Goal: Task Accomplishment & Management: Complete application form

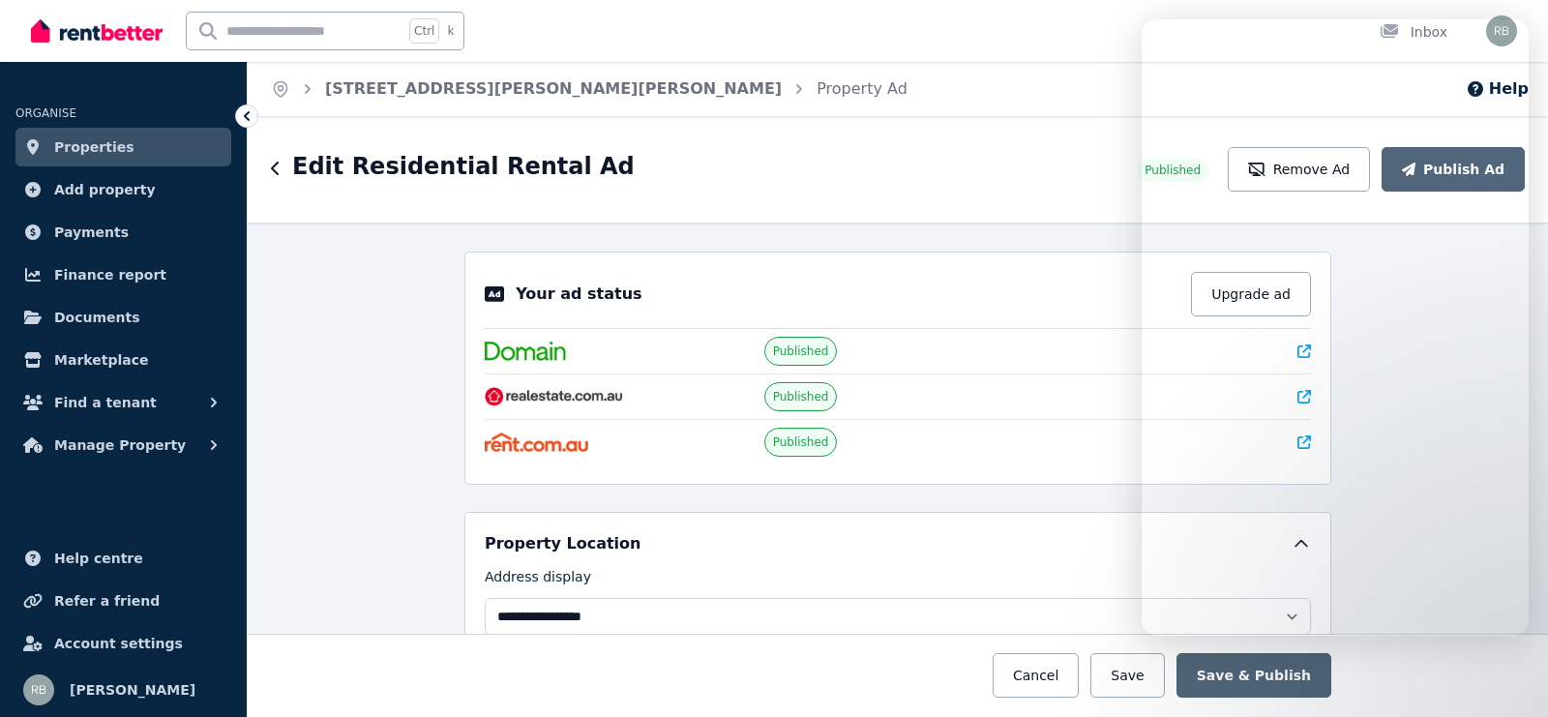
select select "**********"
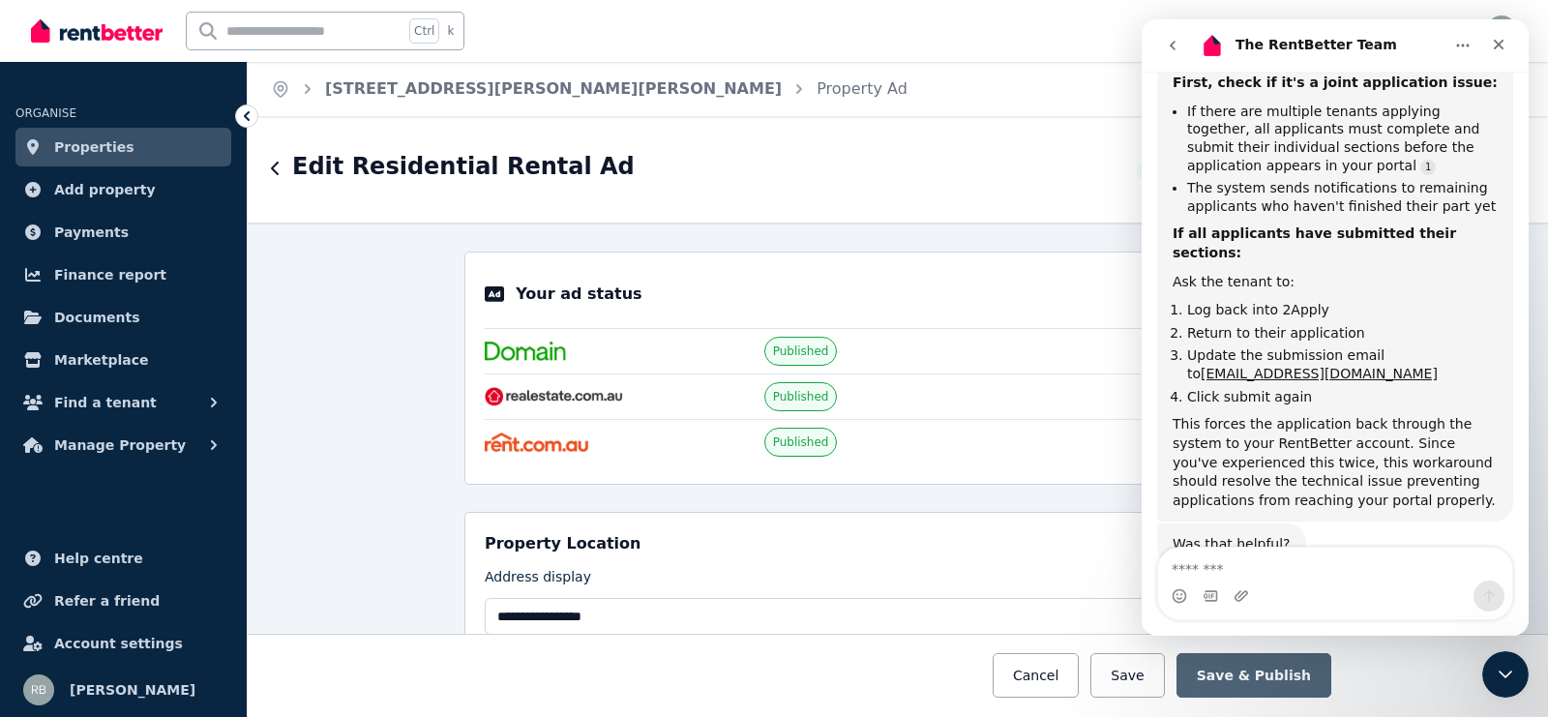
scroll to position [3, 0]
click at [504, 206] on div "Edit Residential Rental Ad Published Remove Ad Publish Ad" at bounding box center [898, 169] width 1301 height 106
click at [1182, 33] on button "go back" at bounding box center [1173, 45] width 37 height 37
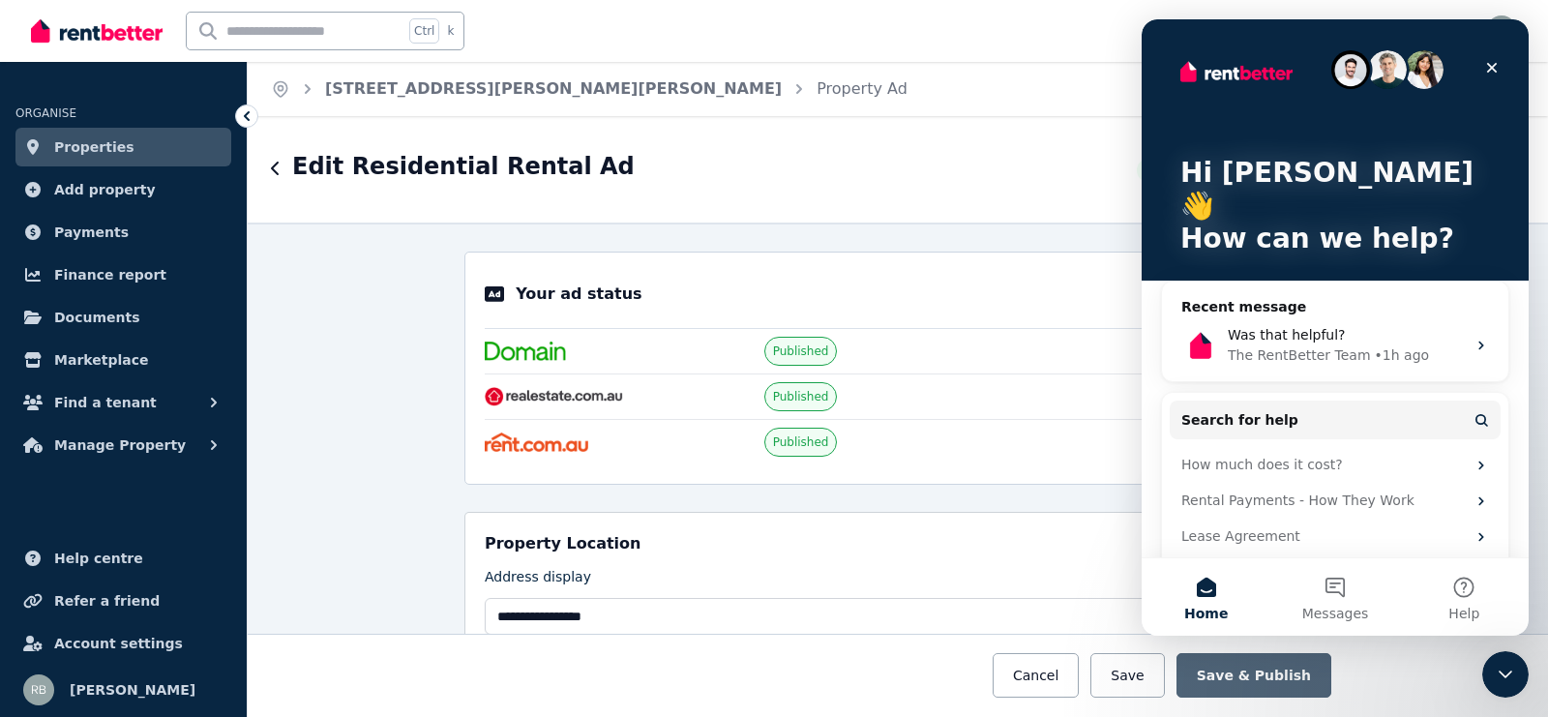
scroll to position [988, 0]
click at [1497, 66] on icon "Close" at bounding box center [1492, 67] width 15 height 15
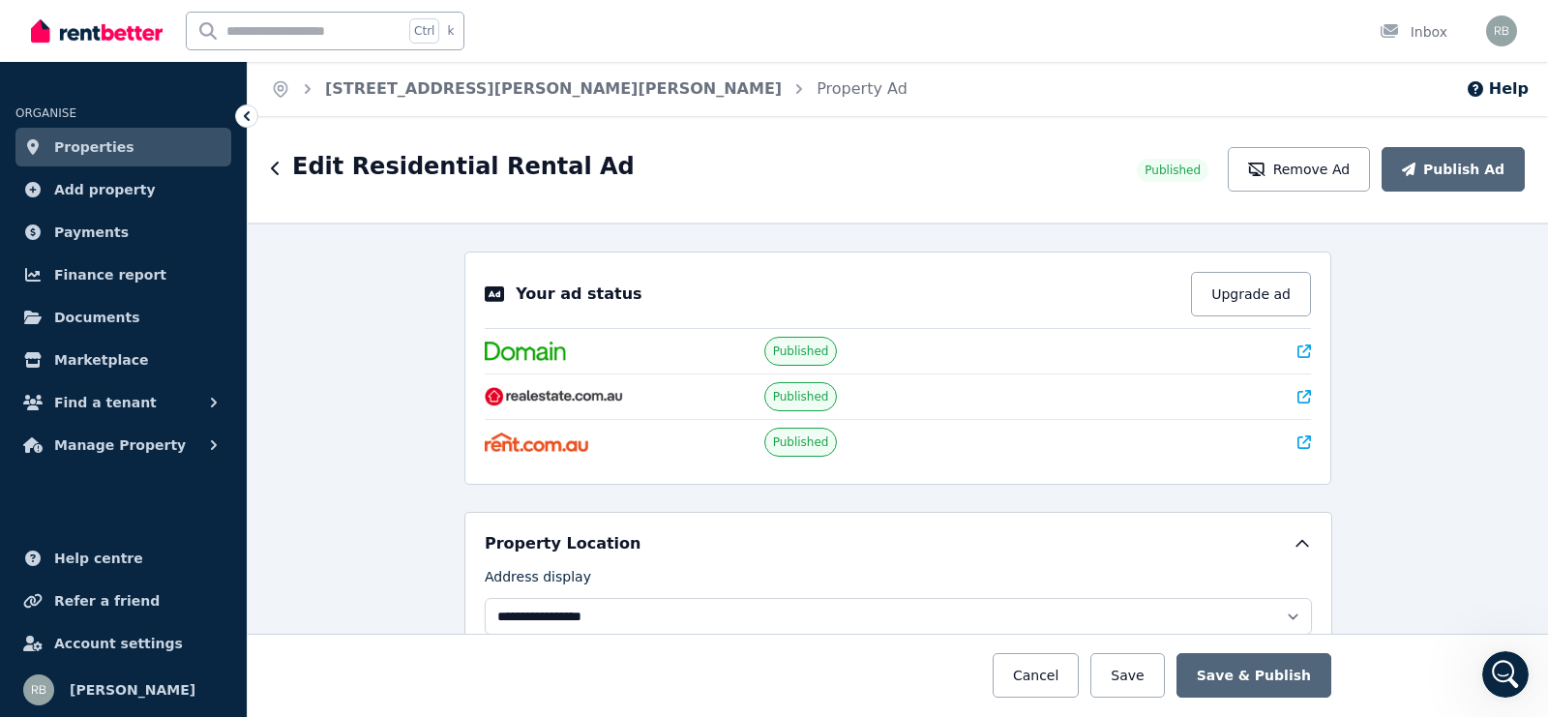
scroll to position [0, 0]
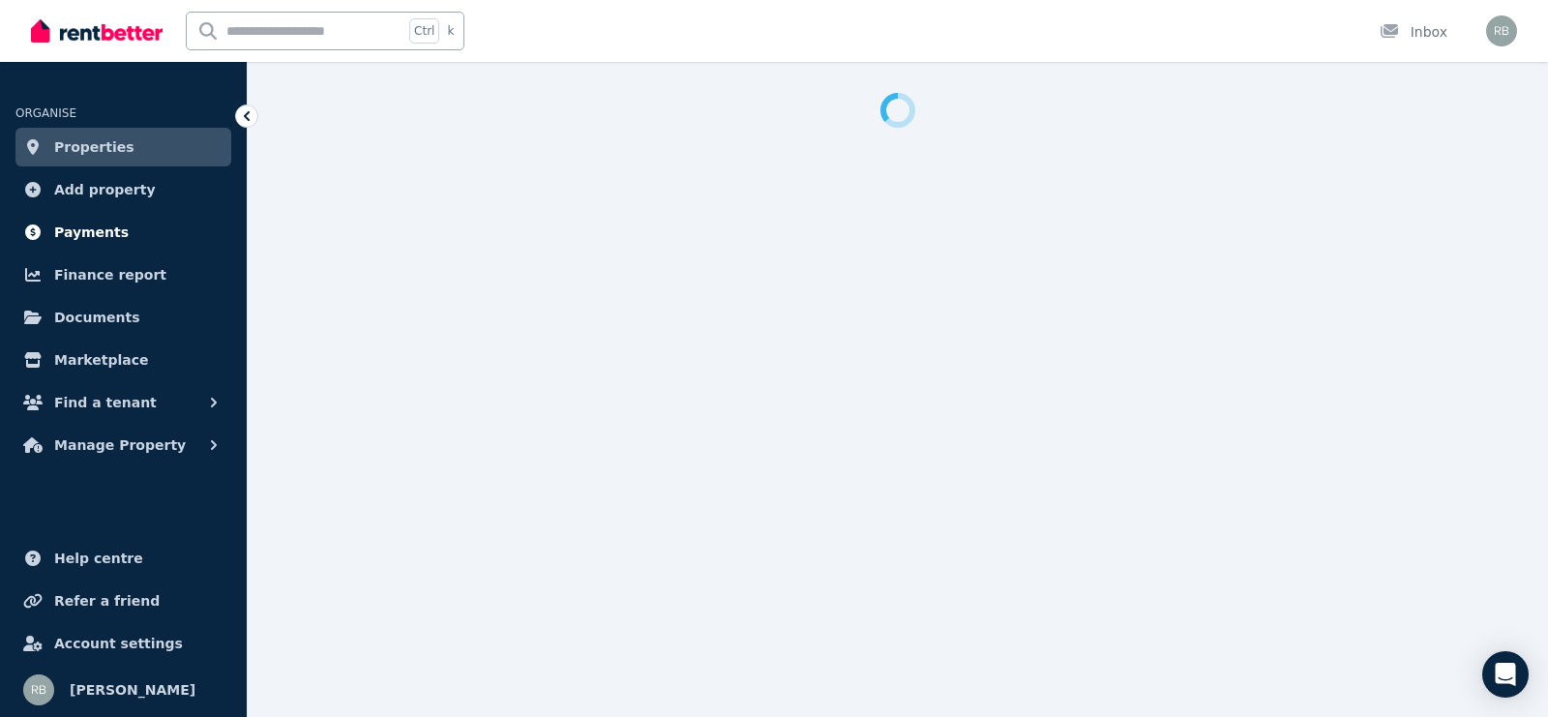
select select "**********"
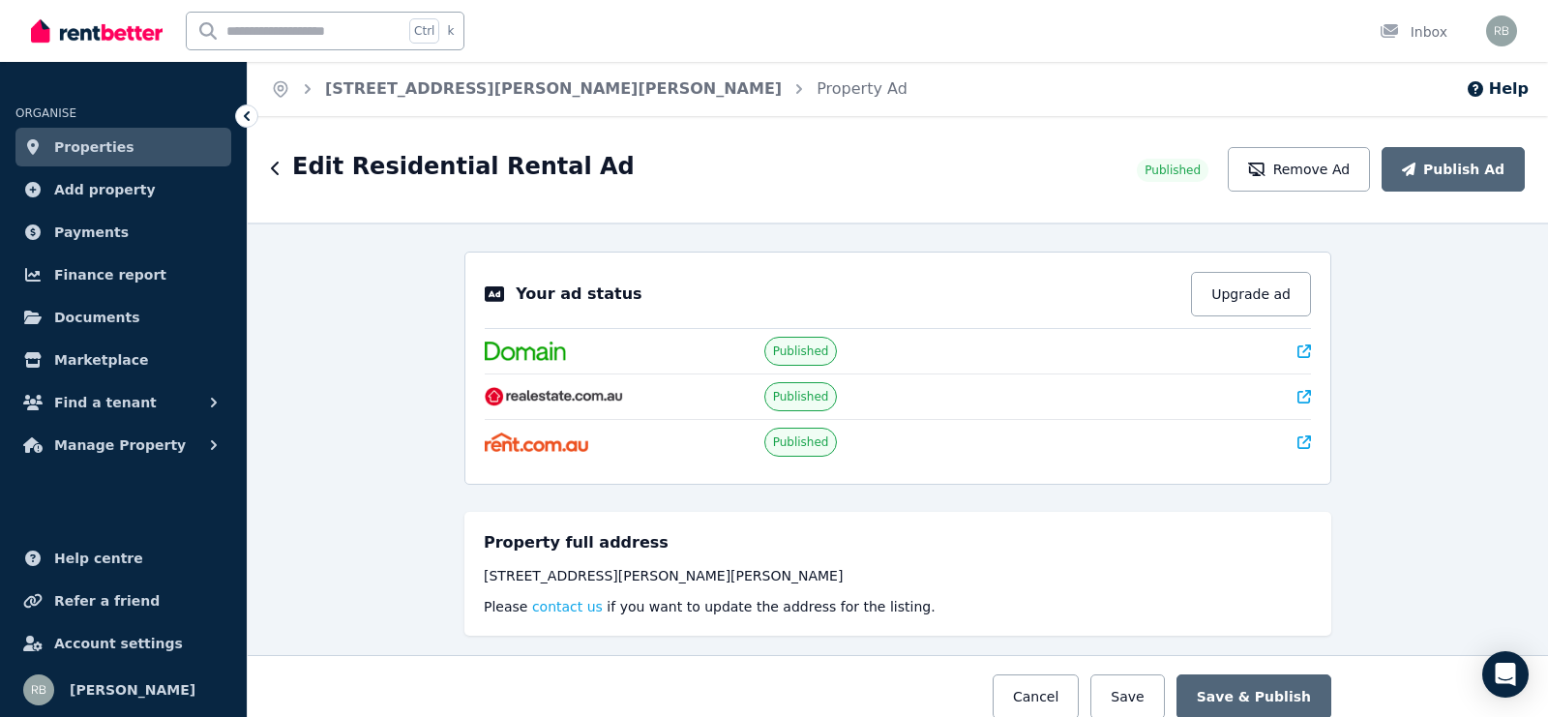
click at [281, 161] on div "Edit Residential Rental Ad" at bounding box center [698, 169] width 855 height 37
click at [271, 168] on icon "button" at bounding box center [276, 168] width 10 height 15
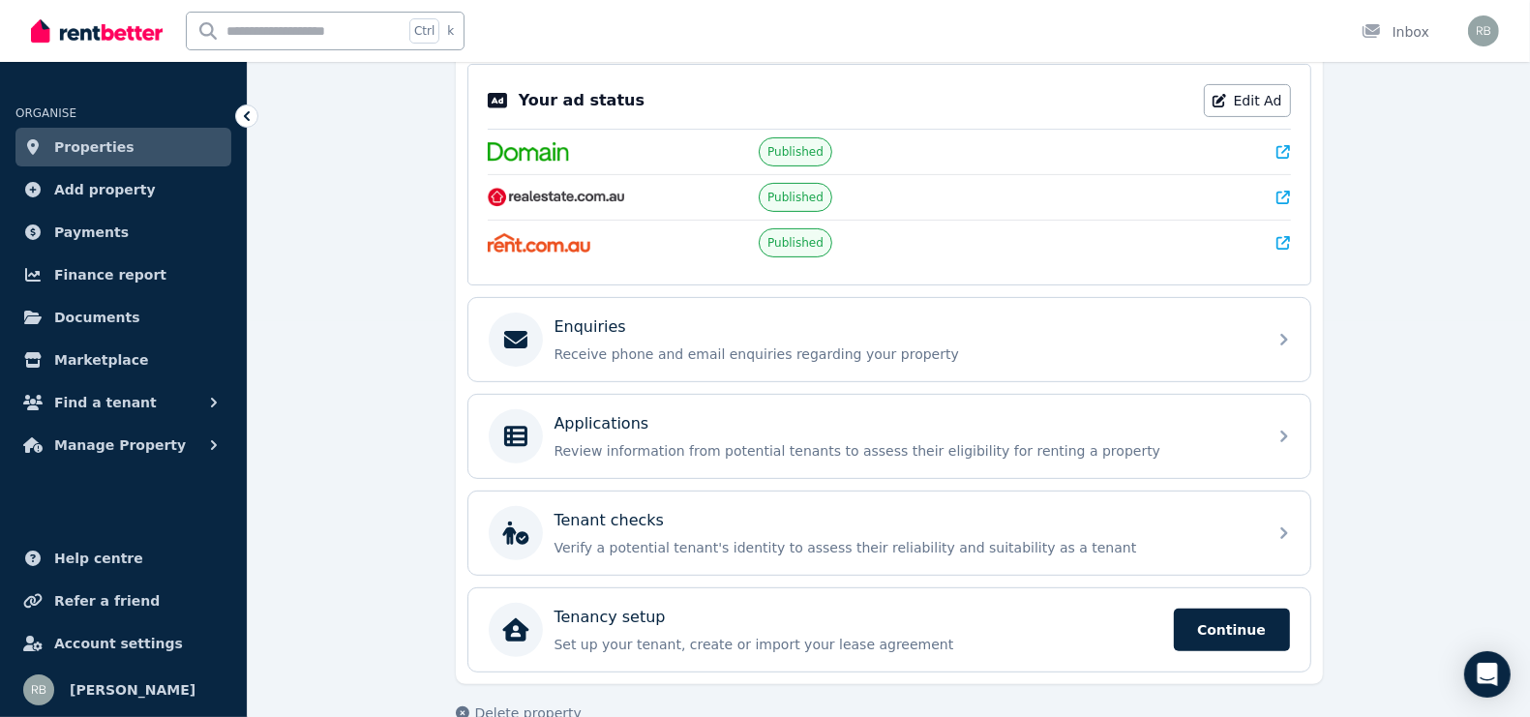
scroll to position [424, 0]
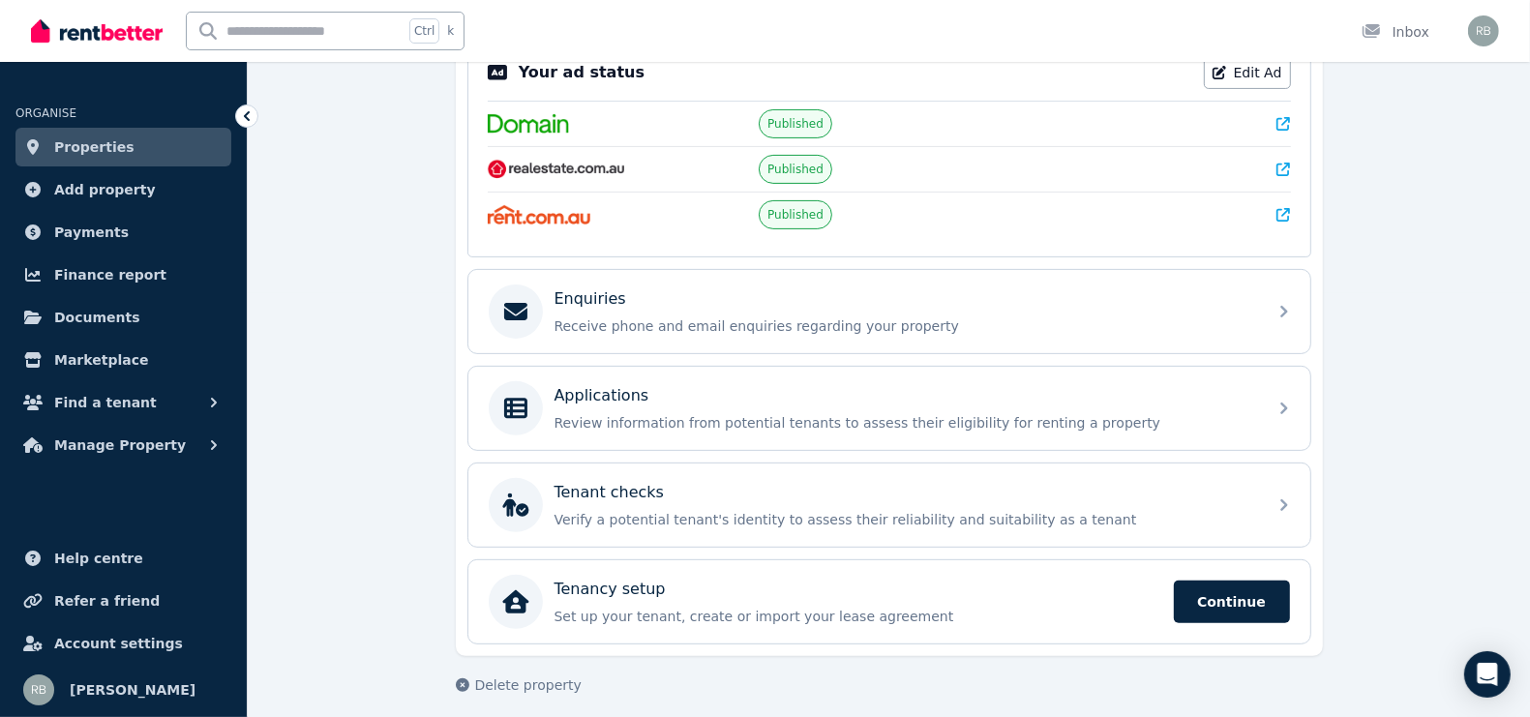
click at [812, 403] on div "Applications Review information from potential tenants to assess their eligibil…" at bounding box center [905, 408] width 701 height 48
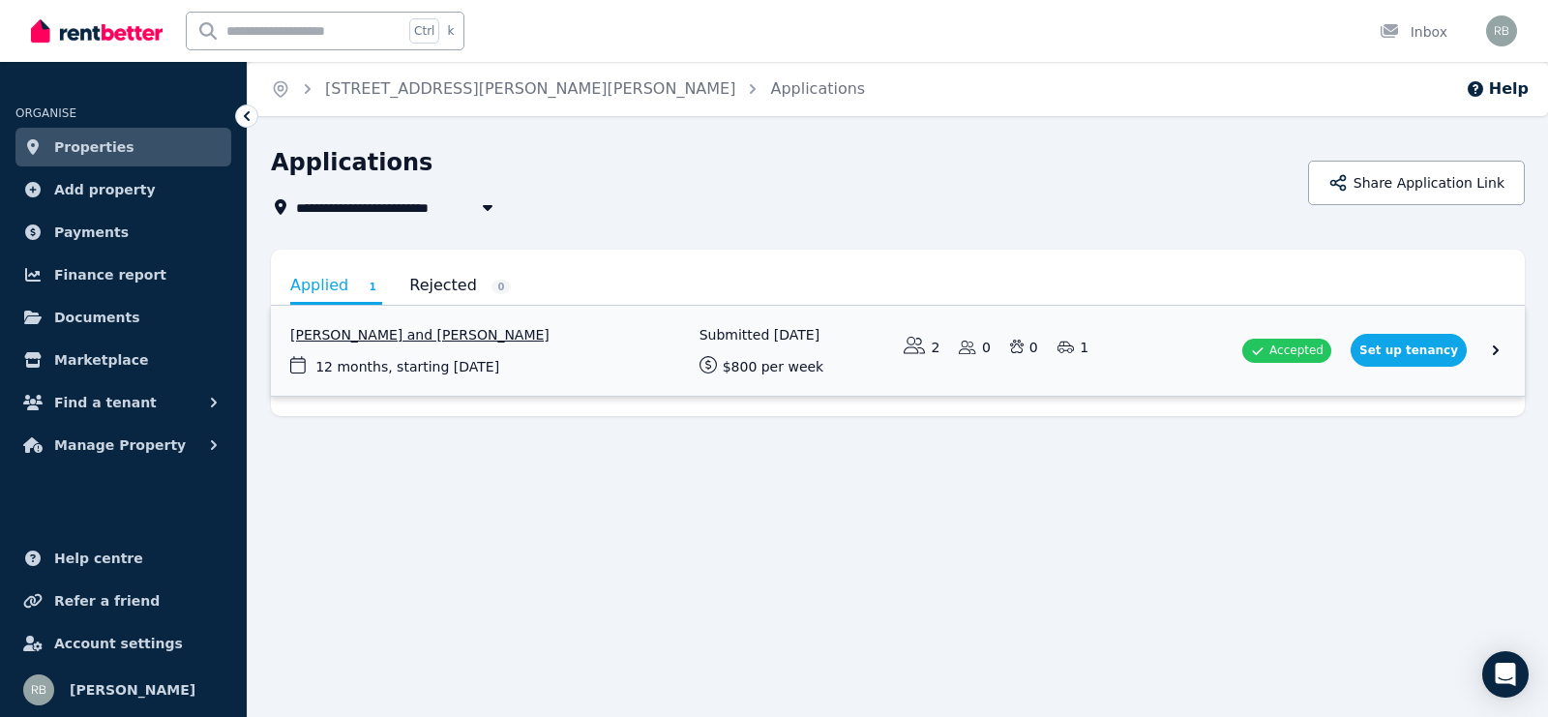
click at [669, 355] on link "View application: Oluwanifemi Olumide and Adebayo Olumide" at bounding box center [898, 351] width 1254 height 90
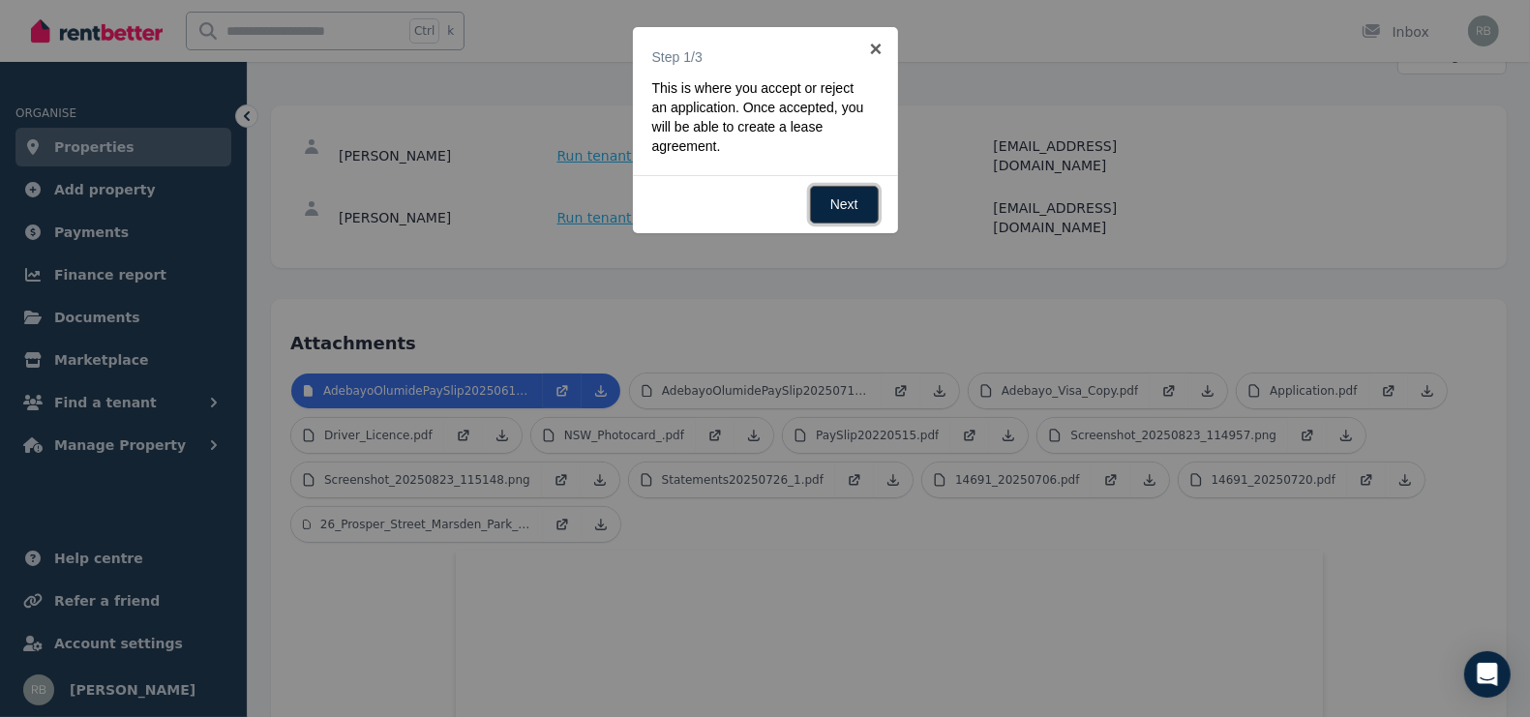
scroll to position [11, 0]
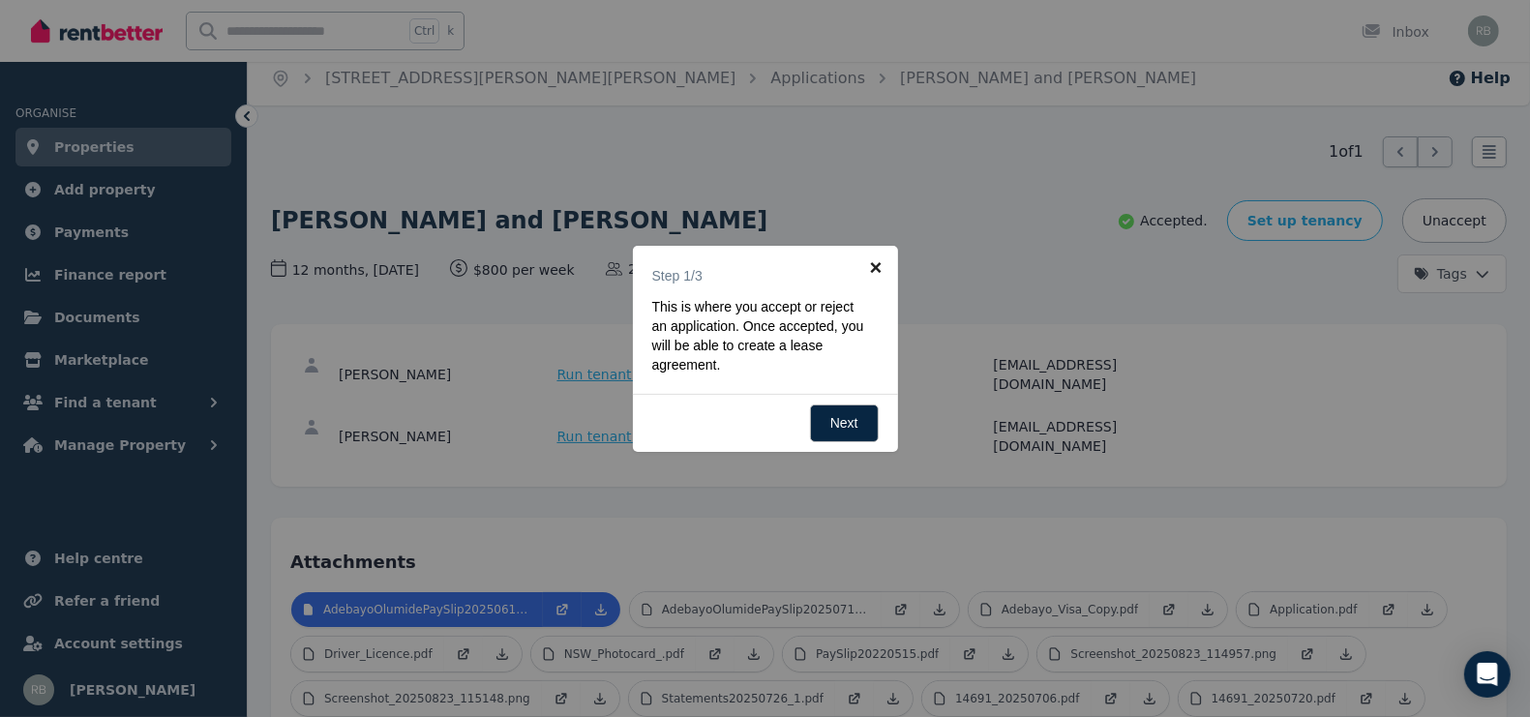
click at [876, 261] on link "×" at bounding box center [877, 268] width 44 height 44
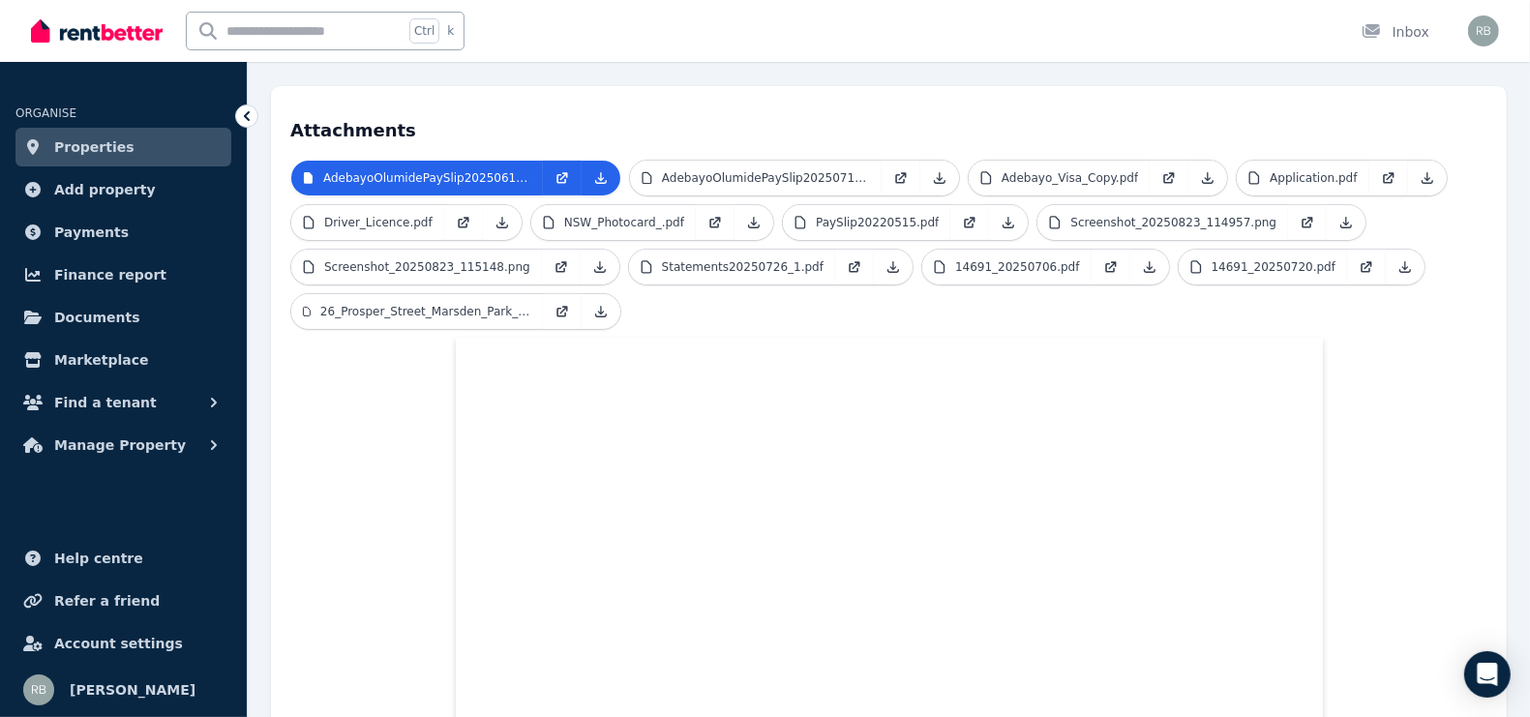
scroll to position [495, 0]
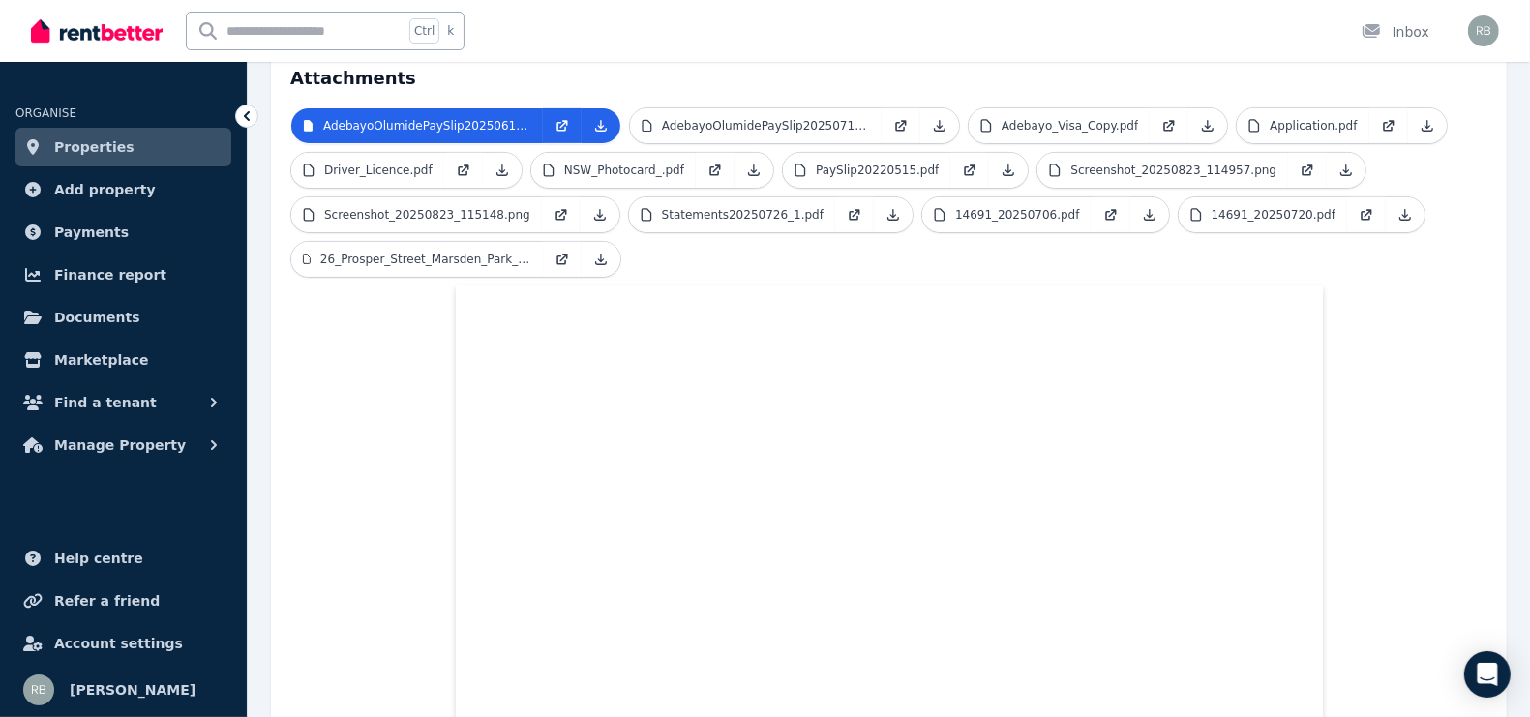
click at [1220, 45] on div "Ctrl k Inbox" at bounding box center [732, 31] width 1402 height 62
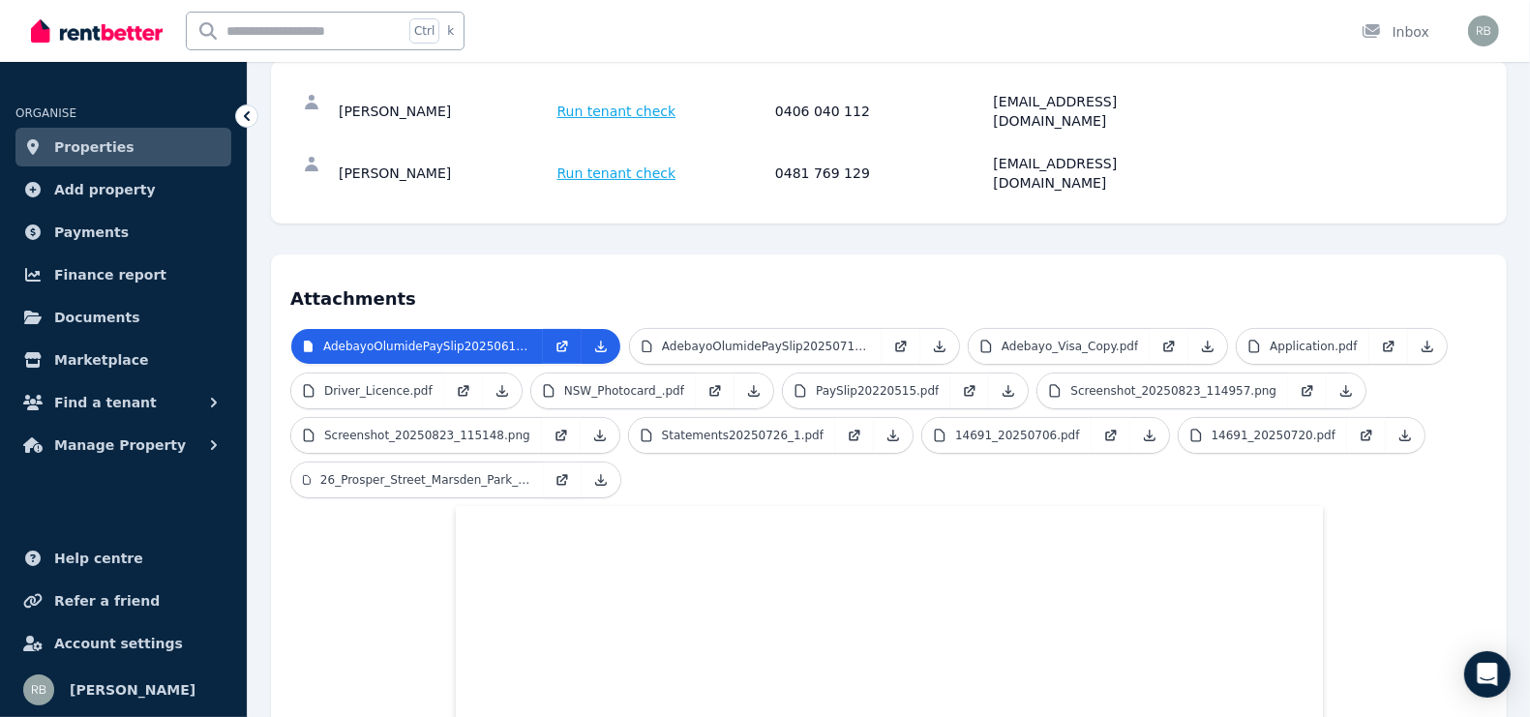
scroll to position [253, 0]
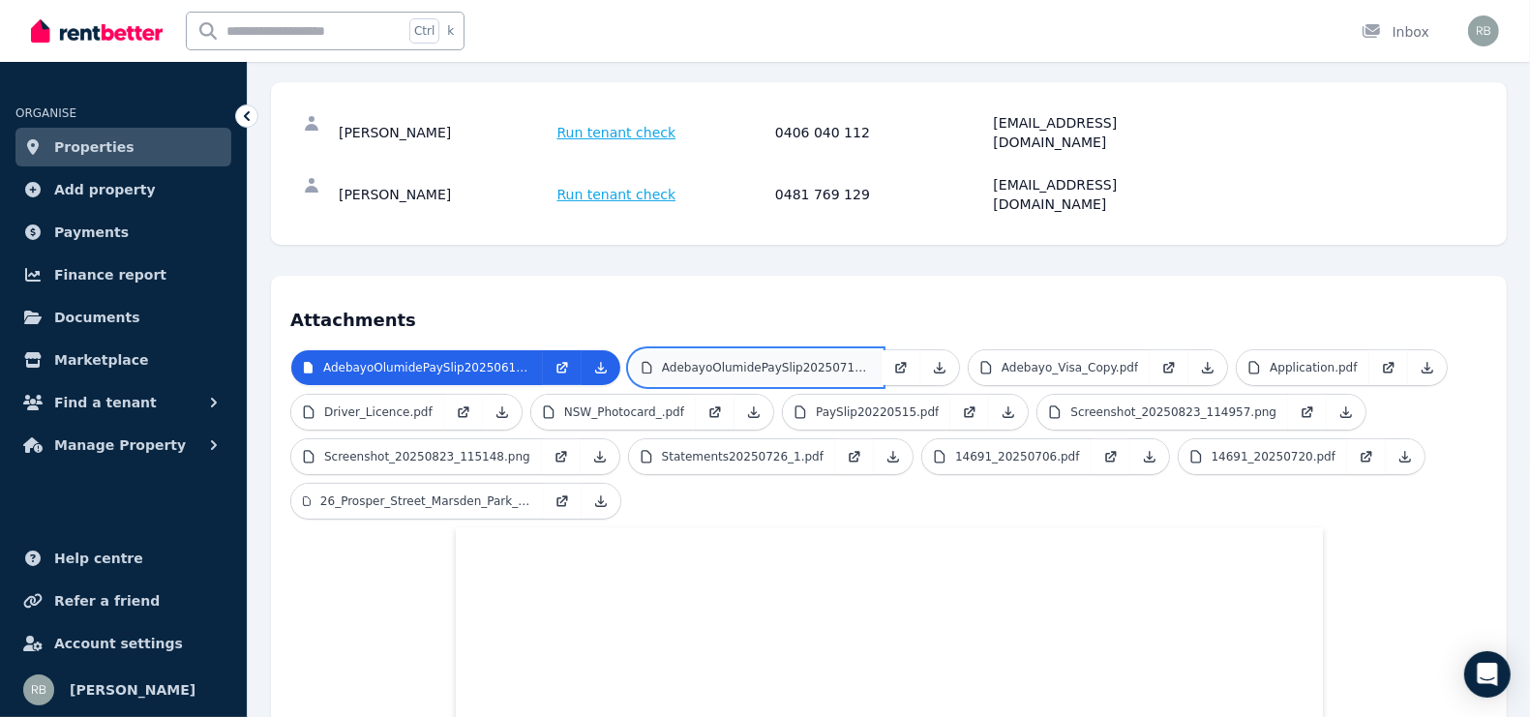
click at [745, 360] on p "AdebayoOlumidePaySlip20250713.pdf" at bounding box center [766, 367] width 208 height 15
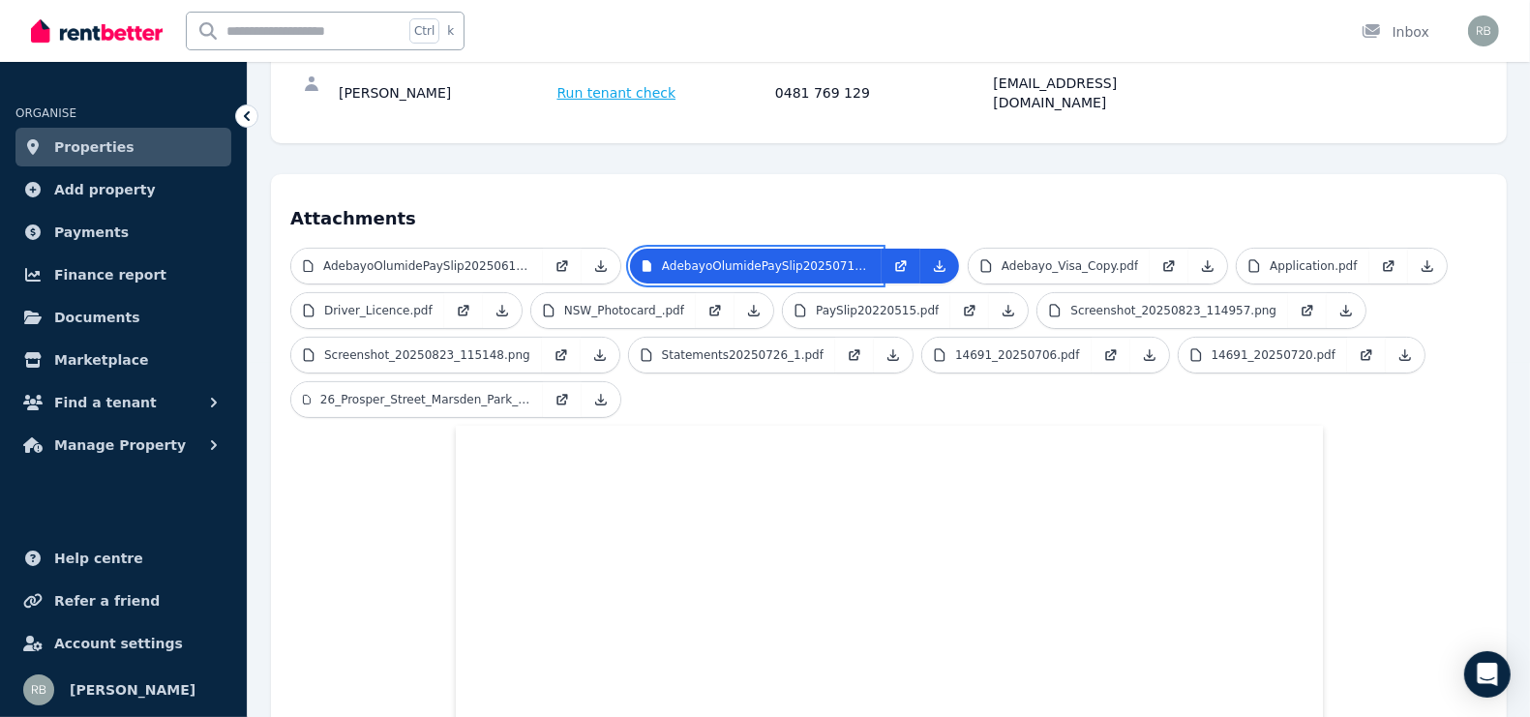
scroll to position [71, 0]
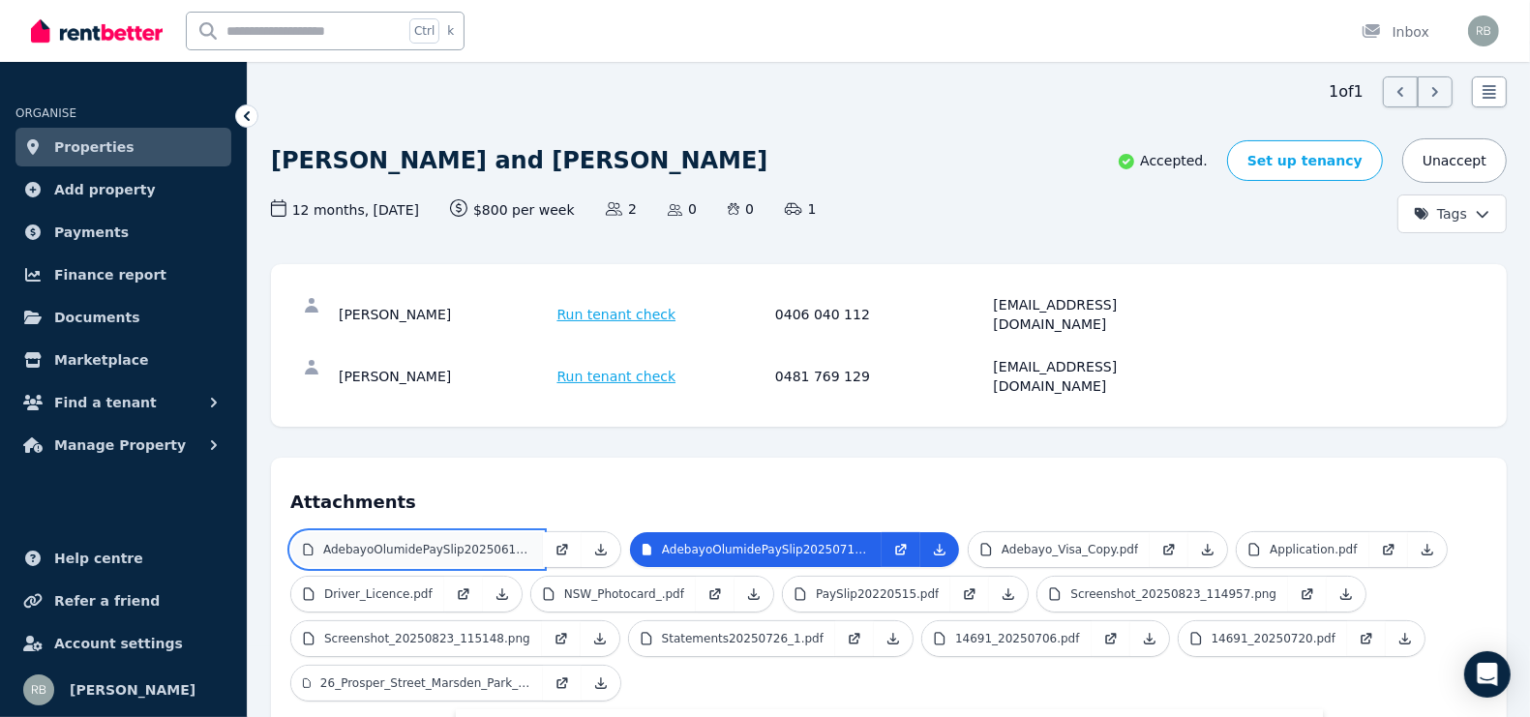
click at [463, 532] on link "AdebayoOlumidePaySlip20250615.pdf" at bounding box center [417, 549] width 252 height 35
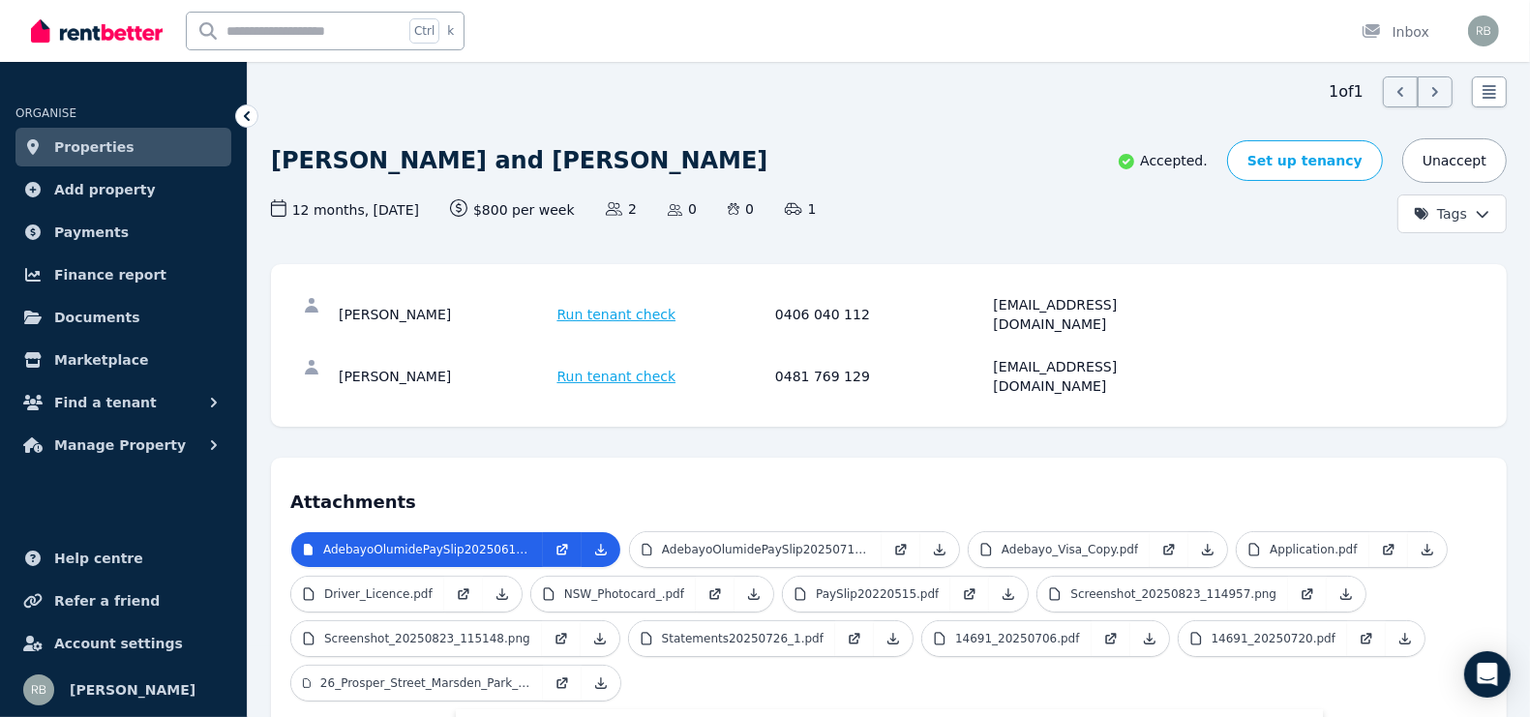
click at [375, 295] on div "[PERSON_NAME]" at bounding box center [445, 314] width 213 height 39
click at [244, 116] on icon at bounding box center [247, 116] width 6 height 10
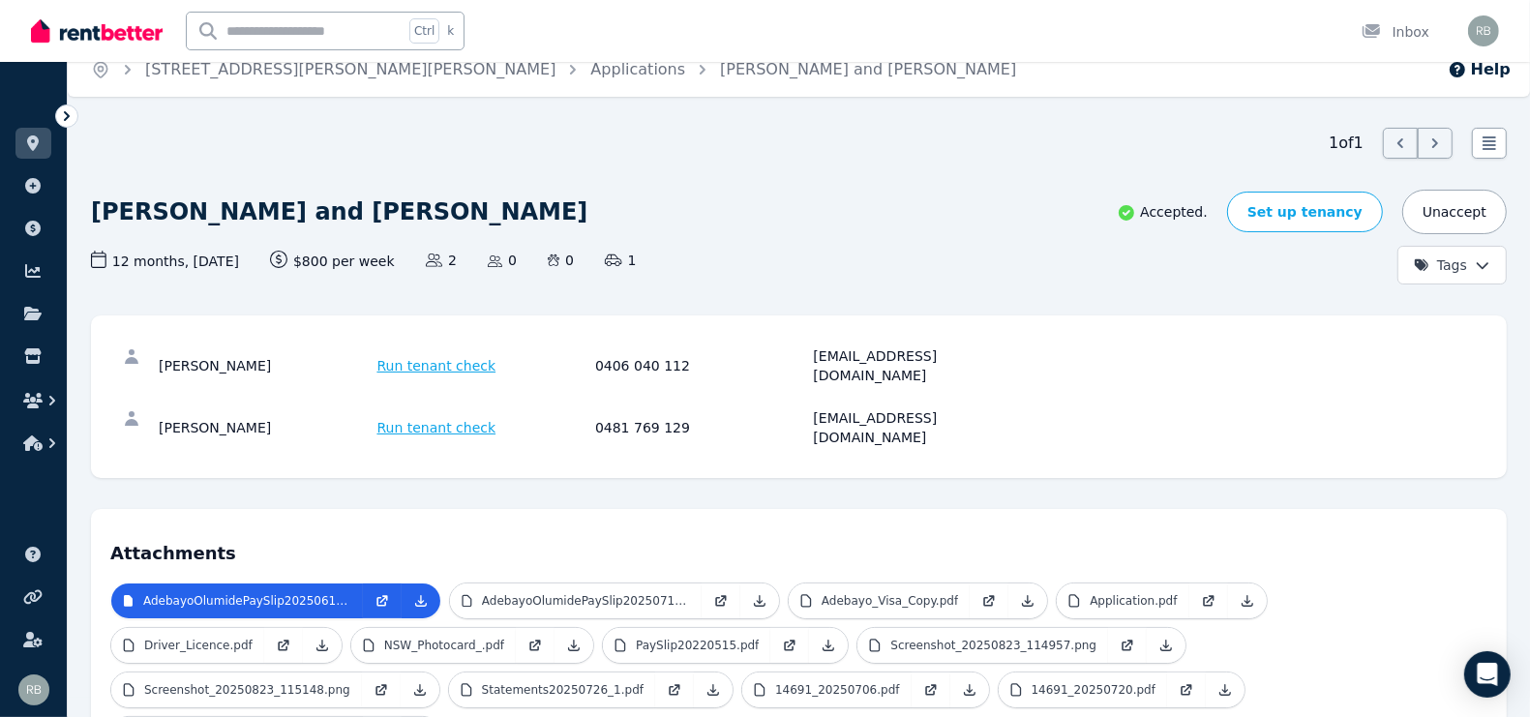
scroll to position [0, 0]
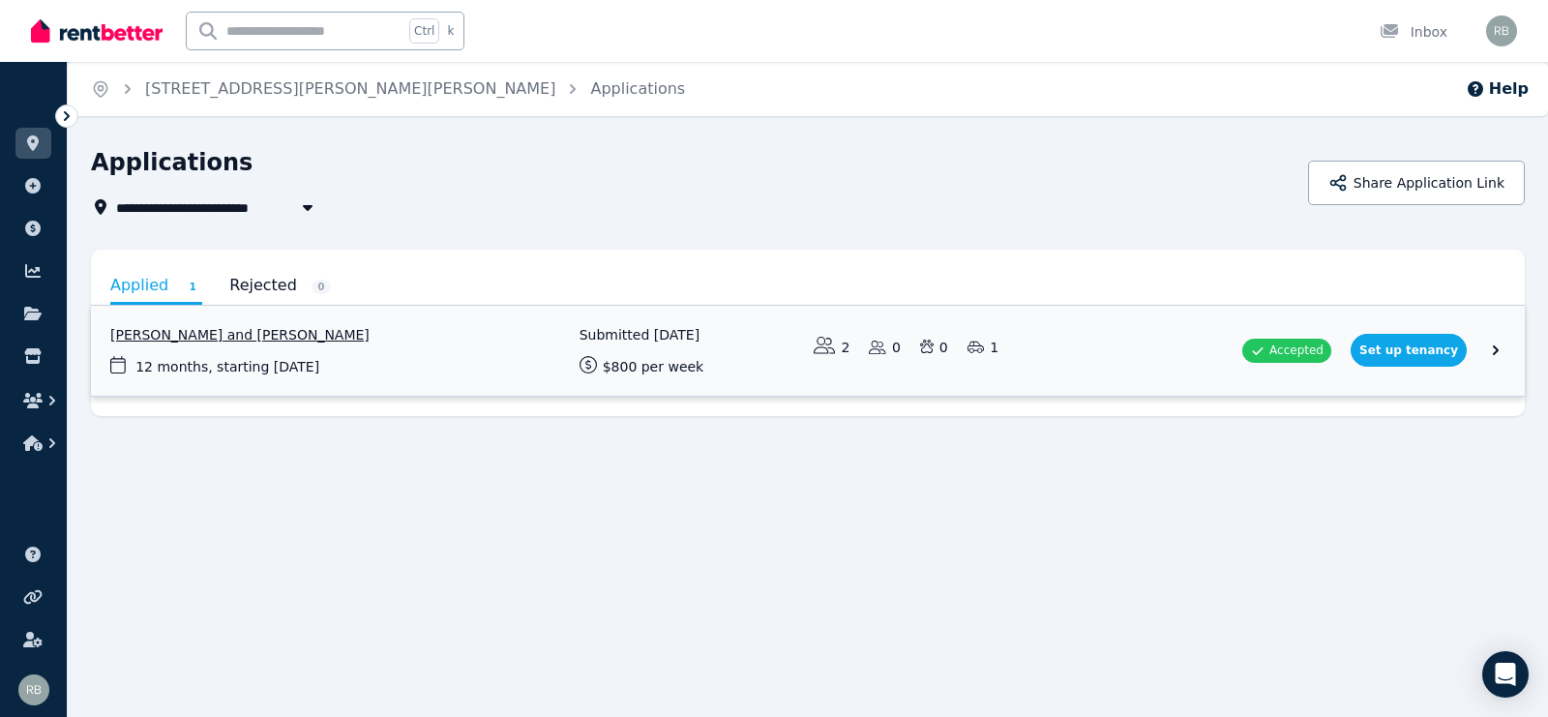
click at [485, 345] on link "View application: Oluwanifemi Olumide and Adebayo Olumide" at bounding box center [808, 351] width 1434 height 90
click at [591, 349] on link "View application: Oluwanifemi Olumide and Adebayo Olumide" at bounding box center [808, 351] width 1434 height 90
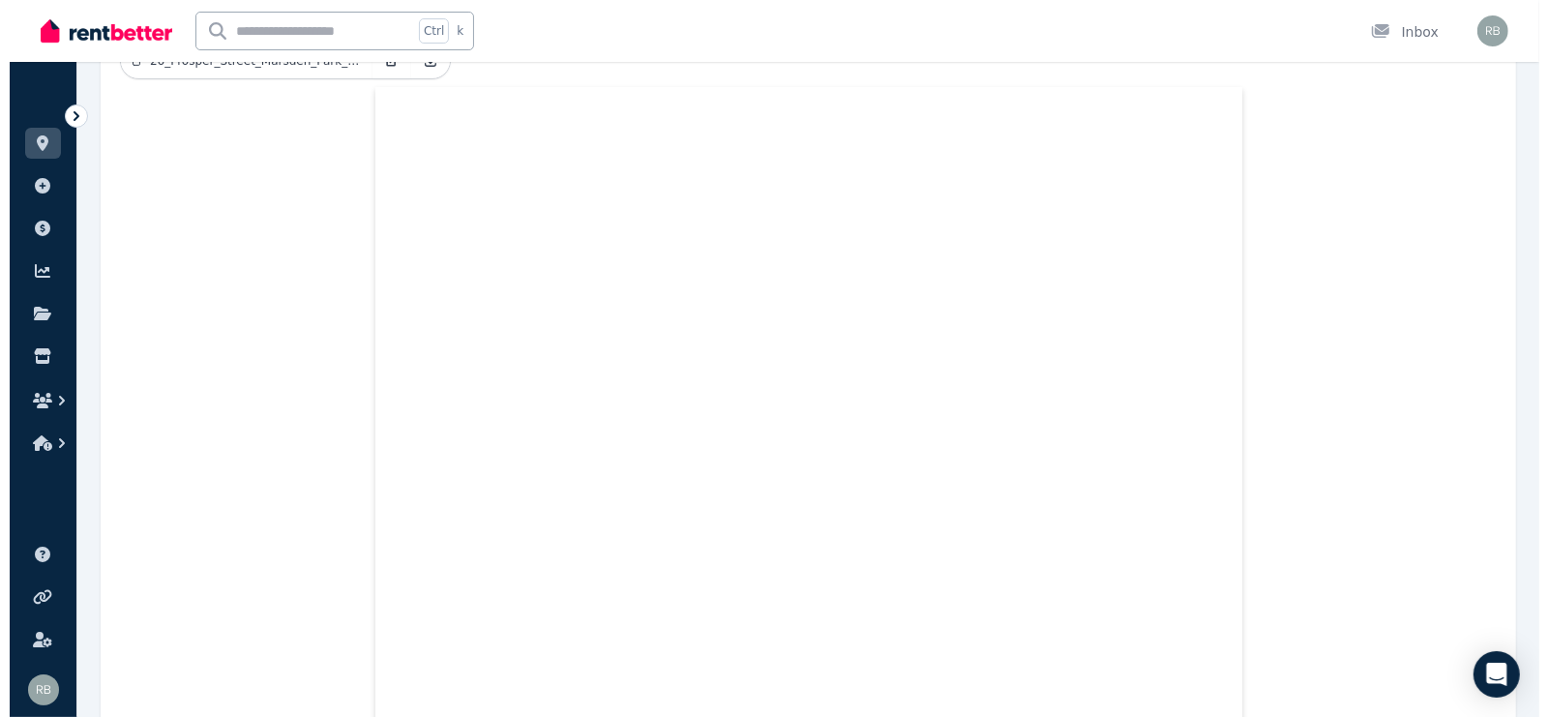
scroll to position [209, 0]
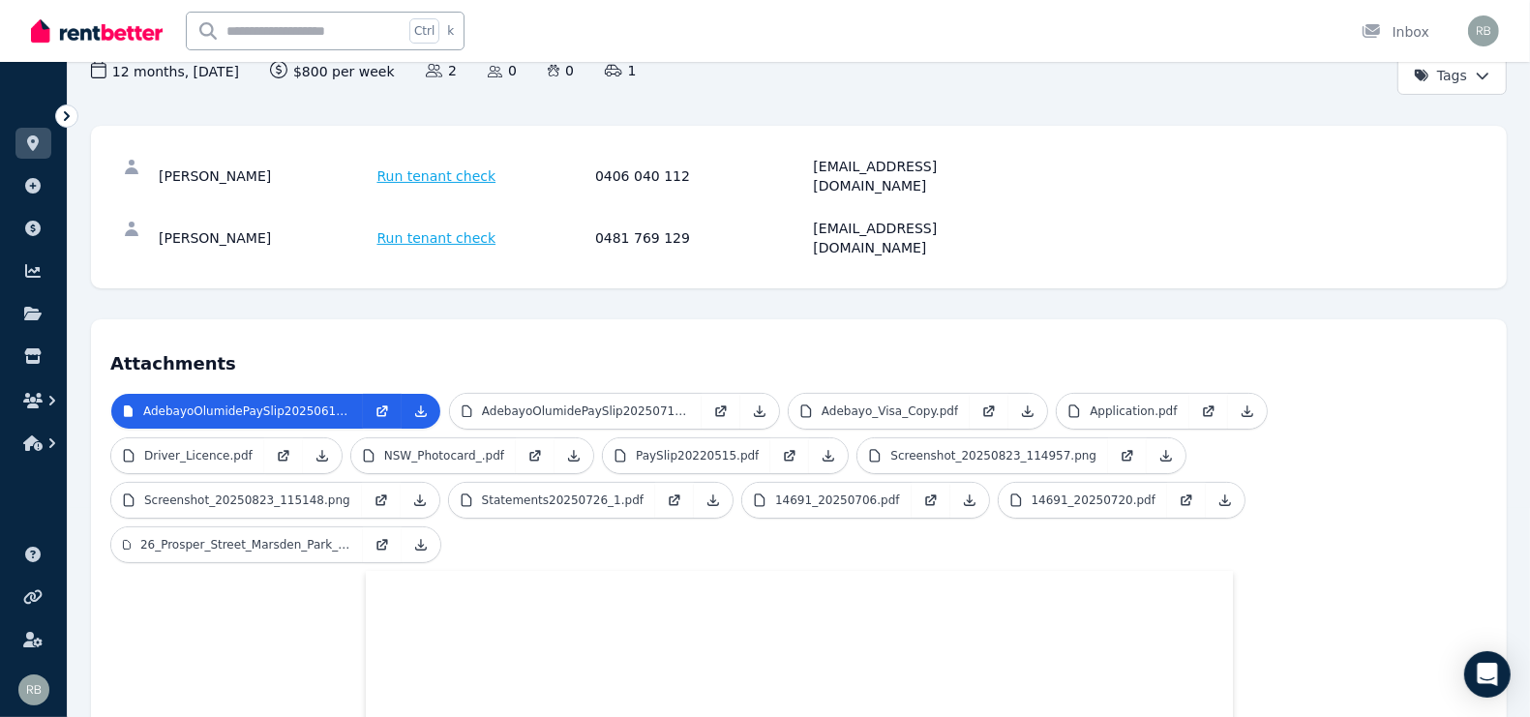
click at [421, 166] on span "Run tenant check" at bounding box center [436, 175] width 119 height 19
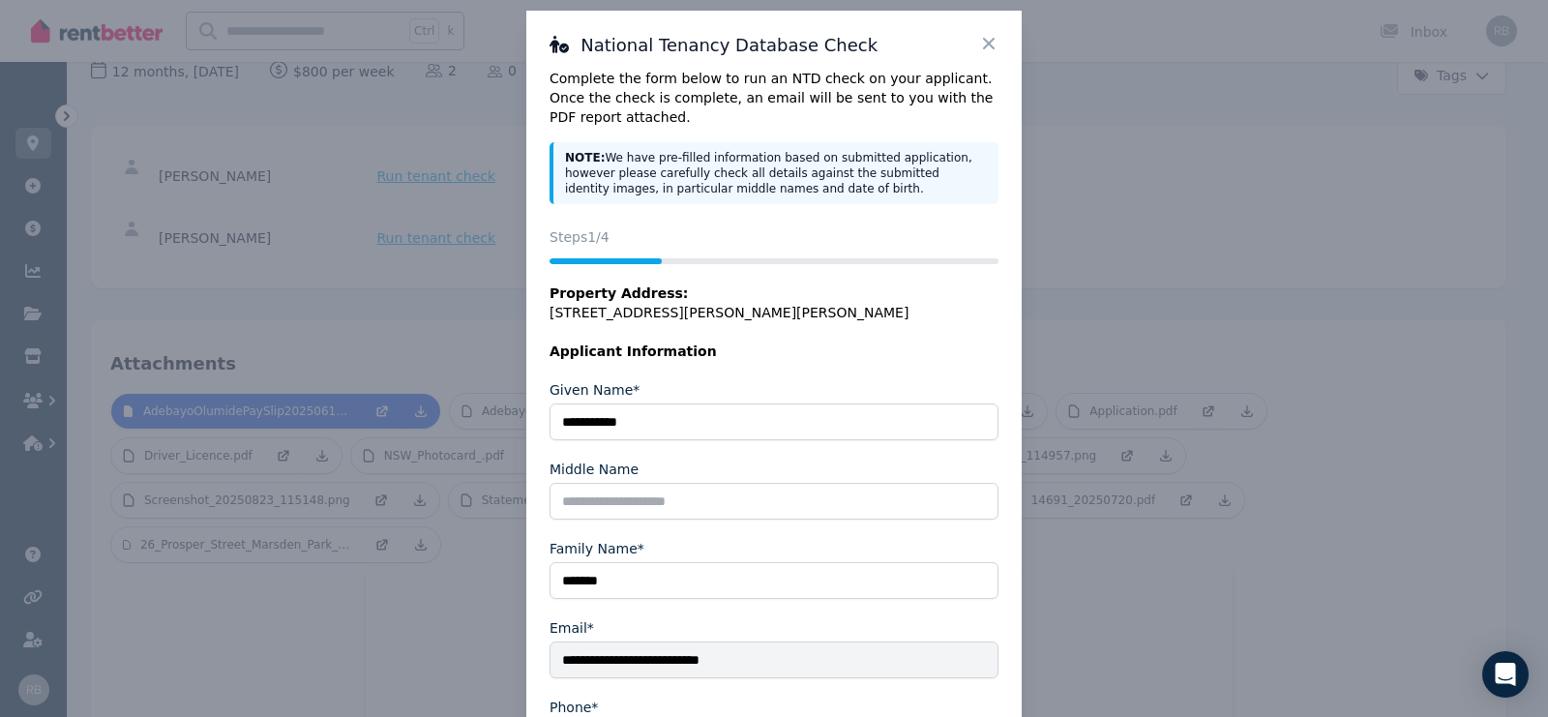
scroll to position [0, 0]
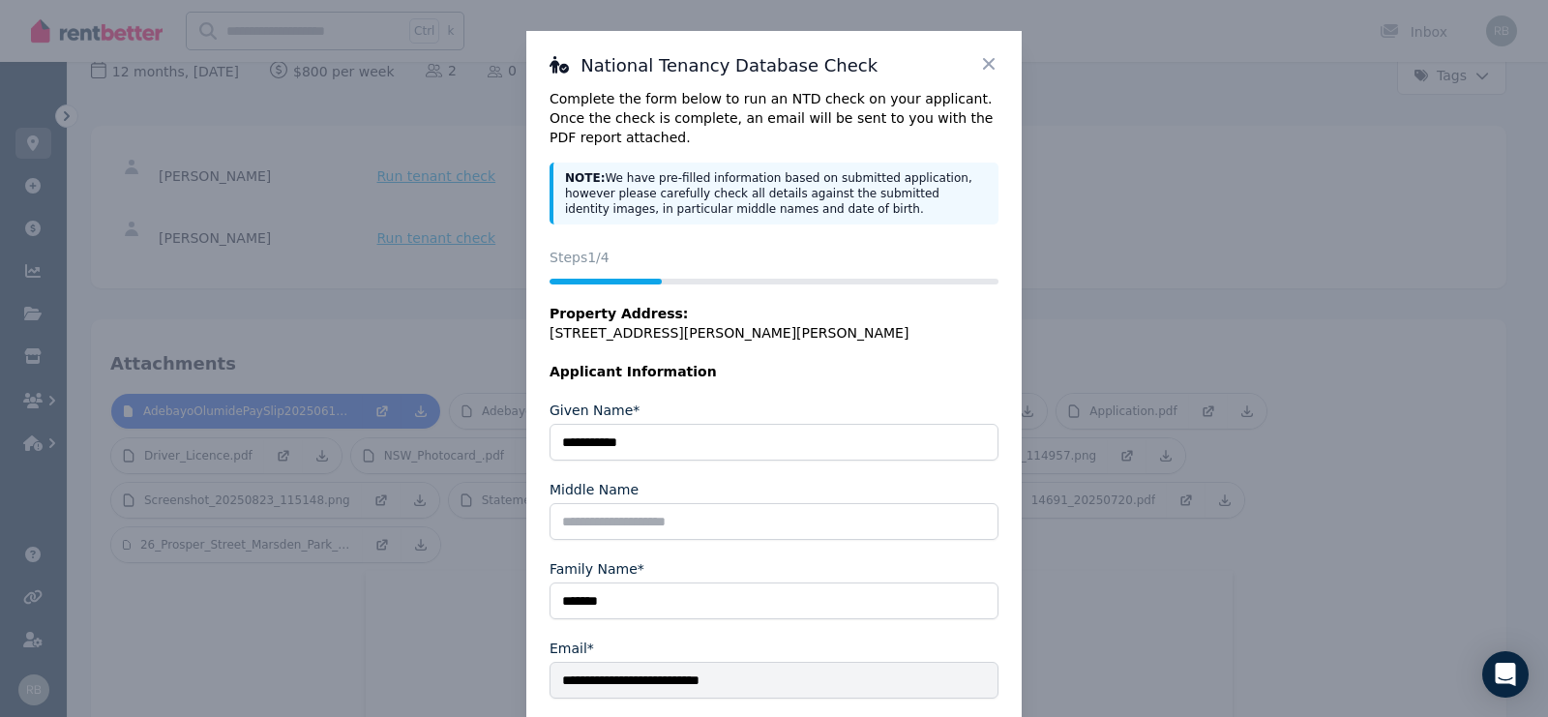
drag, startPoint x: 821, startPoint y: 263, endPoint x: 945, endPoint y: 619, distance: 377.1
click at [884, 404] on div "**********" at bounding box center [774, 585] width 449 height 674
click at [716, 162] on div "Complete the form below to run an NTD check on your applicant. Once the check i…" at bounding box center [774, 156] width 449 height 135
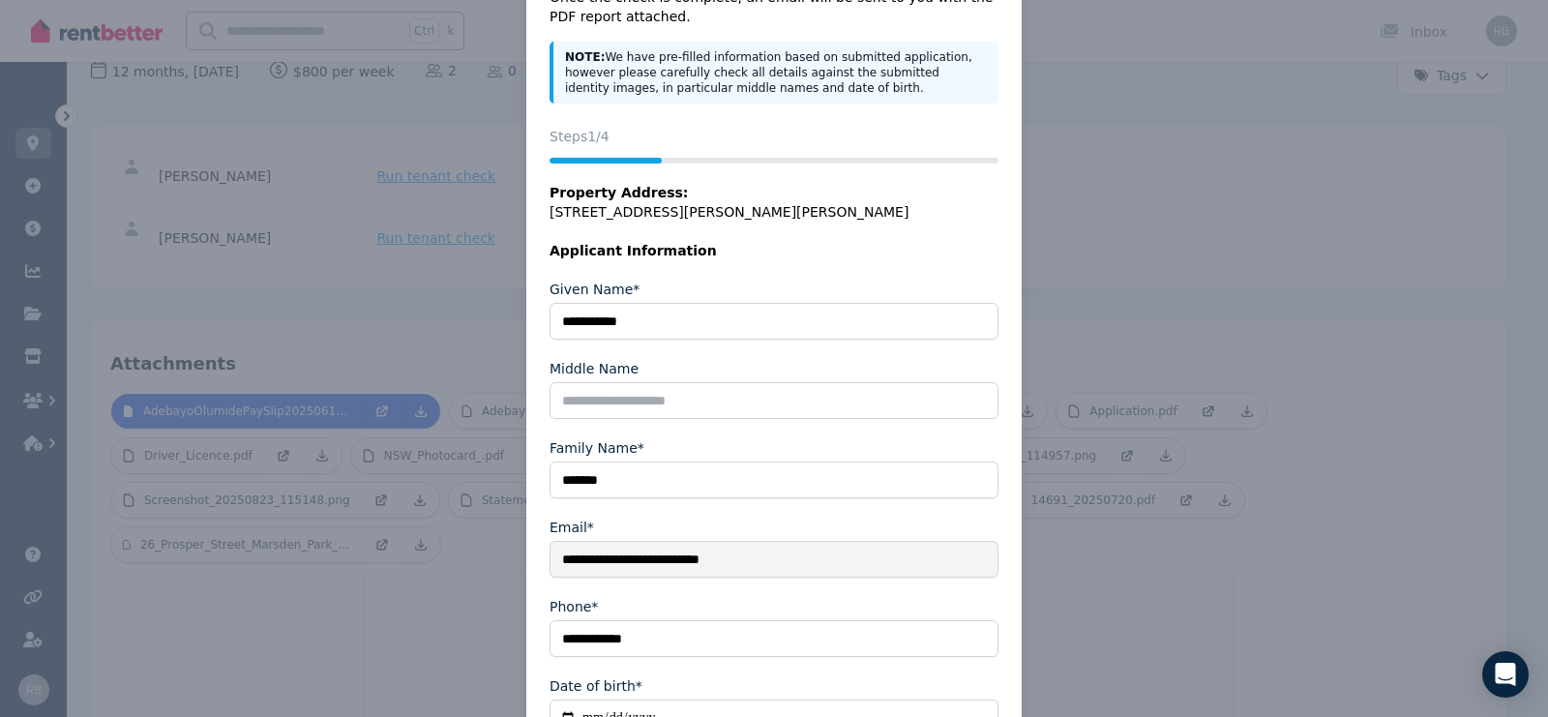
scroll to position [233, 0]
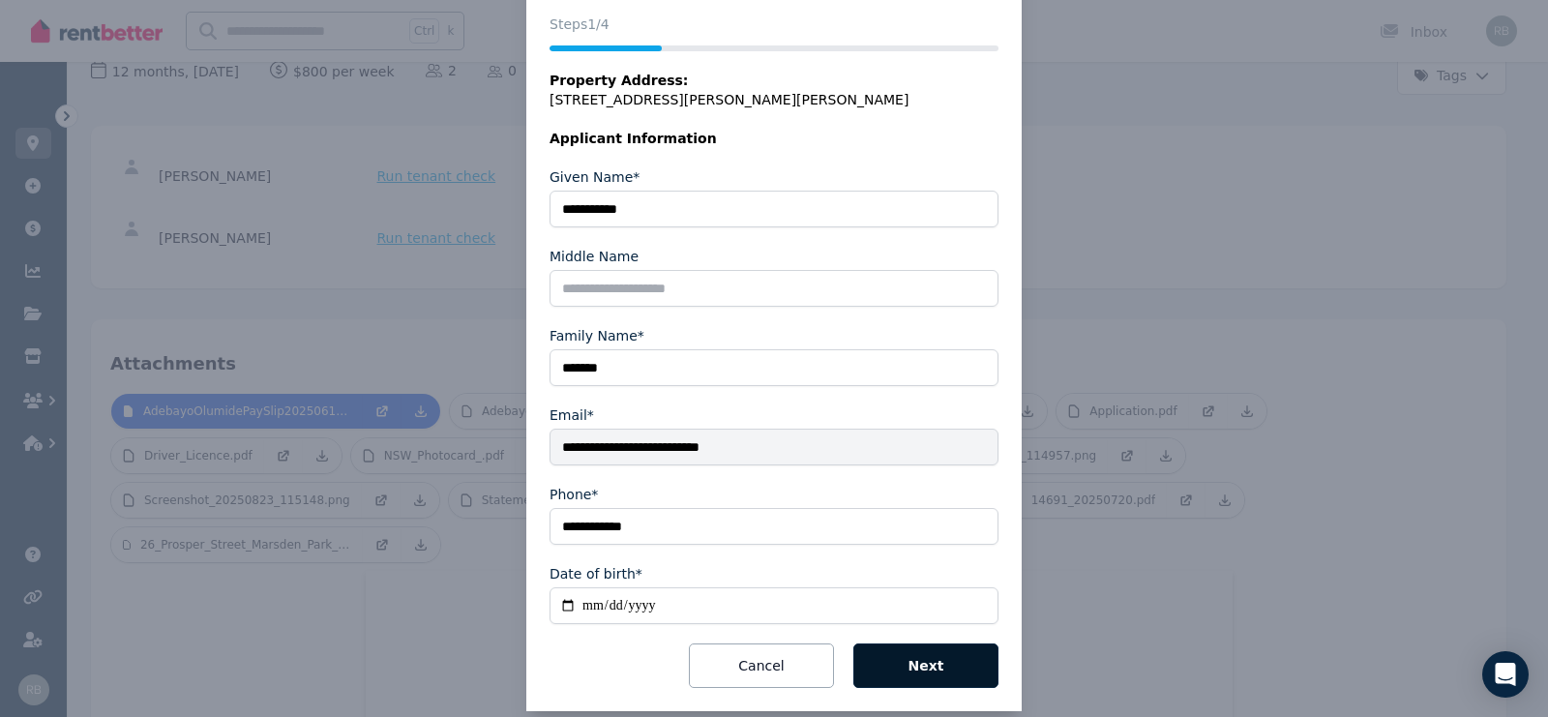
click at [903, 644] on button "Next" at bounding box center [926, 666] width 145 height 45
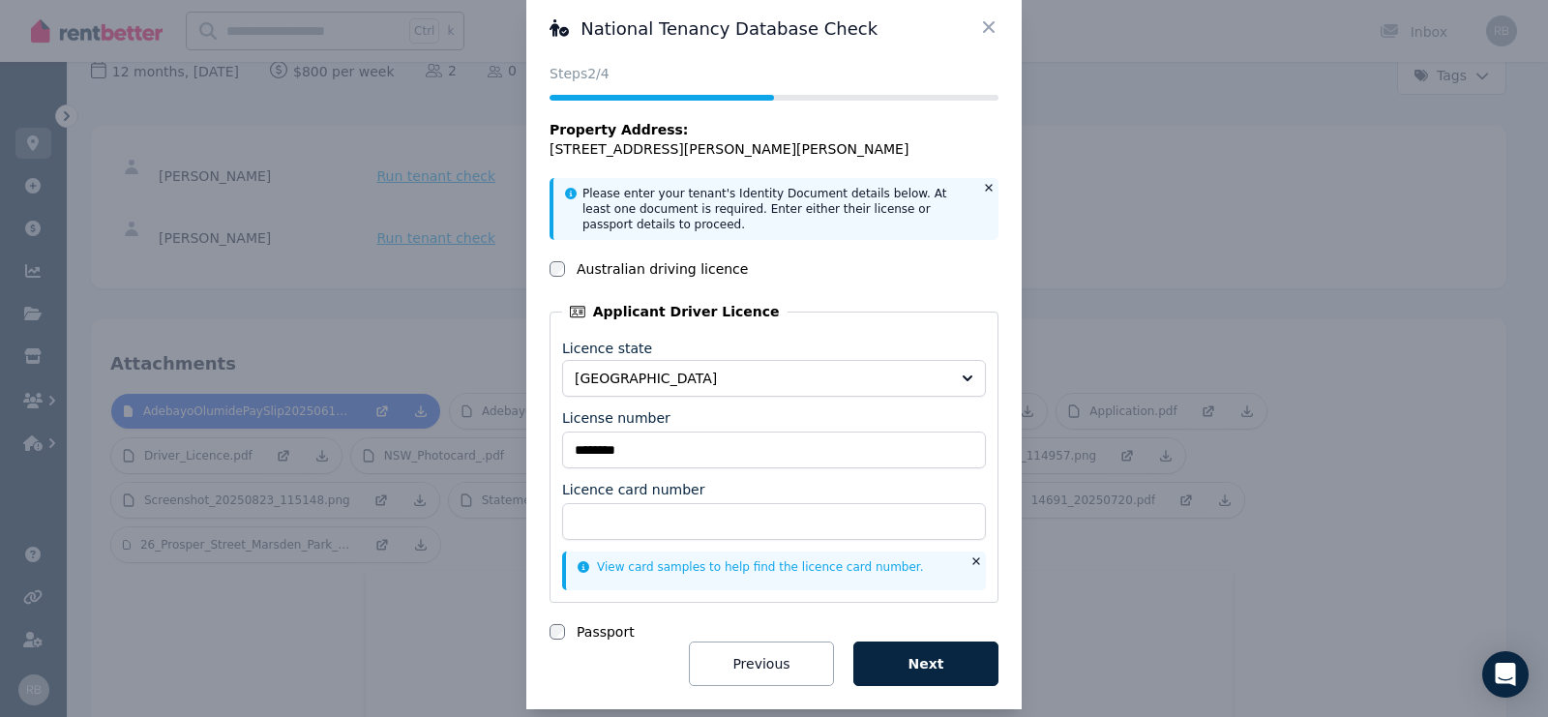
scroll to position [37, 0]
click at [907, 644] on button "Next" at bounding box center [926, 664] width 145 height 45
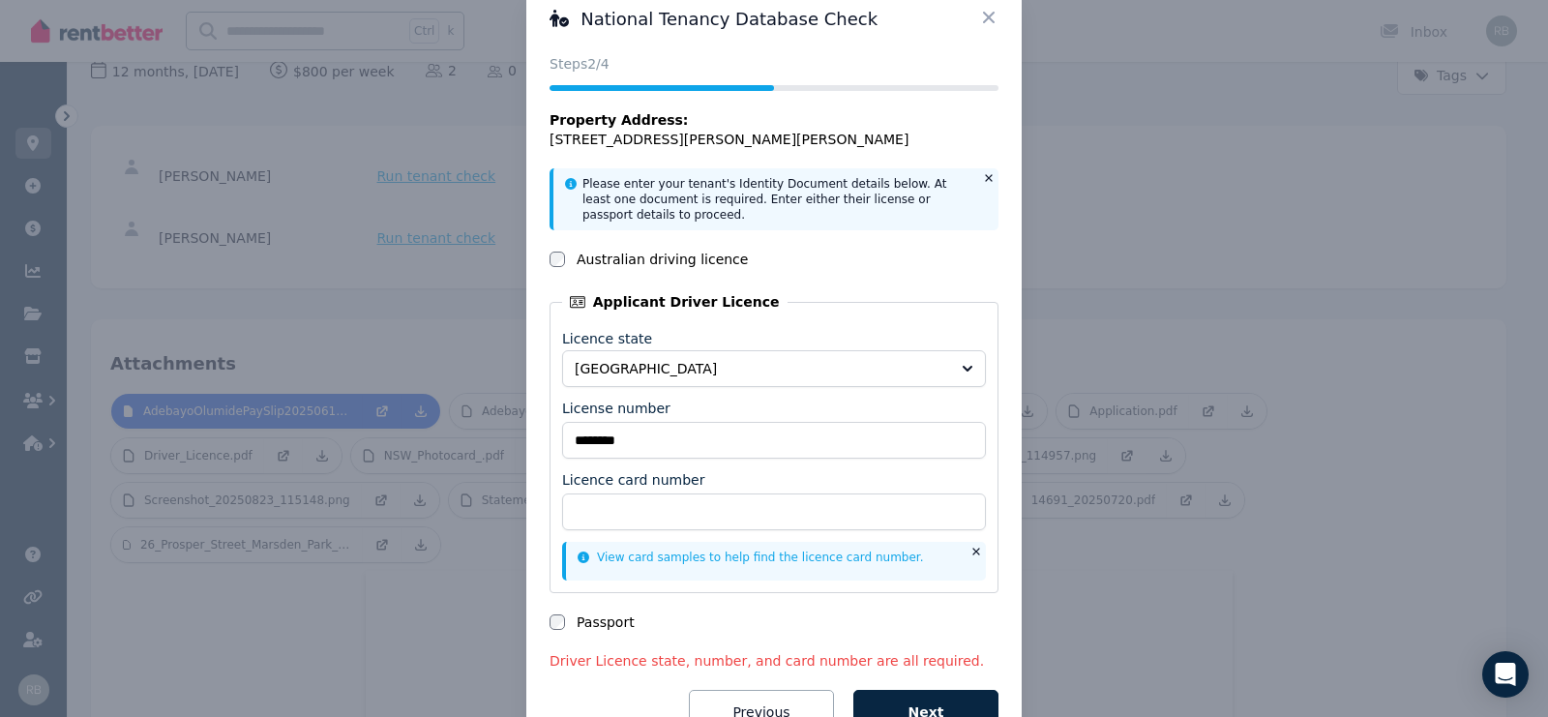
scroll to position [0, 0]
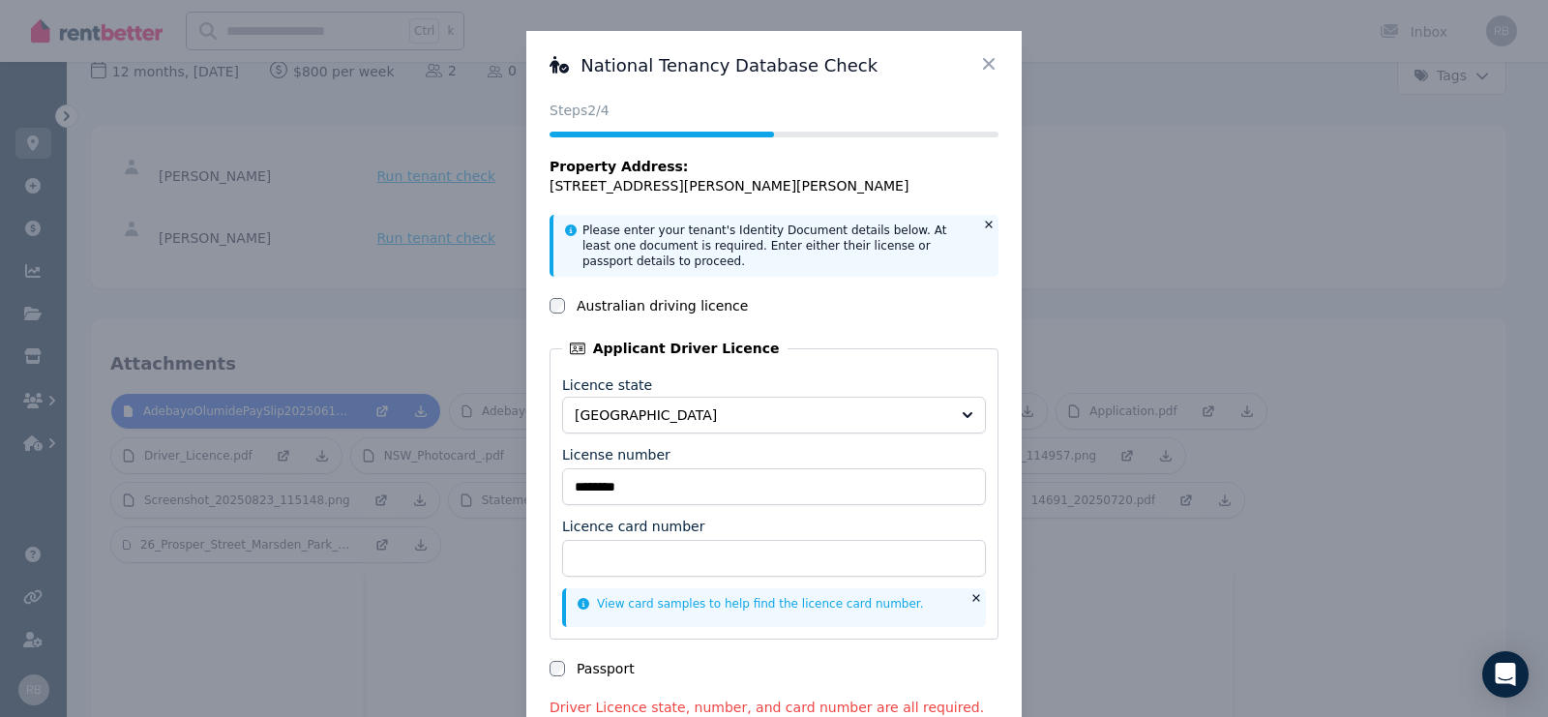
click at [979, 59] on icon at bounding box center [988, 63] width 19 height 19
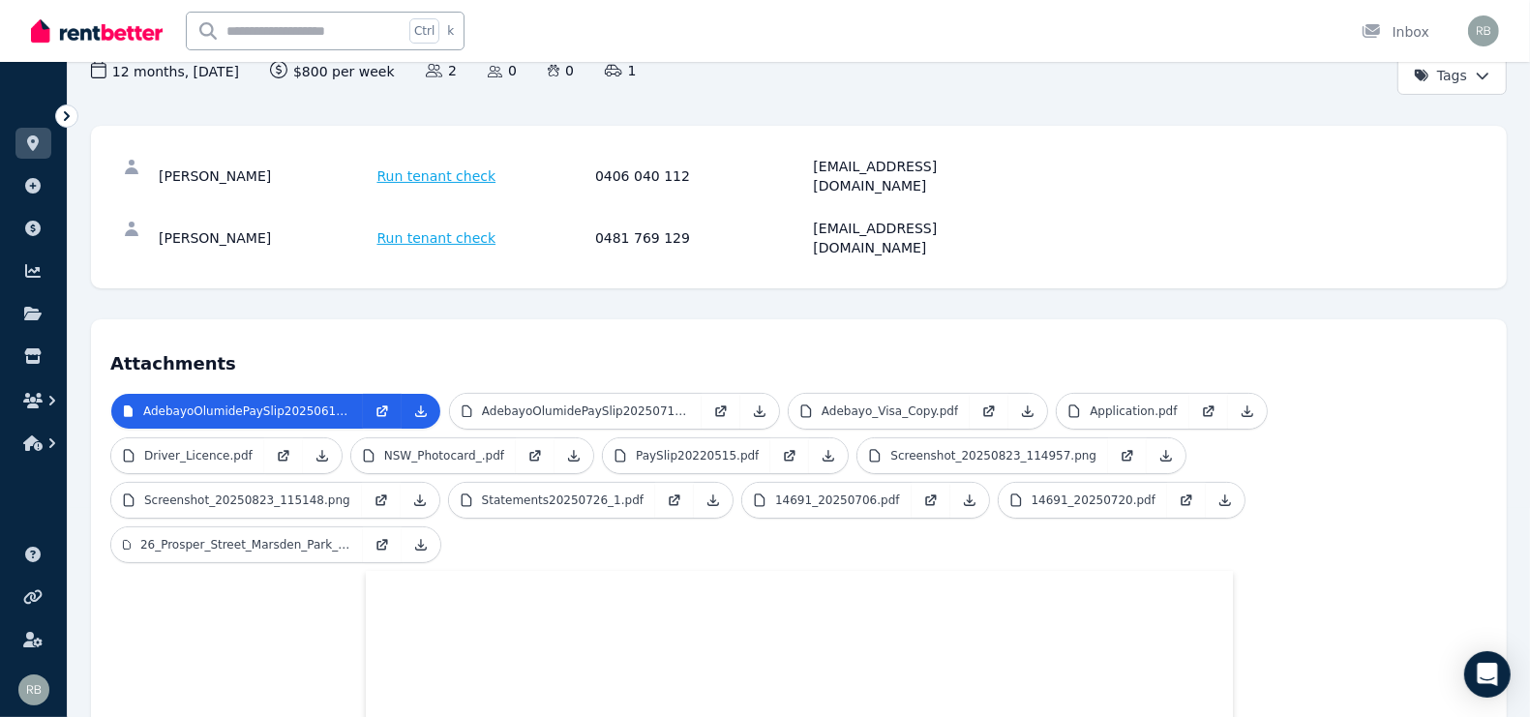
click at [431, 228] on span "Run tenant check" at bounding box center [436, 237] width 119 height 19
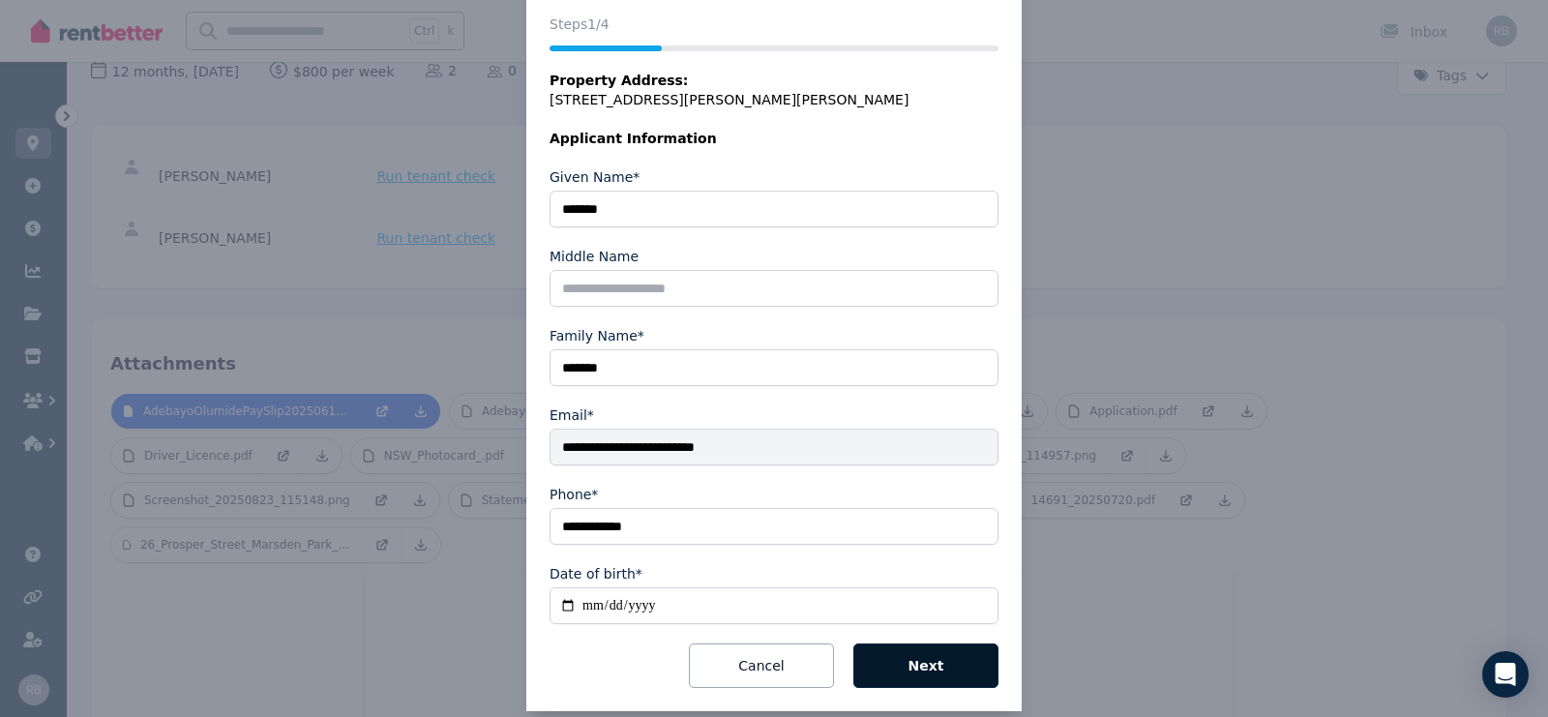
click at [964, 646] on button "Next" at bounding box center [926, 666] width 145 height 45
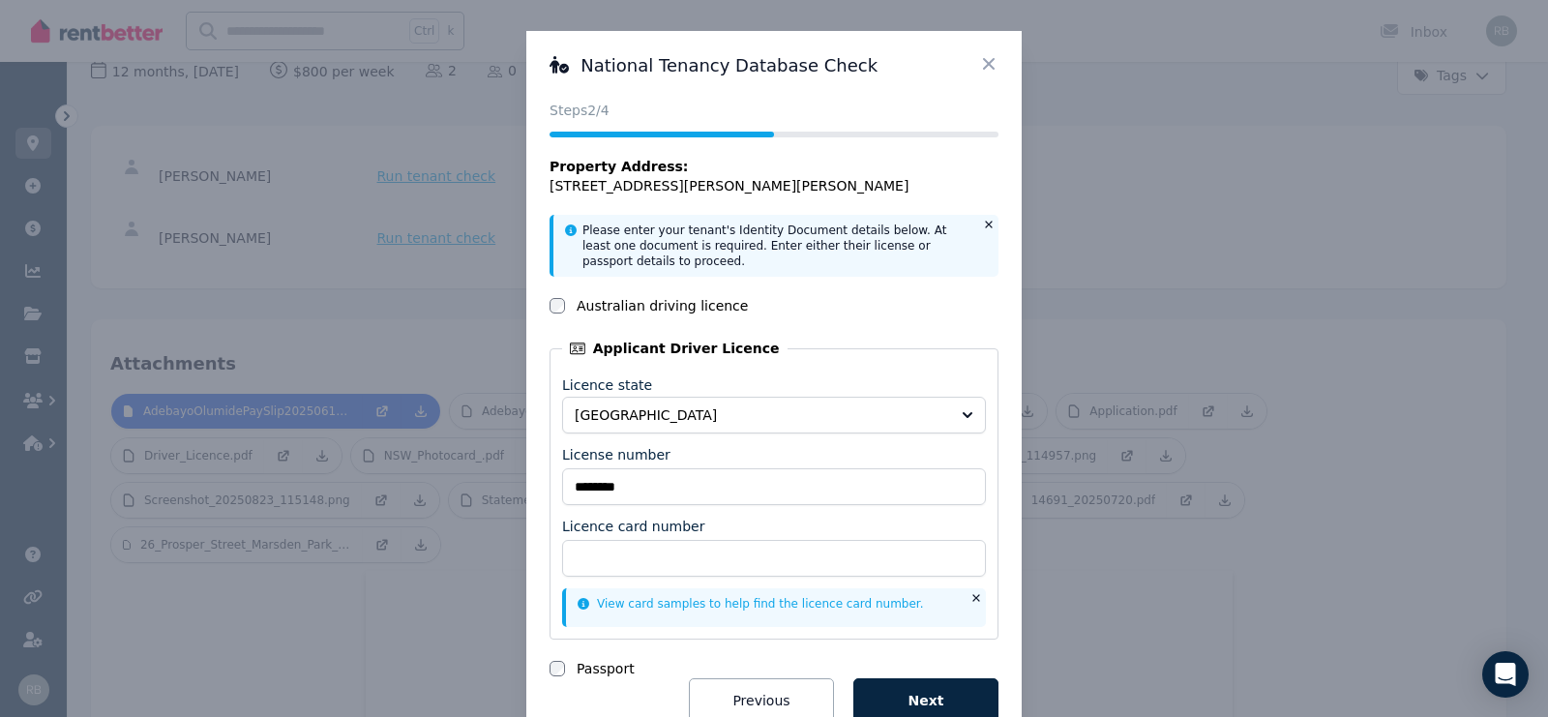
click at [979, 60] on icon at bounding box center [988, 63] width 19 height 19
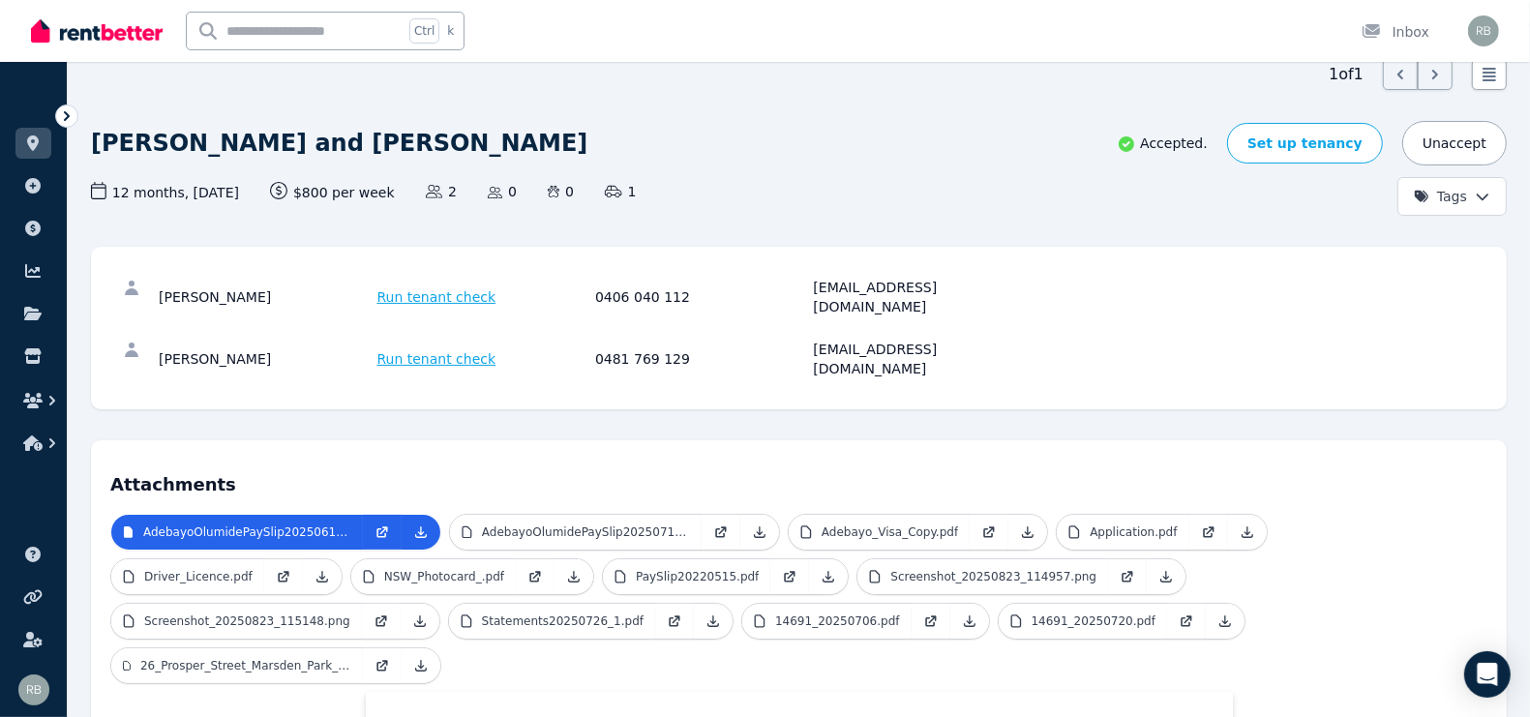
scroll to position [121, 0]
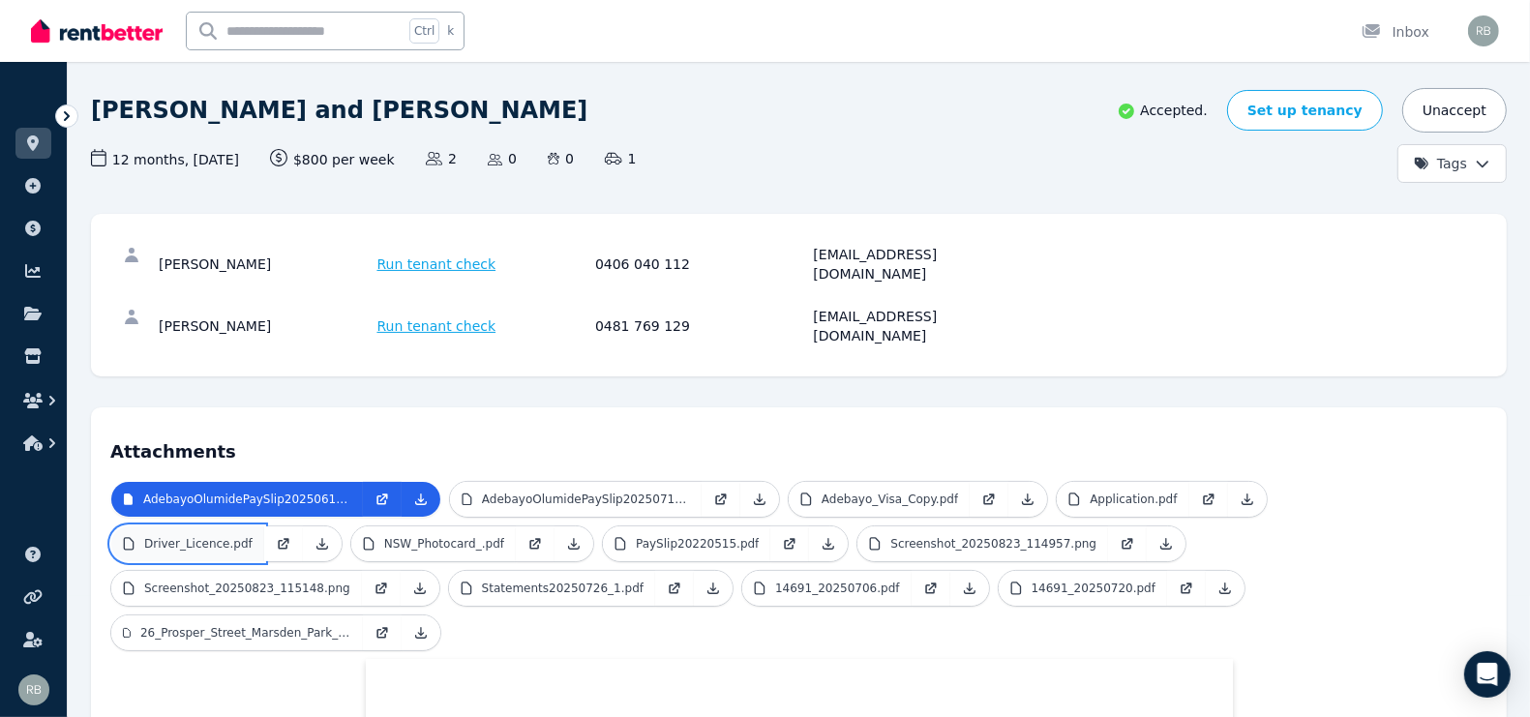
click at [253, 536] on p "Driver_Licence.pdf" at bounding box center [198, 543] width 108 height 15
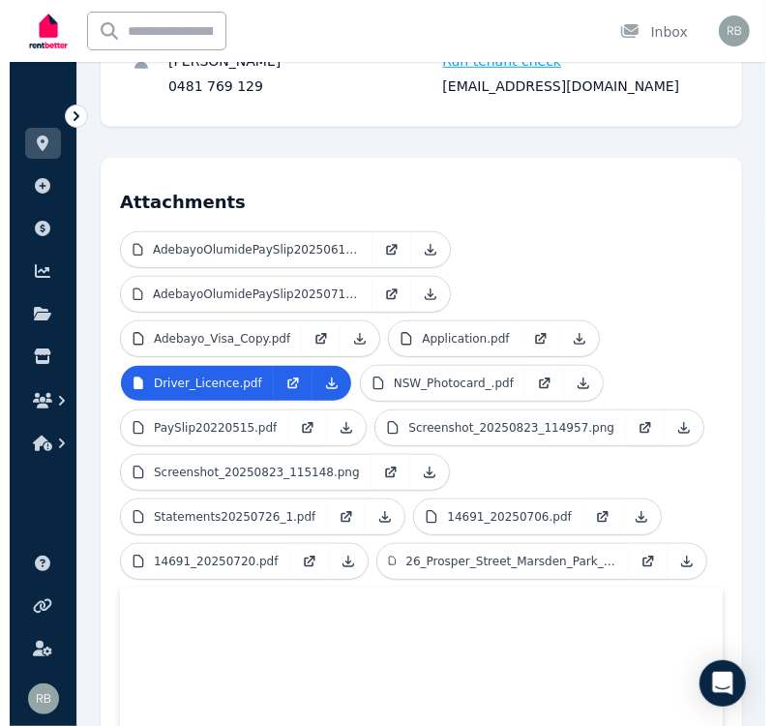
scroll to position [243, 0]
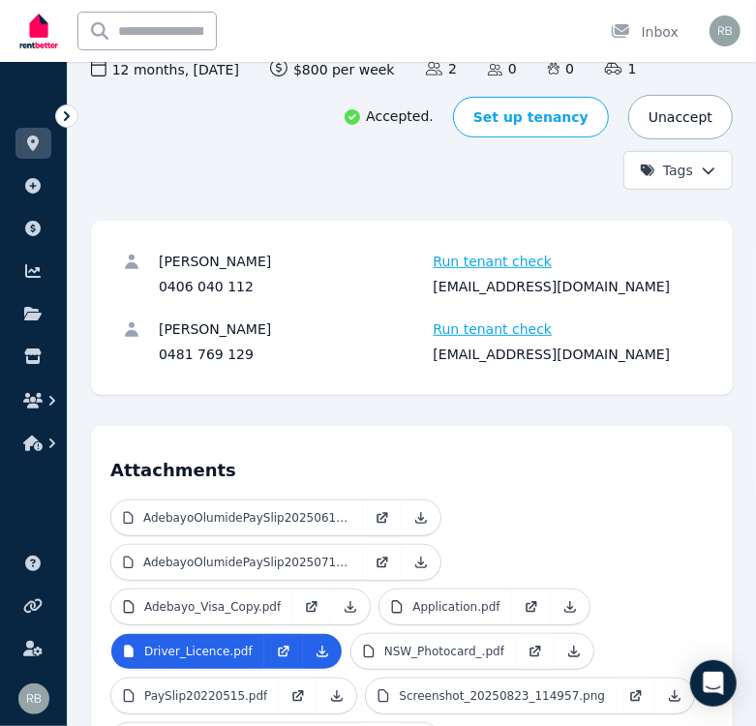
click at [450, 333] on span "Run tenant check" at bounding box center [493, 328] width 119 height 19
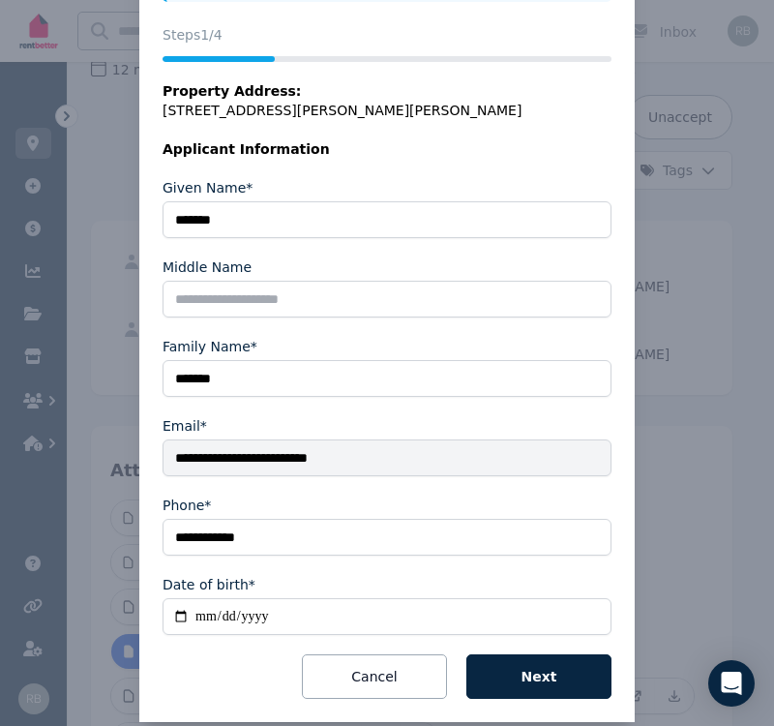
scroll to position [225, 0]
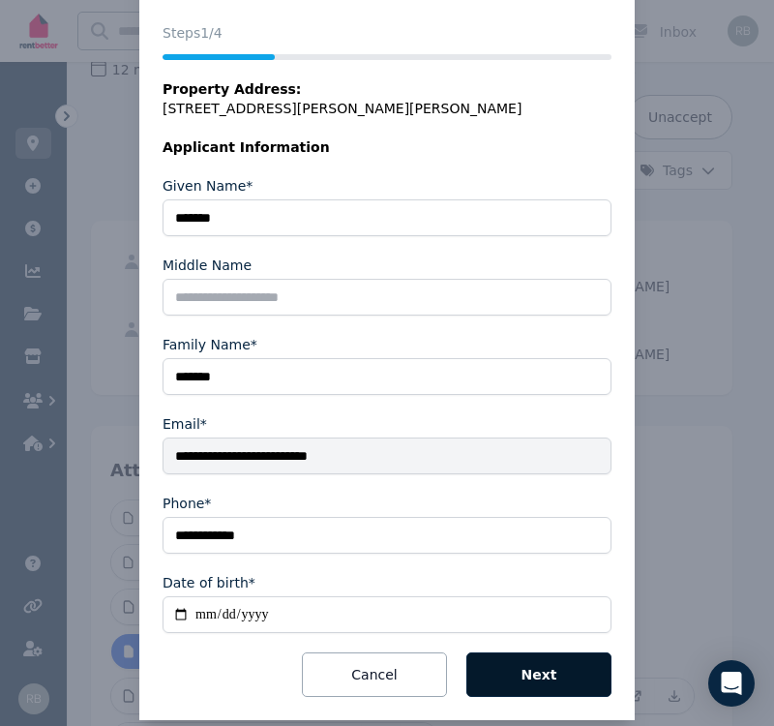
click at [528, 652] on button "Next" at bounding box center [538, 674] width 145 height 45
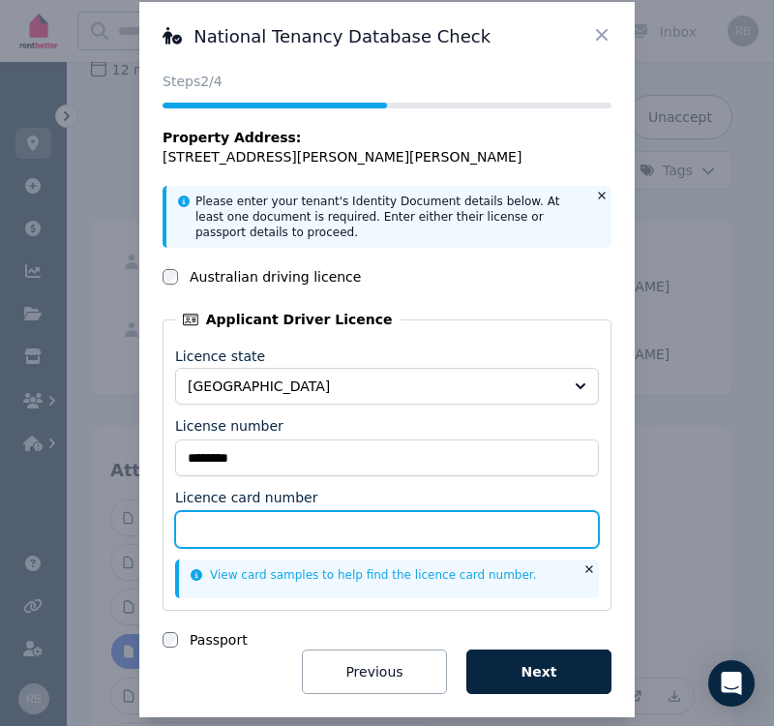
click at [290, 511] on input "Licence card number" at bounding box center [387, 529] width 424 height 37
click at [389, 511] on input "Licence card number" at bounding box center [387, 529] width 424 height 37
paste input "**********"
type input "**********"
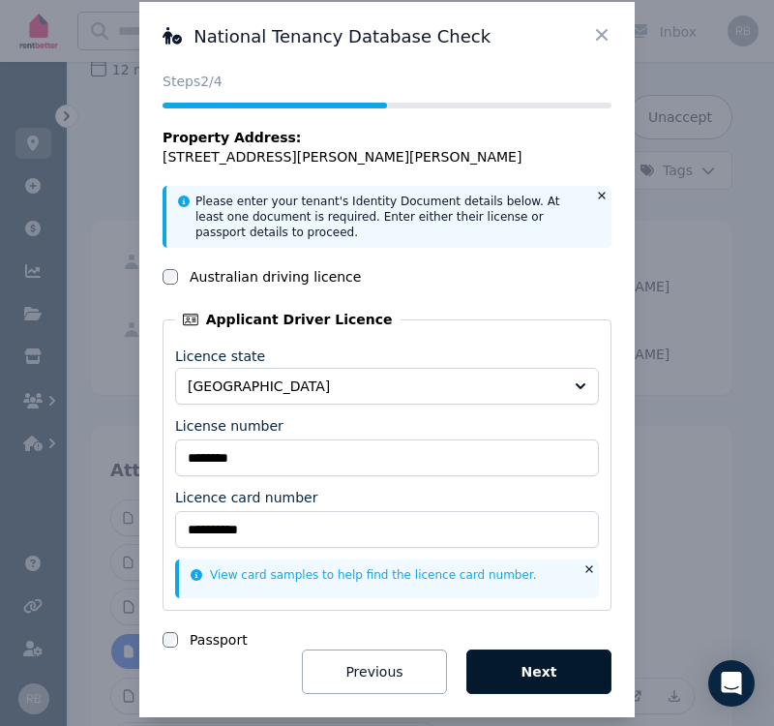
click at [516, 649] on button "Next" at bounding box center [538, 671] width 145 height 45
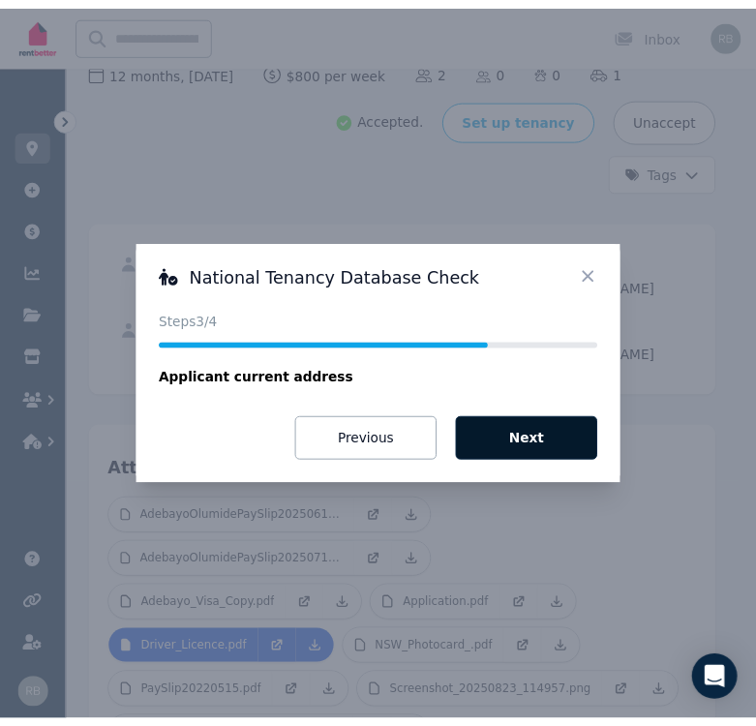
scroll to position [0, 0]
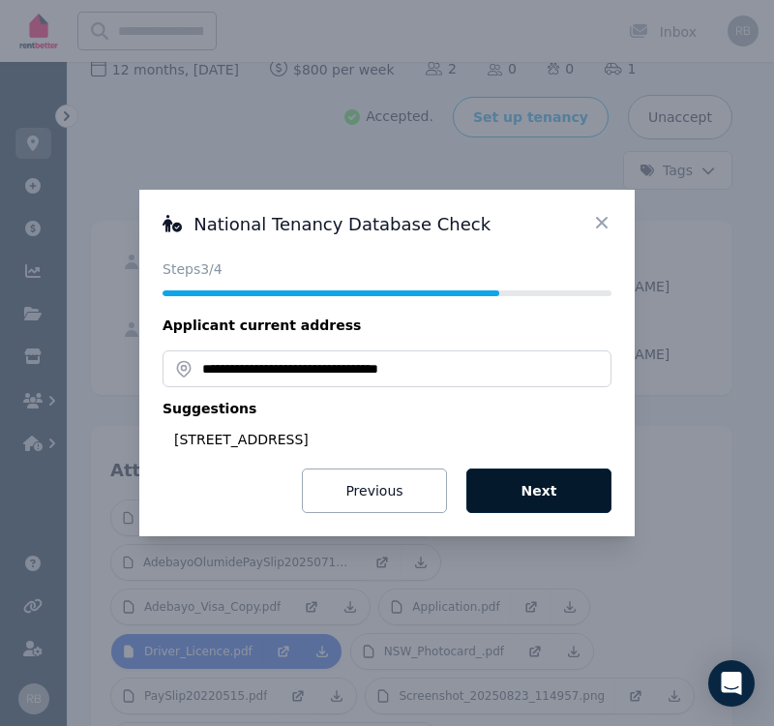
click at [567, 485] on button "Next" at bounding box center [538, 490] width 145 height 45
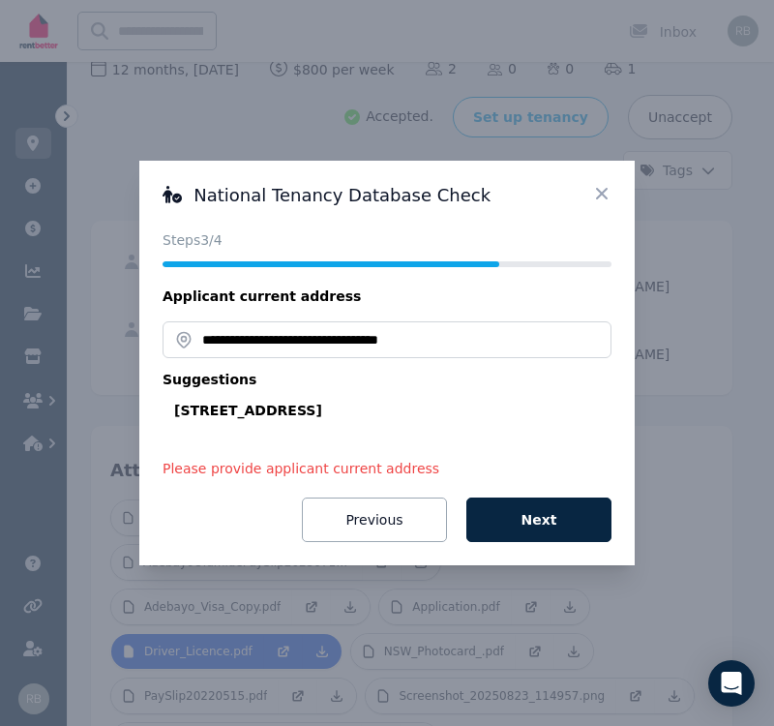
click at [405, 411] on div "[STREET_ADDRESS]" at bounding box center [392, 410] width 437 height 19
type input "**********"
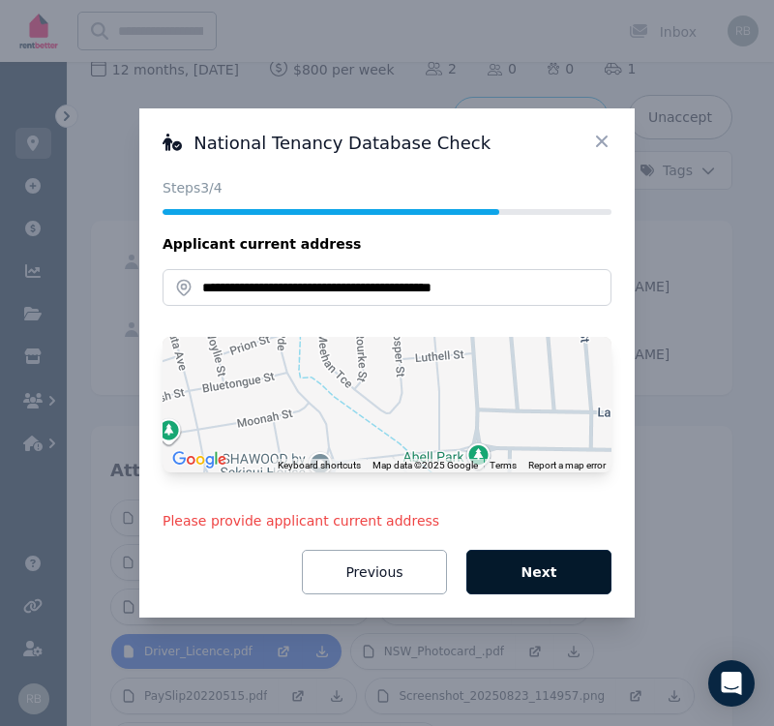
click at [520, 569] on button "Next" at bounding box center [538, 572] width 145 height 45
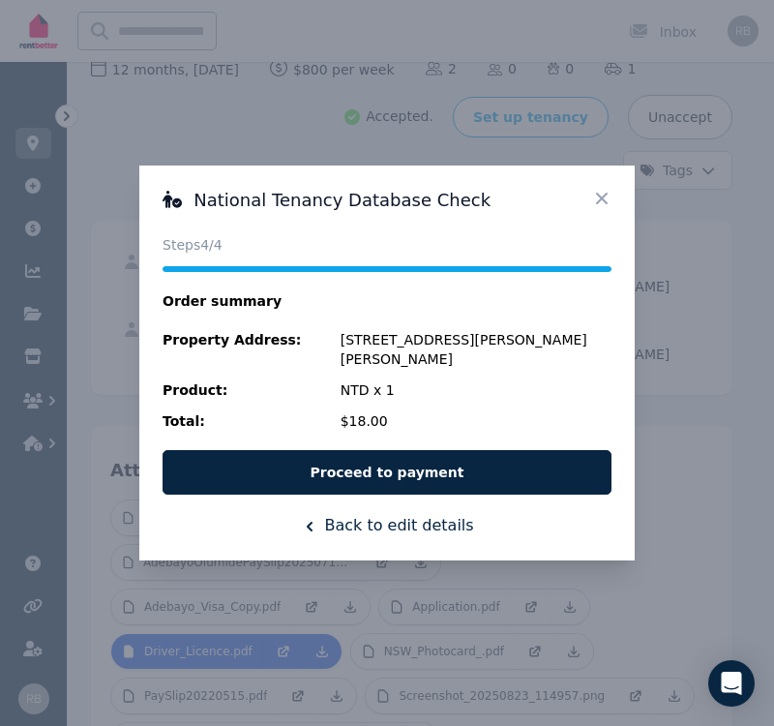
click at [603, 208] on icon at bounding box center [601, 198] width 19 height 19
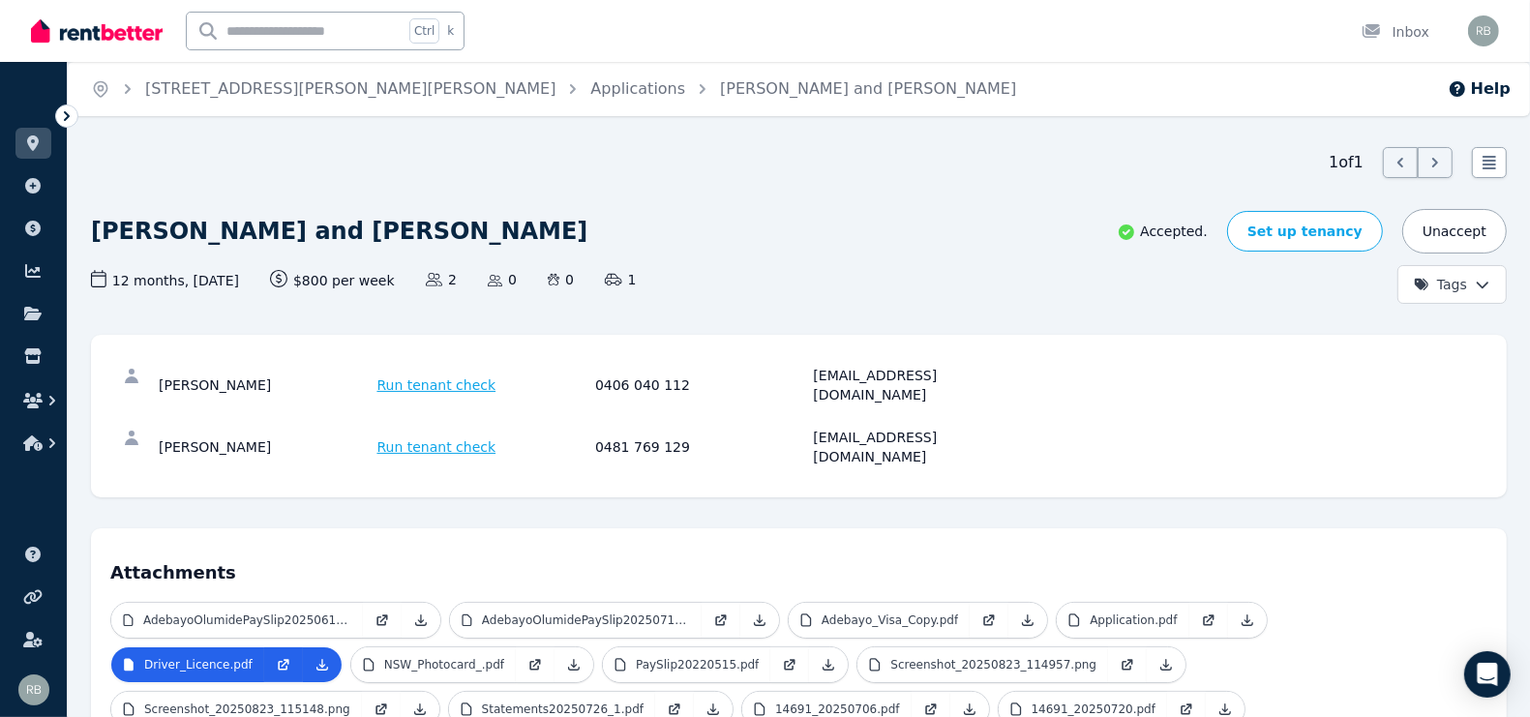
scroll to position [242, 0]
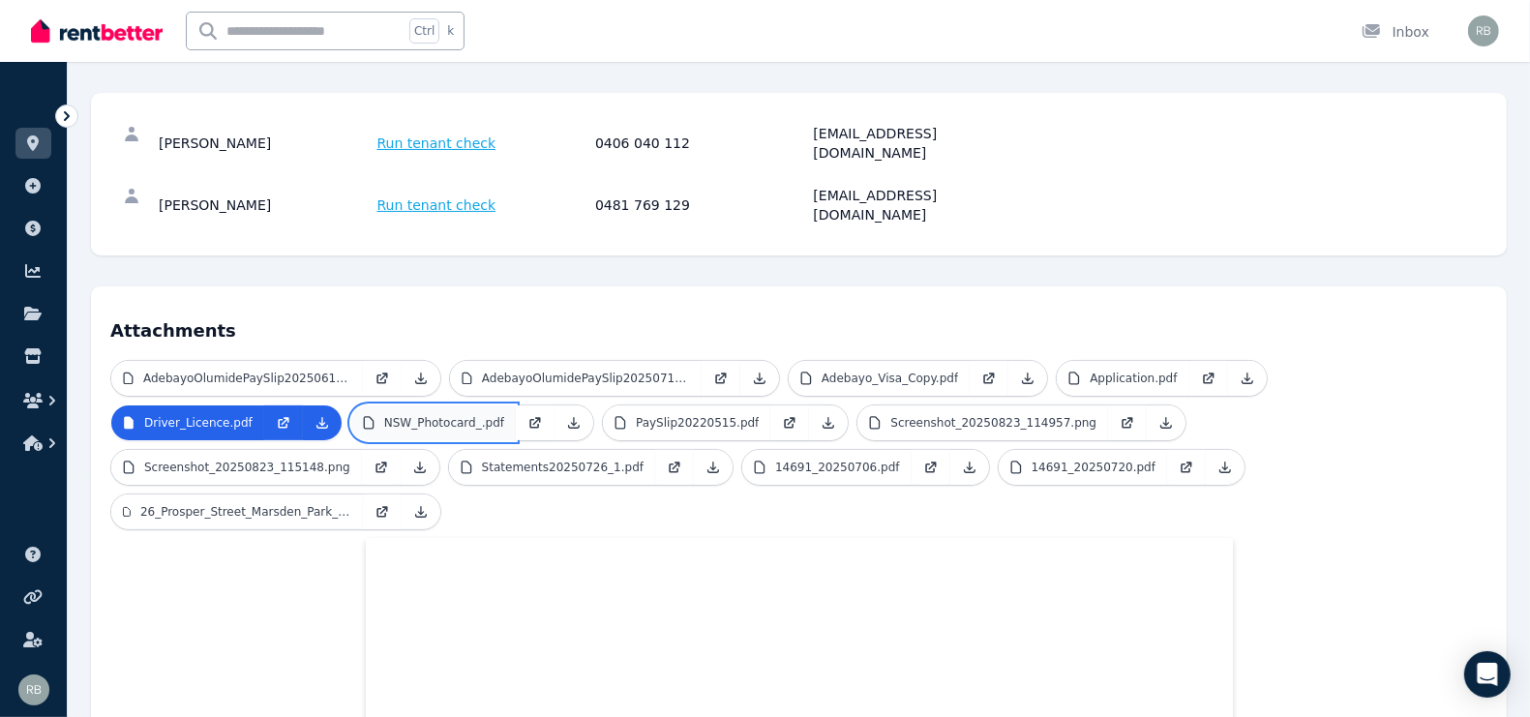
click at [351, 405] on link "NSW_Photocard_.pdf" at bounding box center [433, 422] width 165 height 35
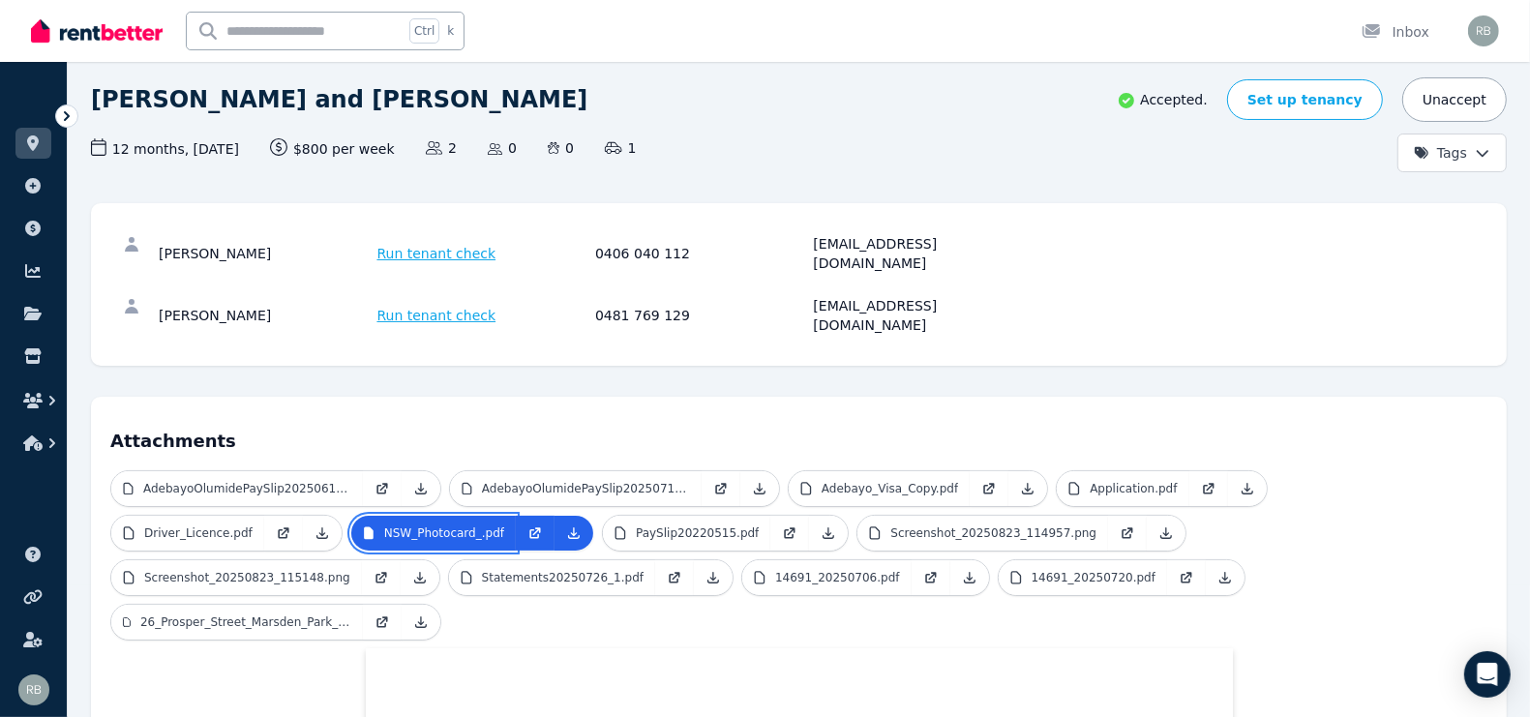
scroll to position [121, 0]
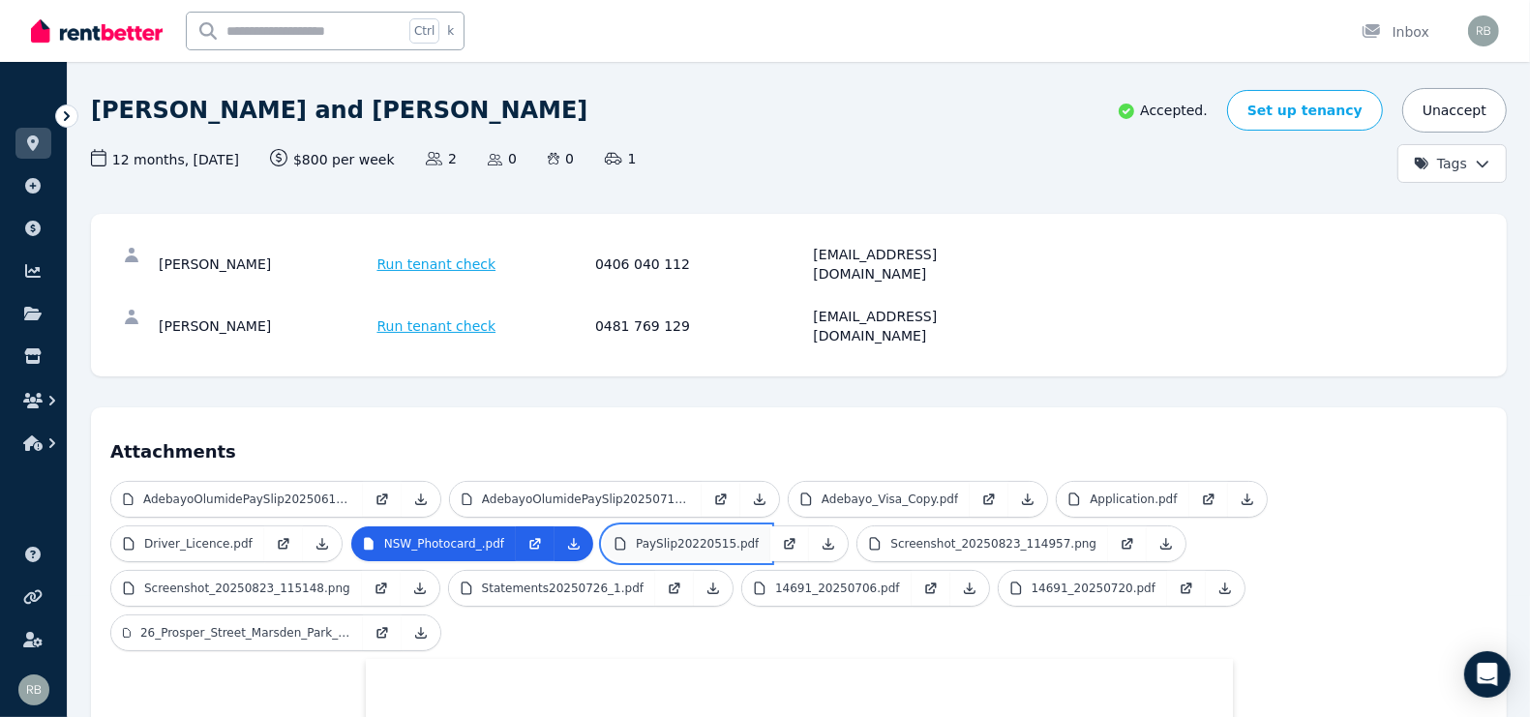
click at [636, 536] on p "PaySlip20220515.pdf" at bounding box center [697, 543] width 123 height 15
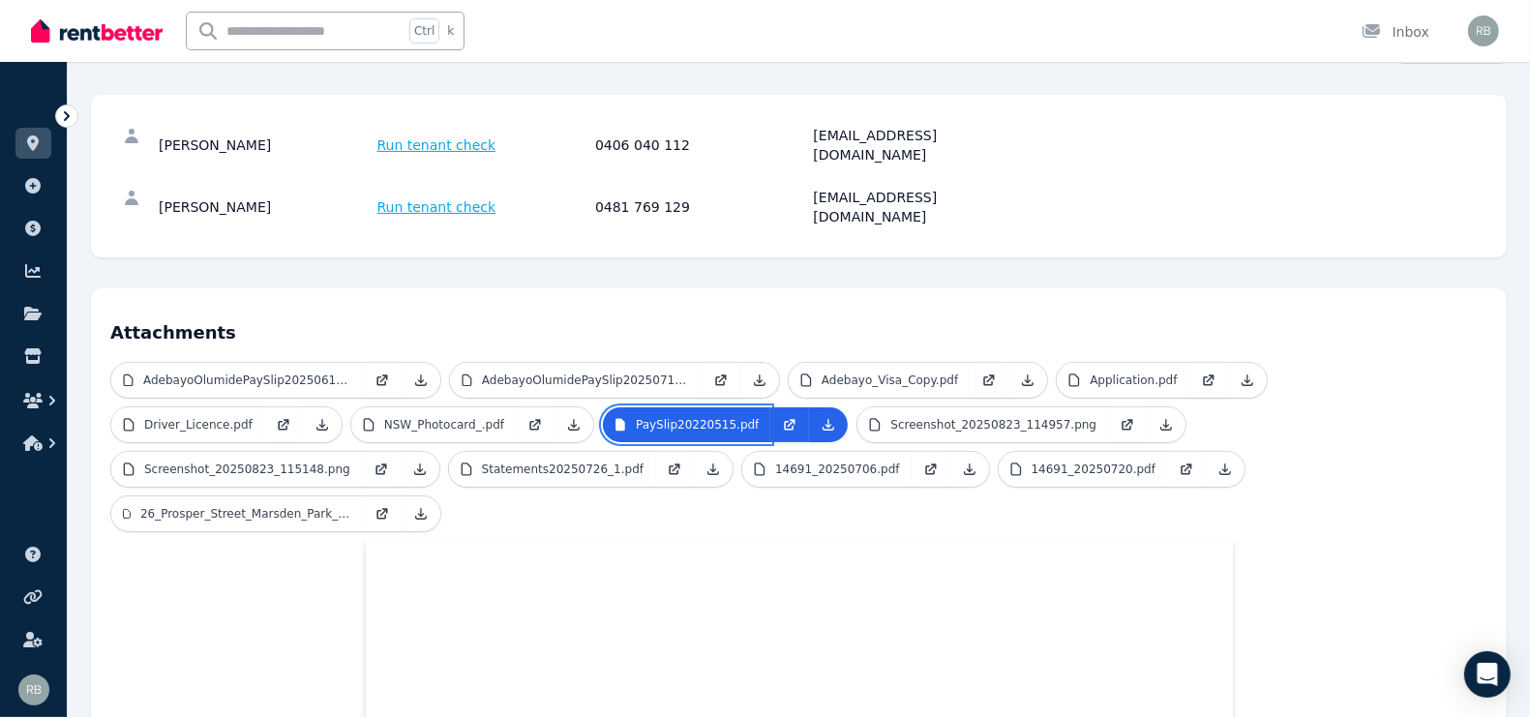
scroll to position [242, 0]
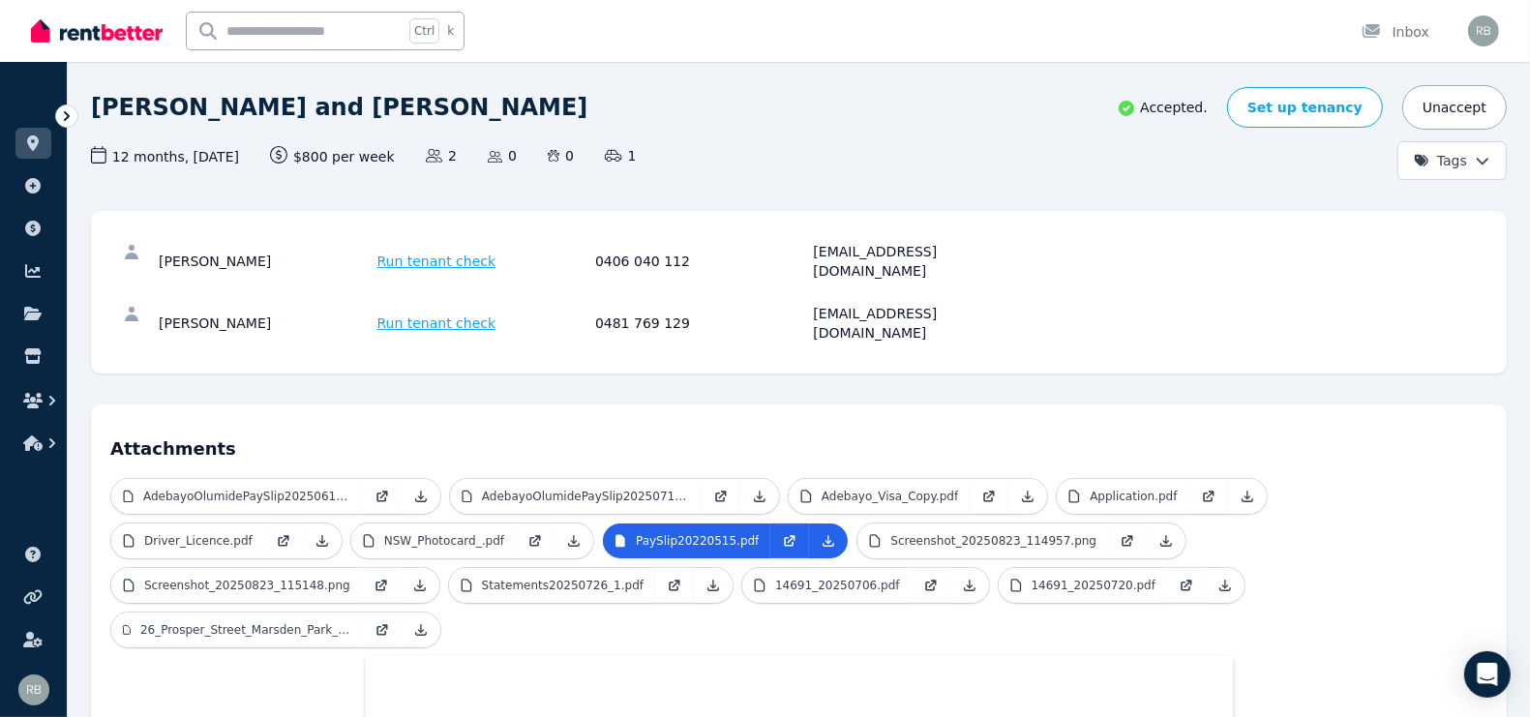
scroll to position [121, 0]
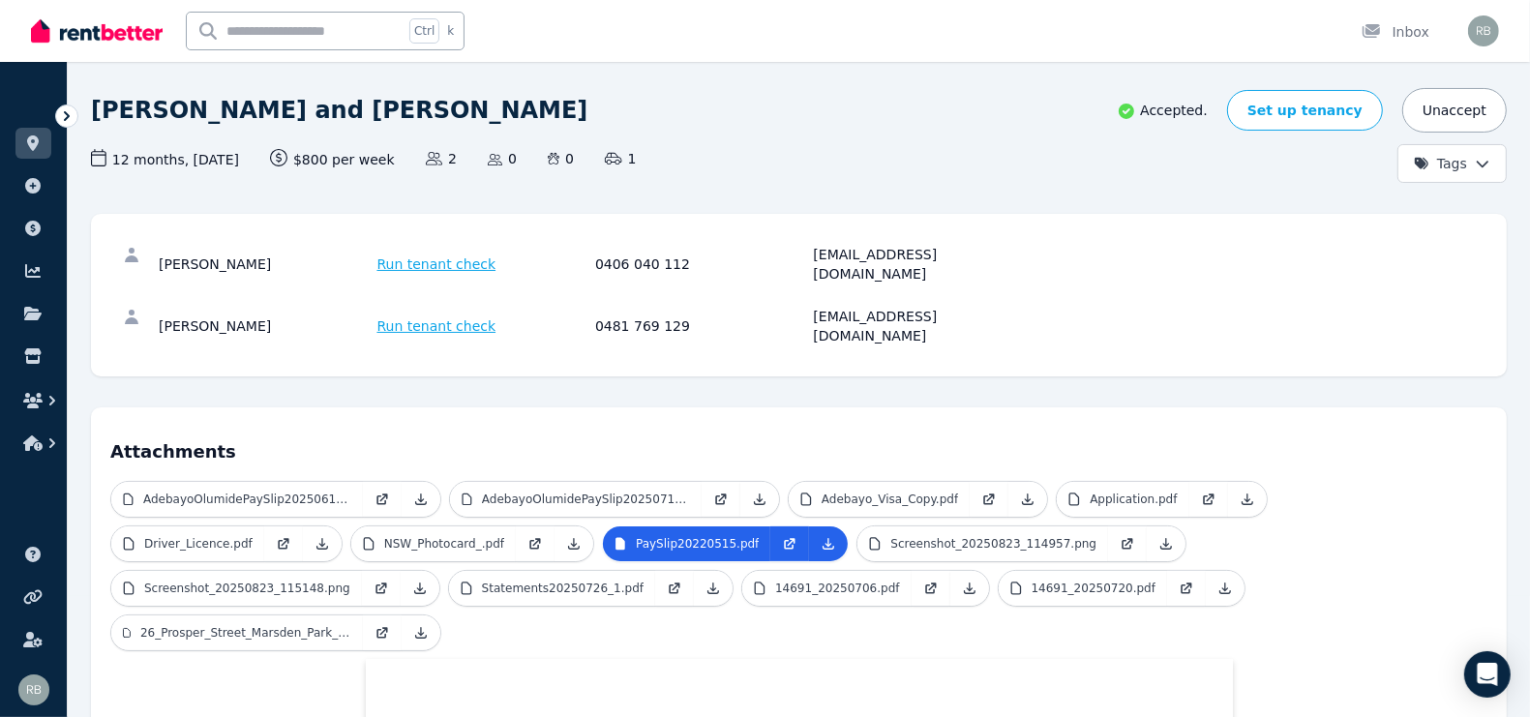
click at [1066, 138] on div "Accepted. Set up tenancy Unaccept Tags" at bounding box center [1276, 135] width 462 height 95
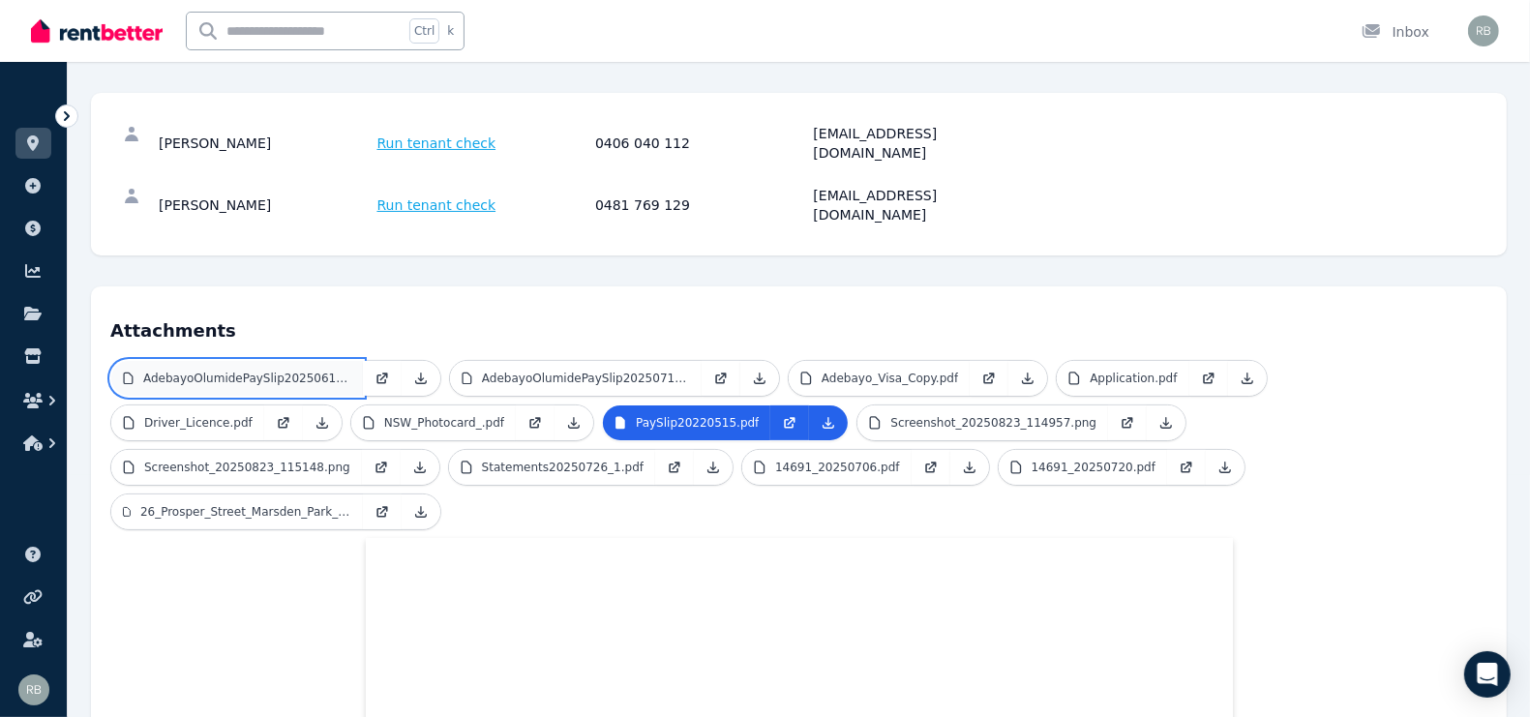
click at [209, 371] on p "AdebayoOlumidePaySlip20250615.pdf" at bounding box center [247, 378] width 208 height 15
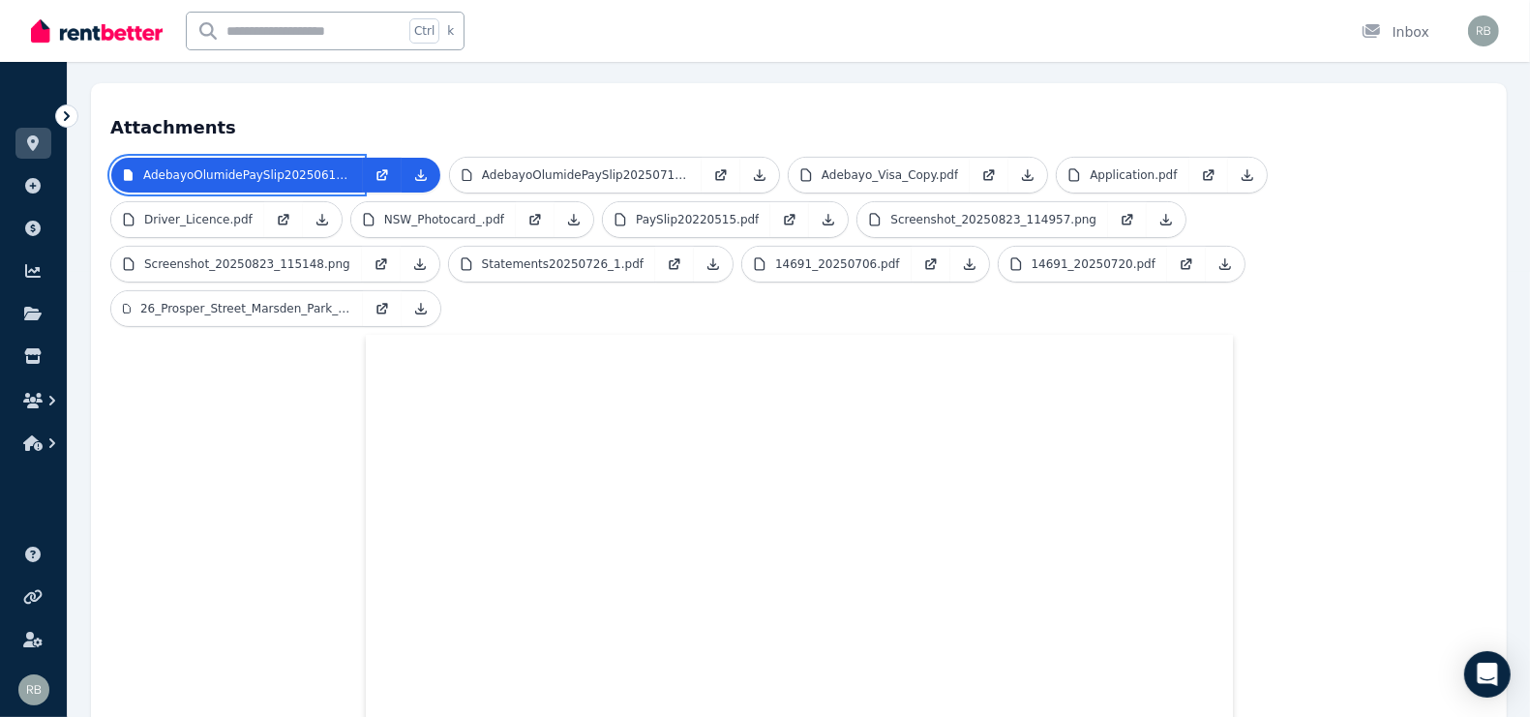
scroll to position [484, 0]
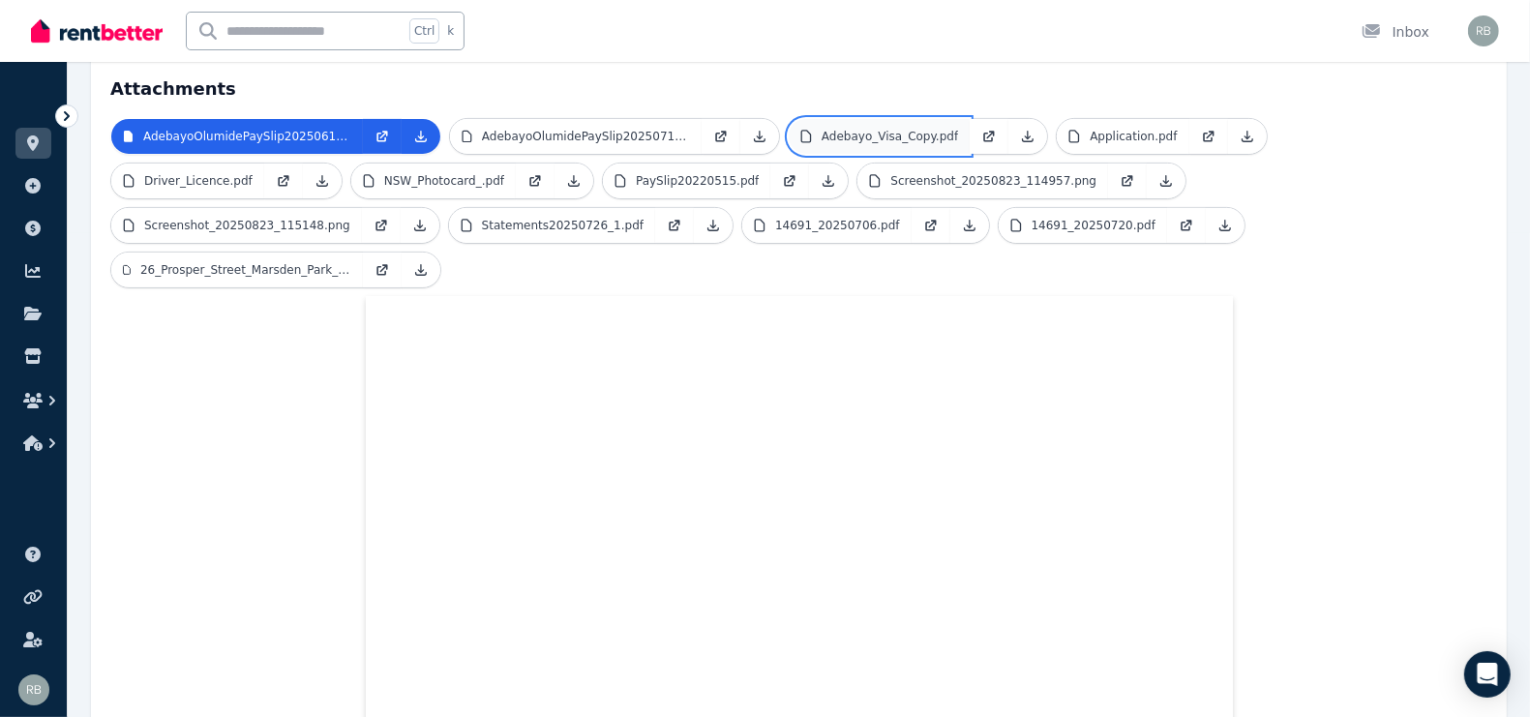
click at [892, 129] on p "Adebayo_Visa_Copy.pdf" at bounding box center [890, 136] width 136 height 15
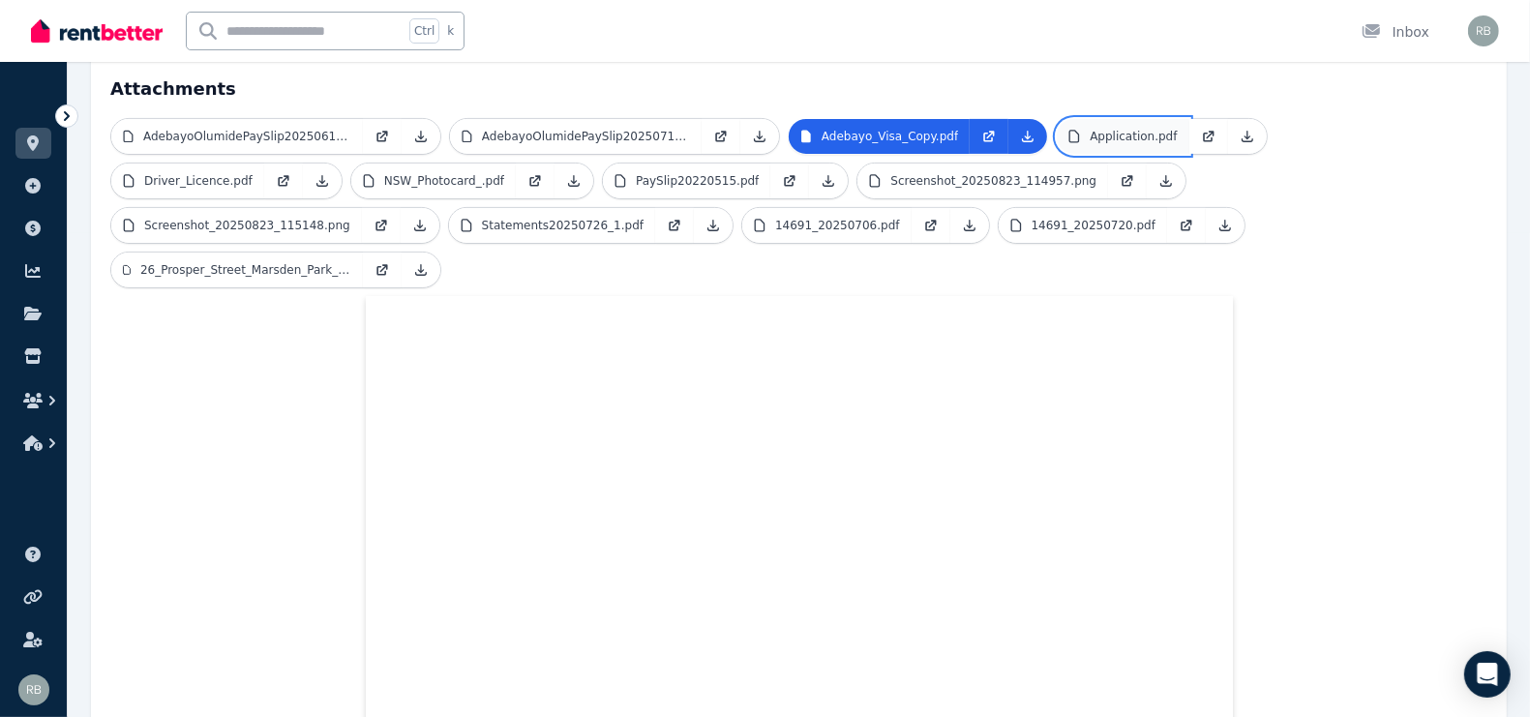
click at [1096, 119] on link "Application.pdf" at bounding box center [1123, 136] width 132 height 35
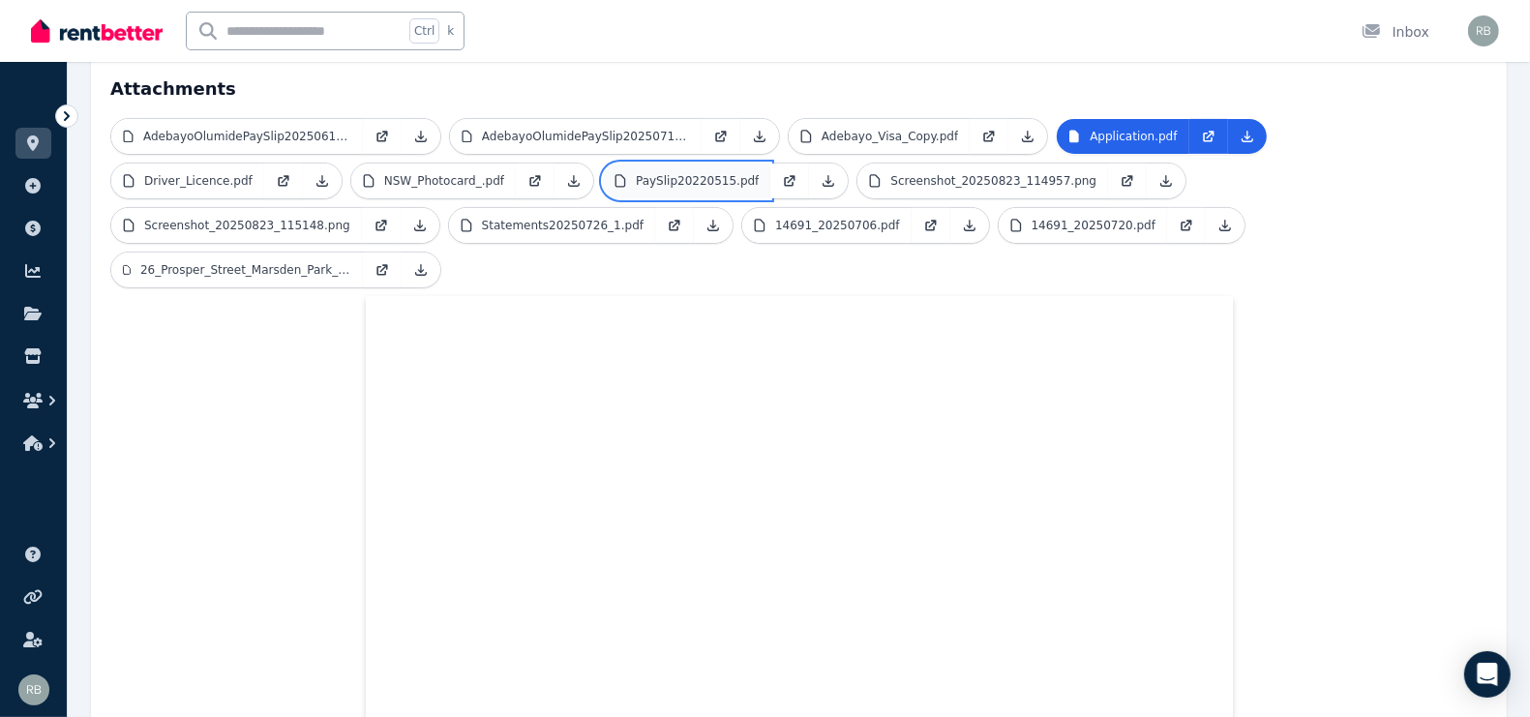
click at [603, 164] on link "PaySlip20220515.pdf" at bounding box center [686, 181] width 167 height 35
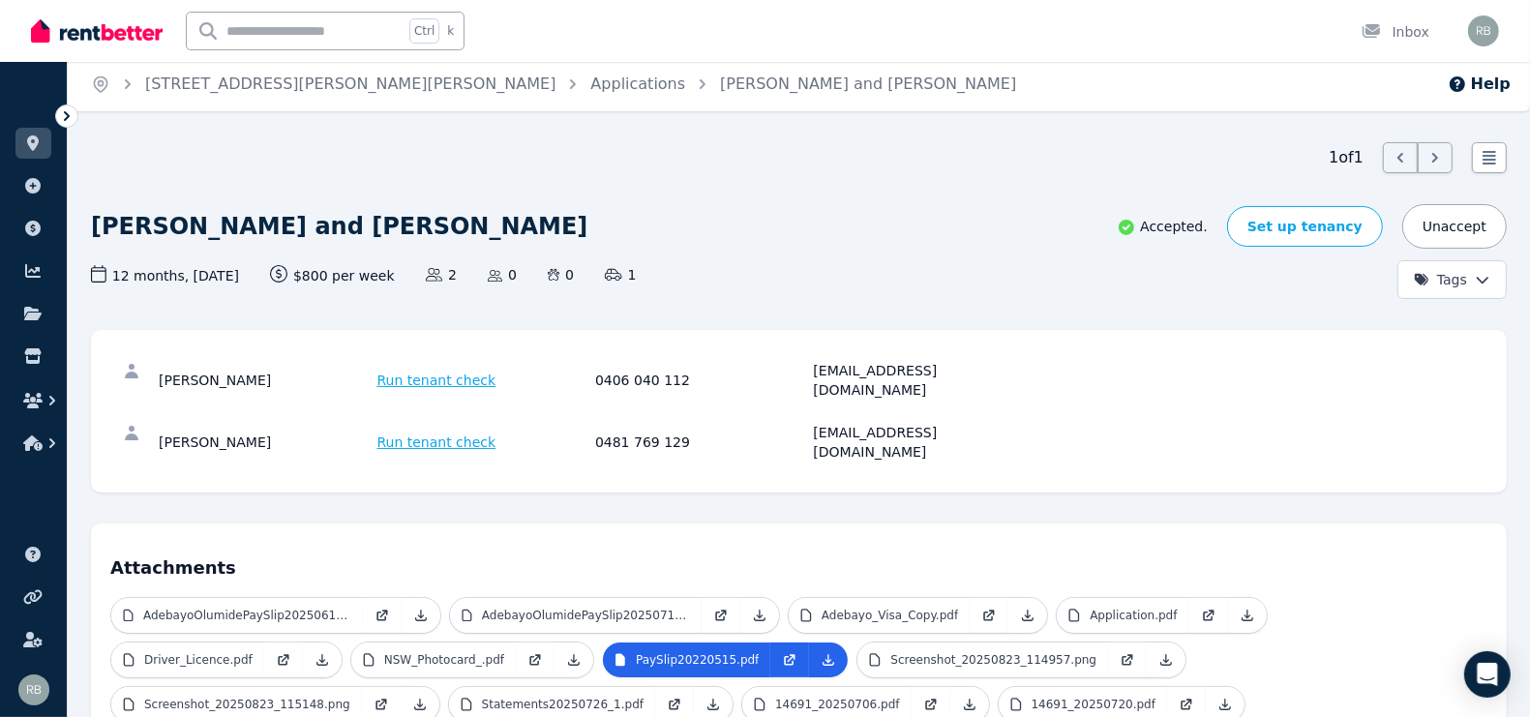
scroll to position [0, 0]
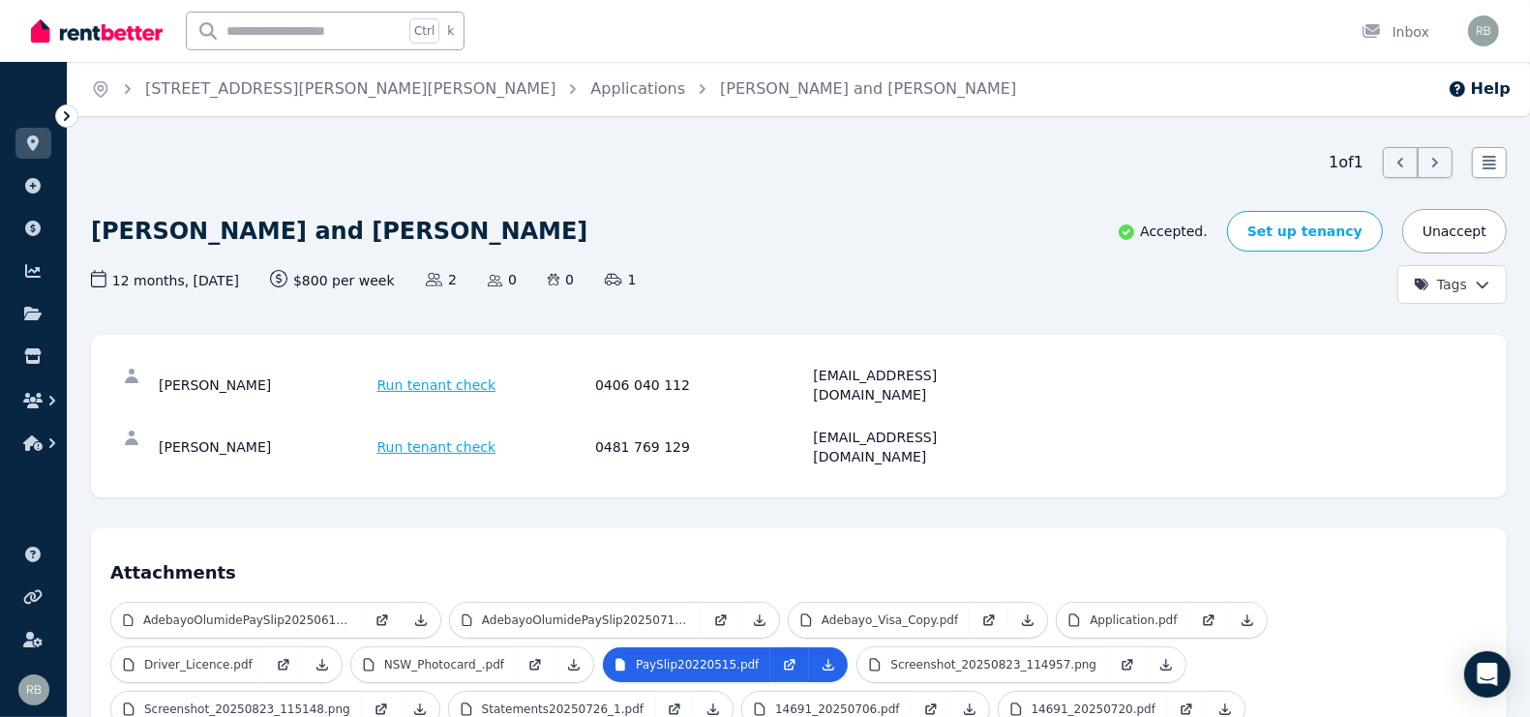
click at [730, 239] on div "[PERSON_NAME] and [PERSON_NAME]" at bounding box center [560, 231] width 939 height 45
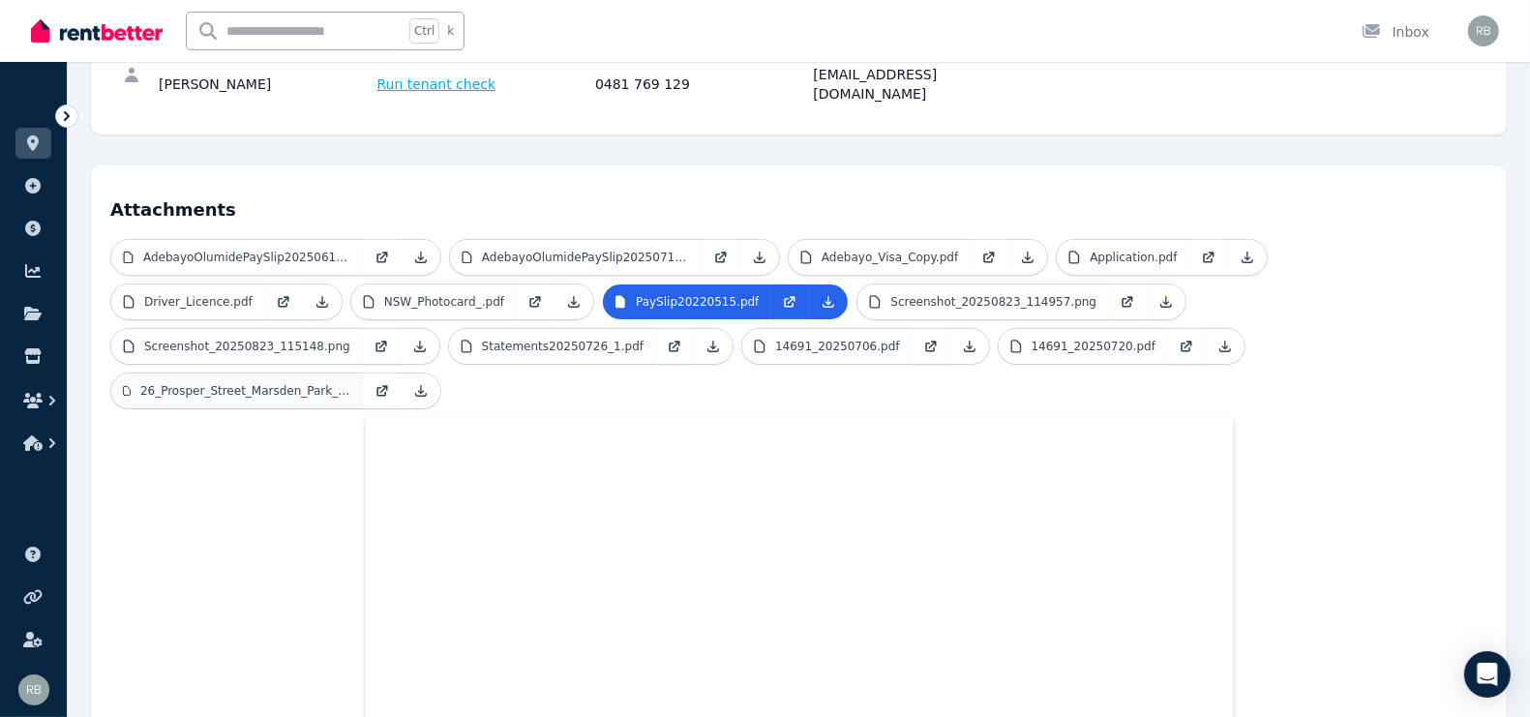
scroll to position [484, 0]
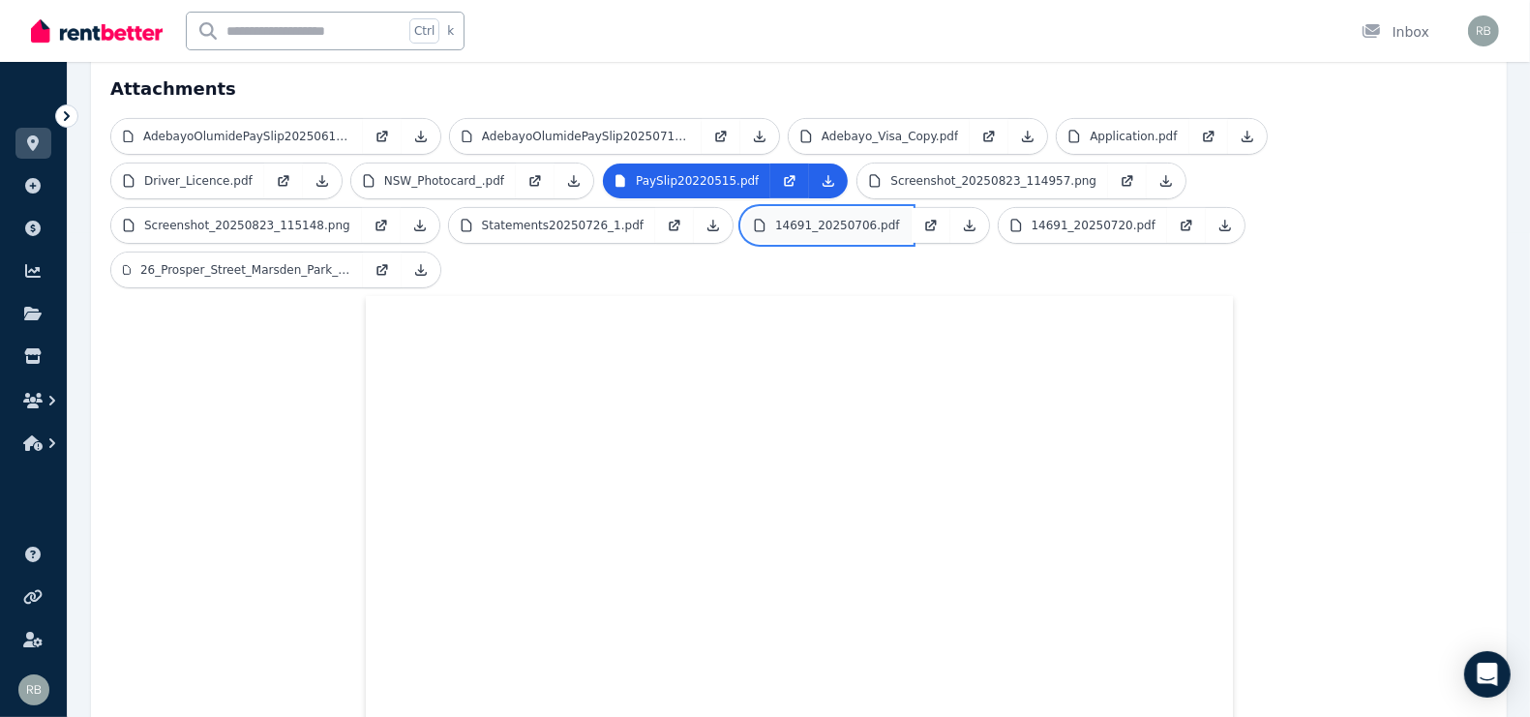
click at [775, 218] on p "14691_20250706.pdf" at bounding box center [837, 225] width 125 height 15
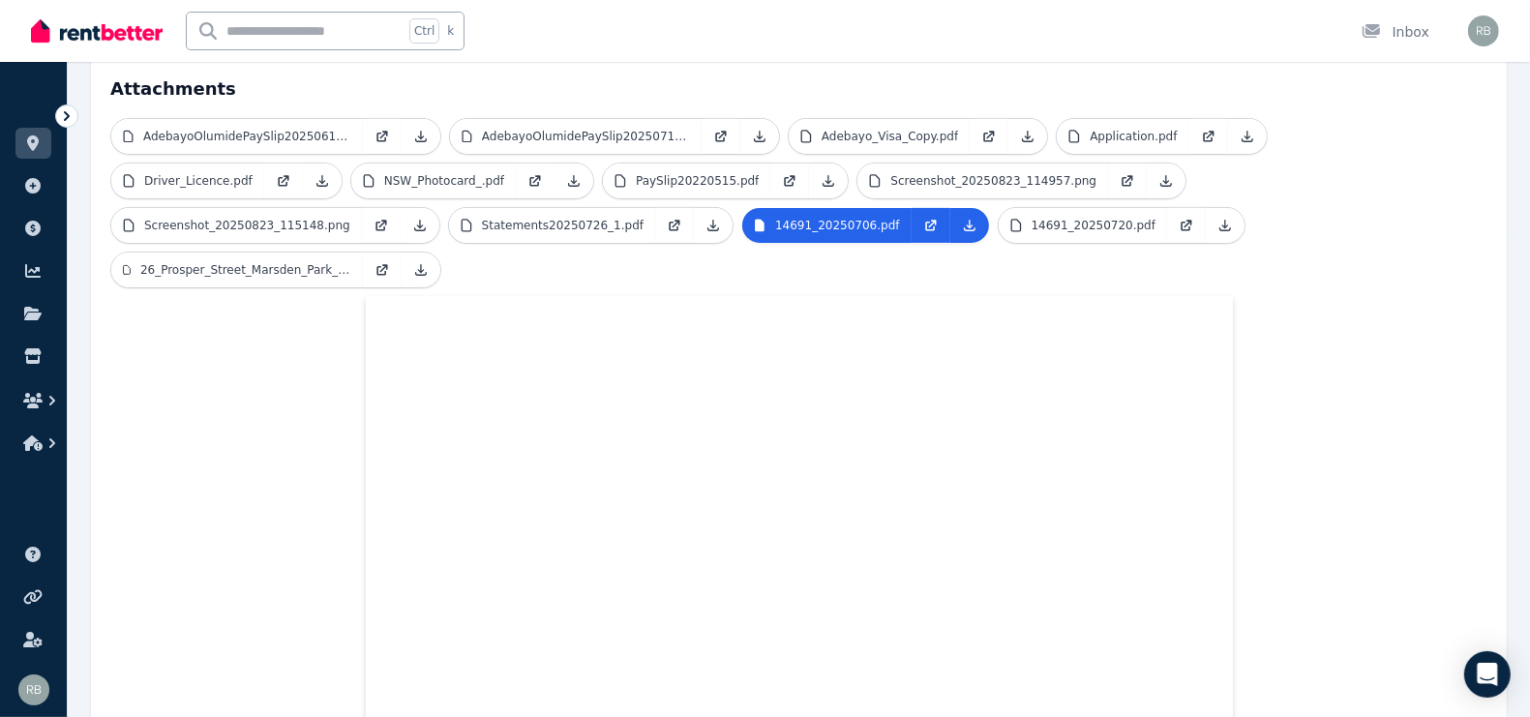
scroll to position [363, 0]
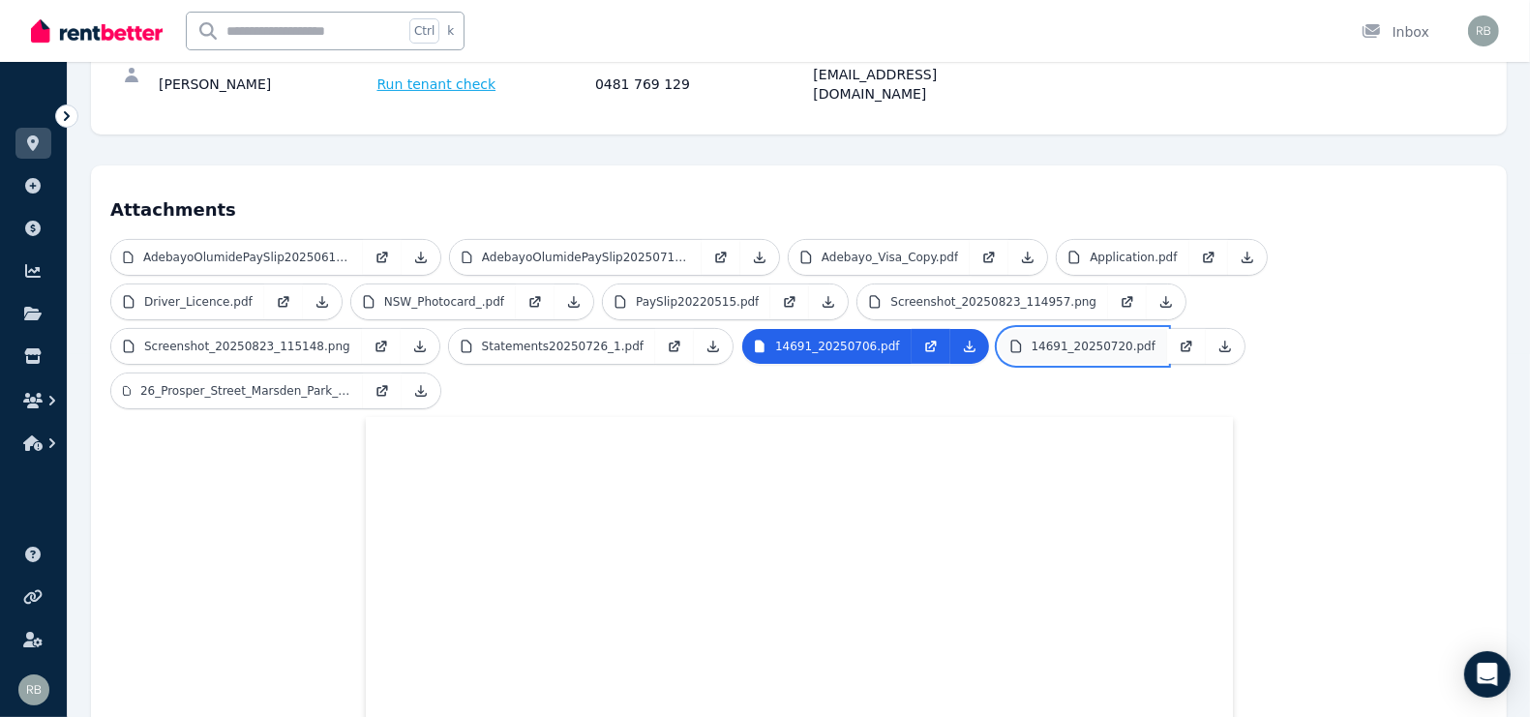
click at [1032, 339] on p "14691_20250720.pdf" at bounding box center [1094, 346] width 125 height 15
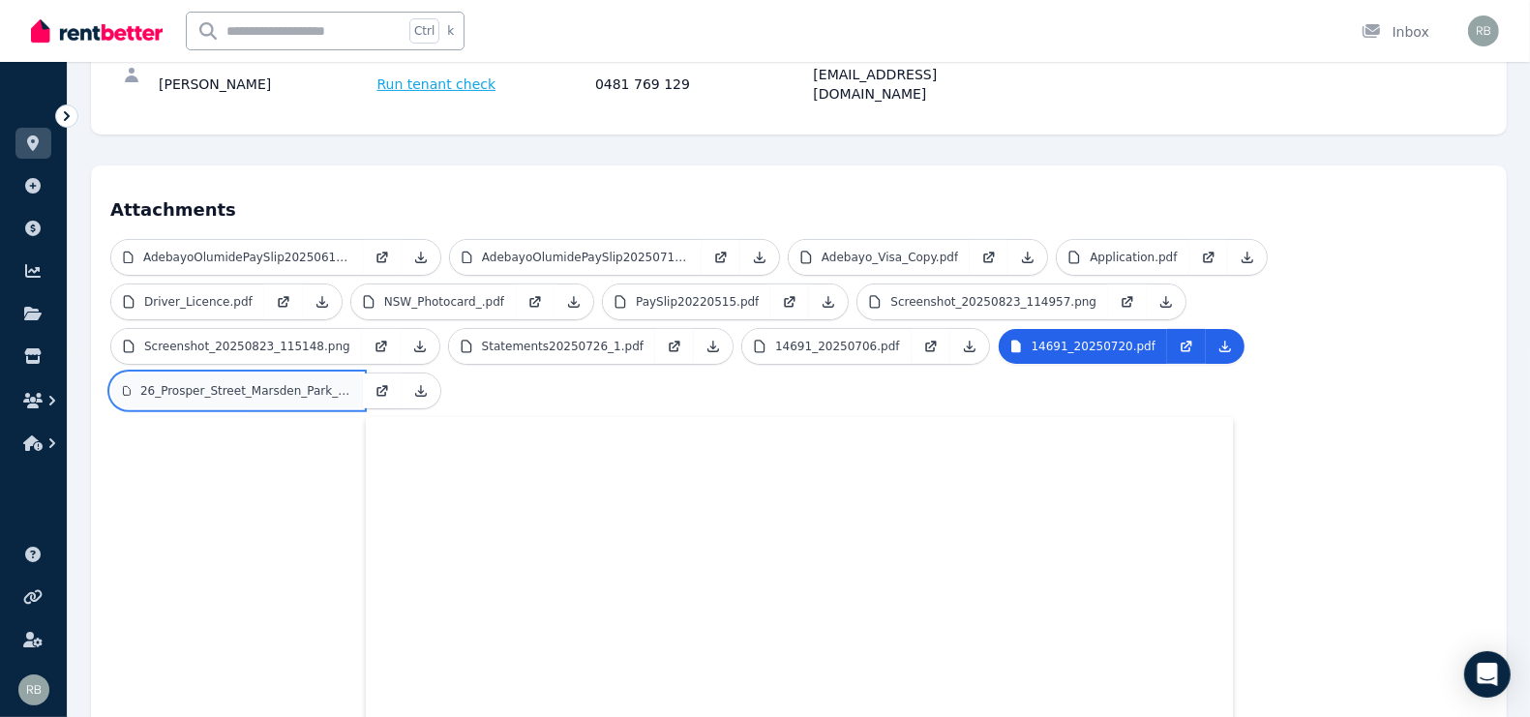
click at [351, 383] on p "26_Prosper_Street_Marsden_Park_NSW_2765.pdf" at bounding box center [245, 390] width 211 height 15
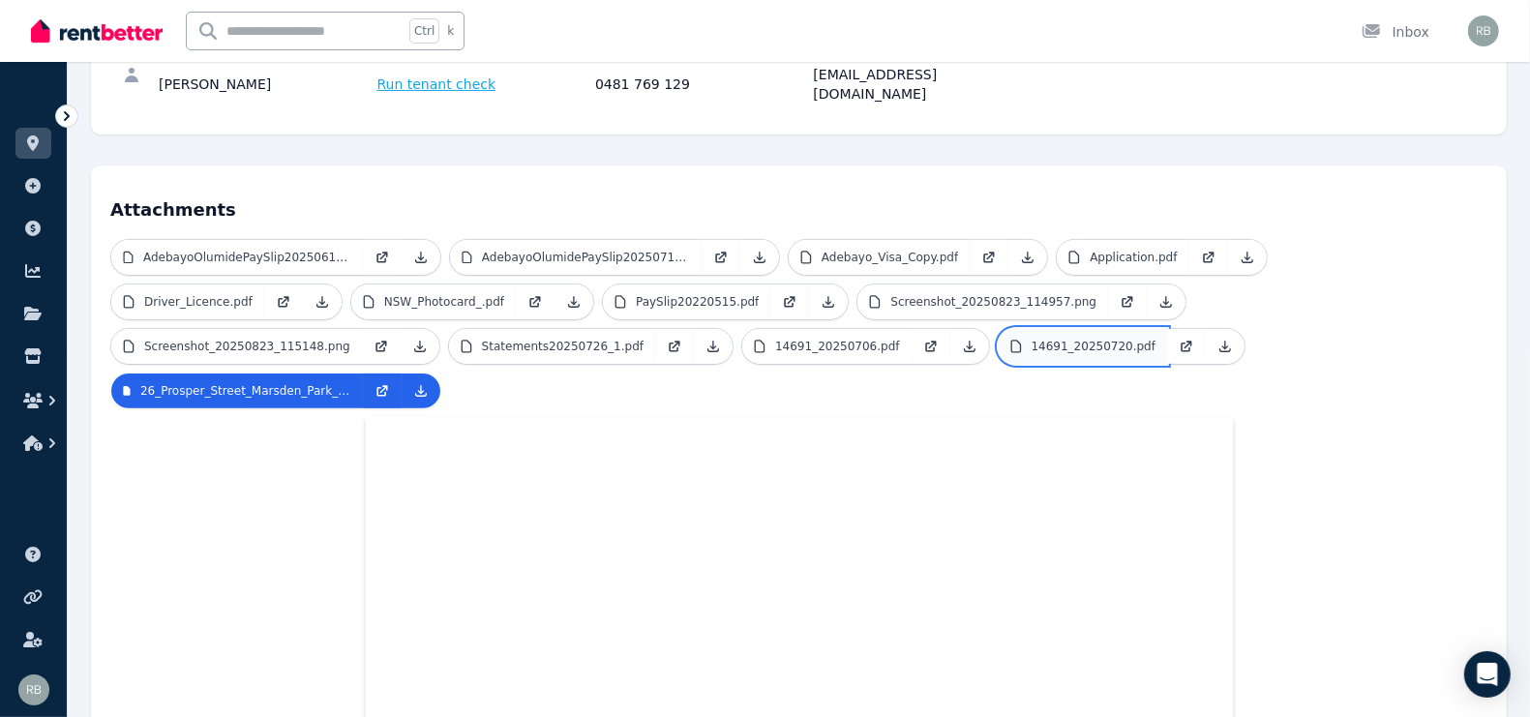
click at [1032, 339] on p "14691_20250720.pdf" at bounding box center [1094, 346] width 125 height 15
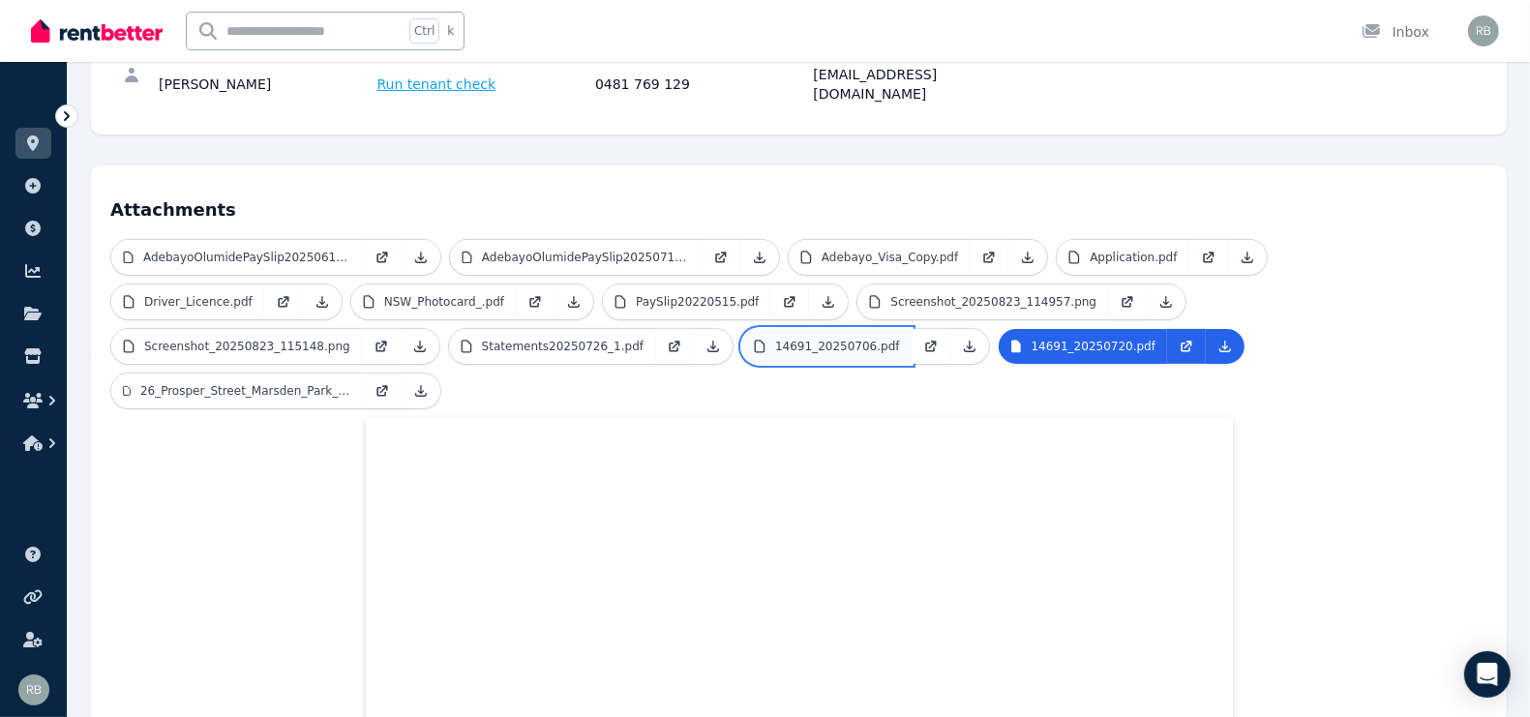
click at [775, 339] on p "14691_20250706.pdf" at bounding box center [837, 346] width 125 height 15
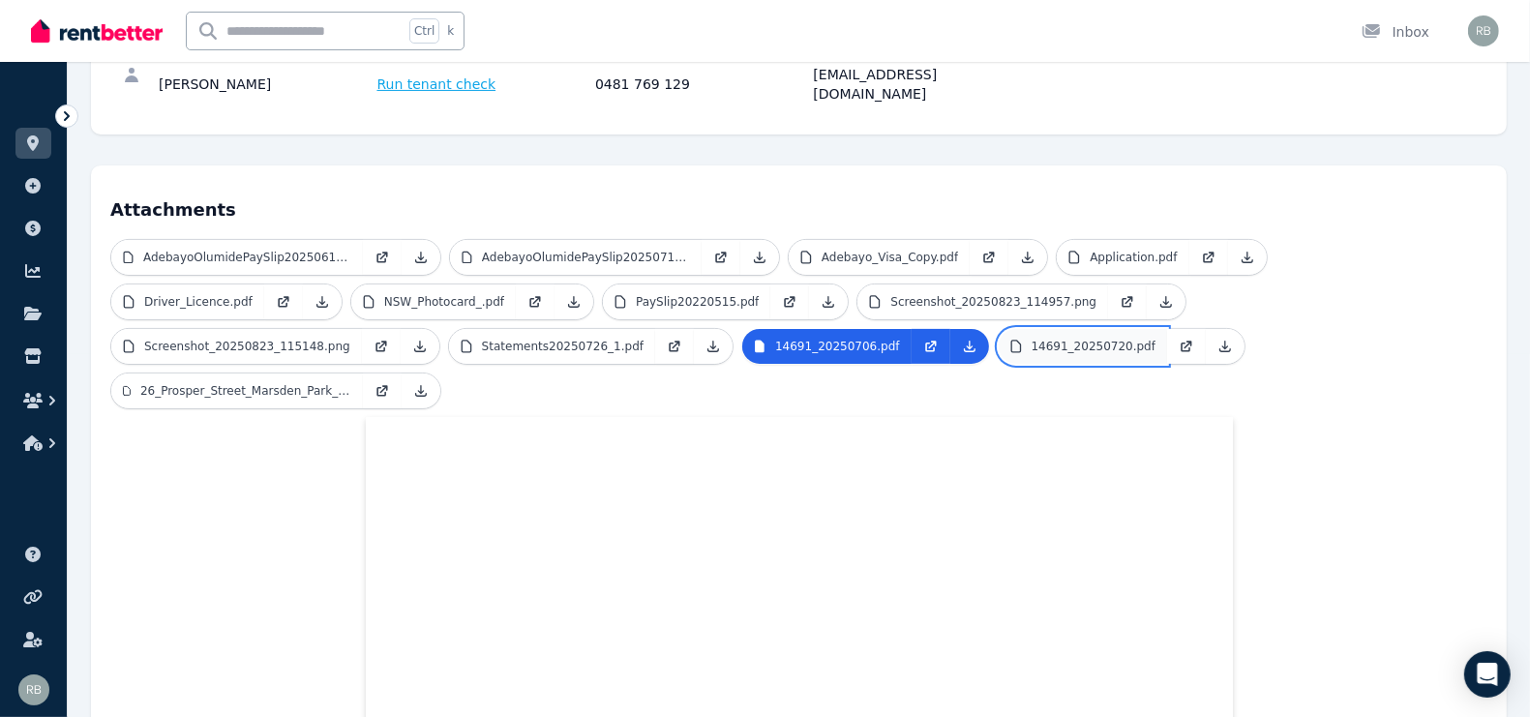
click at [999, 329] on link "14691_20250720.pdf" at bounding box center [1083, 346] width 169 height 35
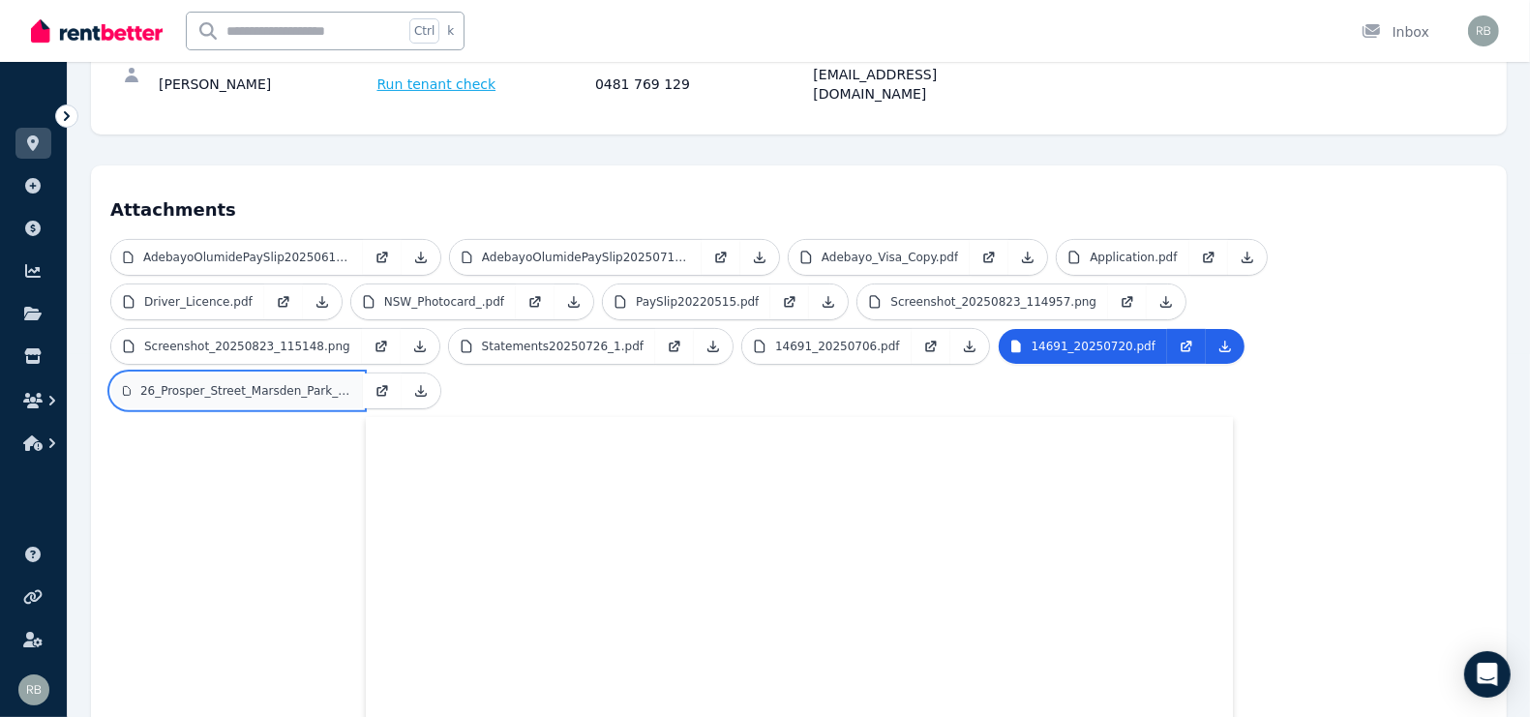
click at [363, 374] on link "26_Prosper_Street_Marsden_Park_NSW_2765.pdf" at bounding box center [237, 391] width 252 height 35
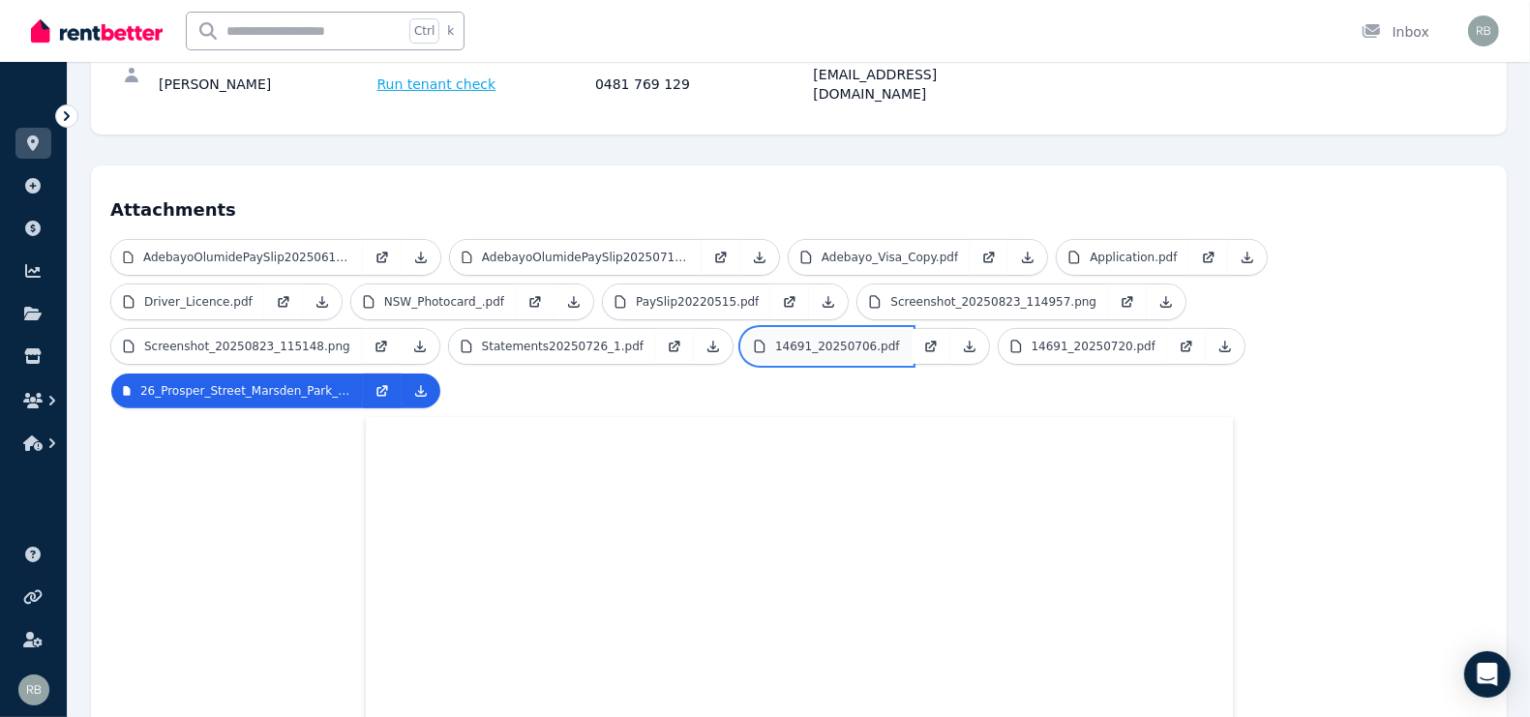
click at [775, 339] on p "14691_20250706.pdf" at bounding box center [837, 346] width 125 height 15
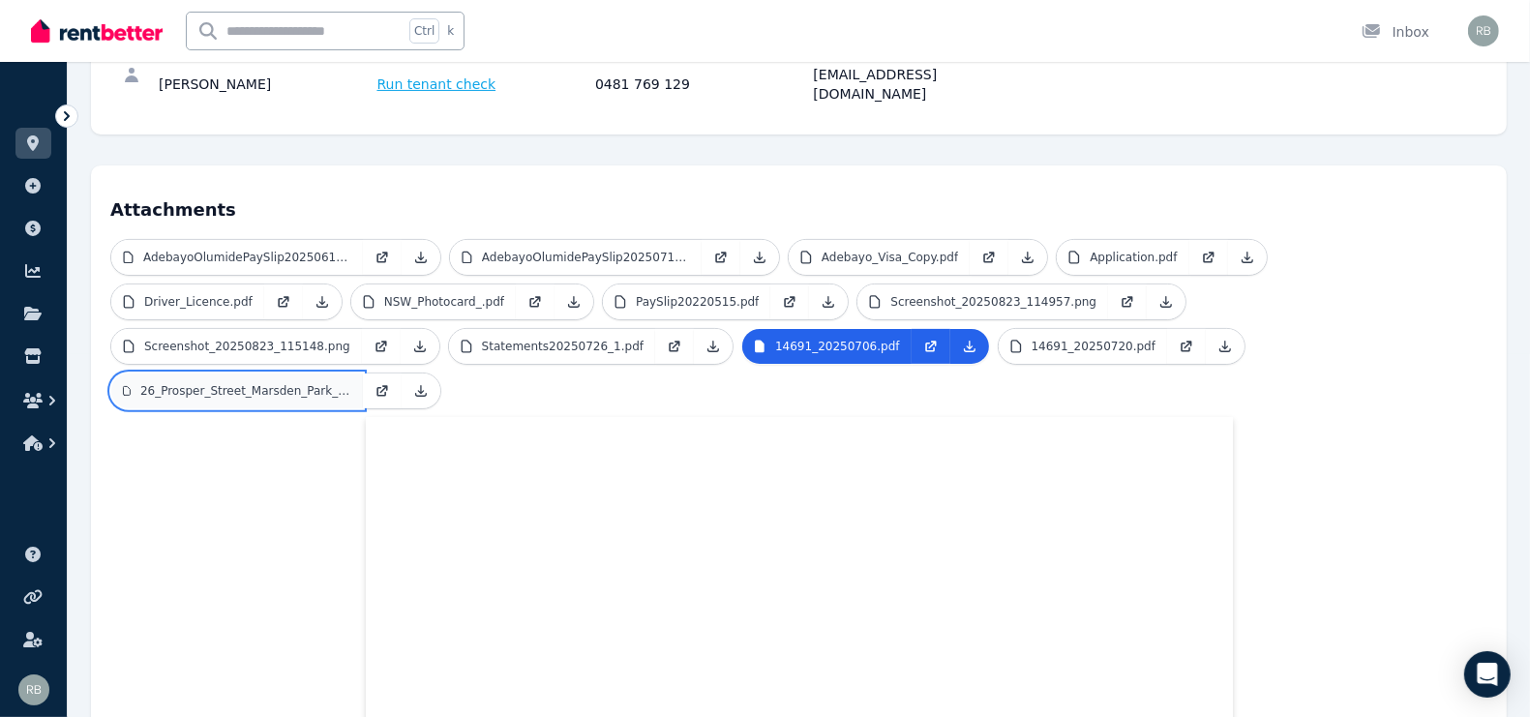
click at [351, 383] on p "26_Prosper_Street_Marsden_Park_NSW_2765.pdf" at bounding box center [245, 390] width 211 height 15
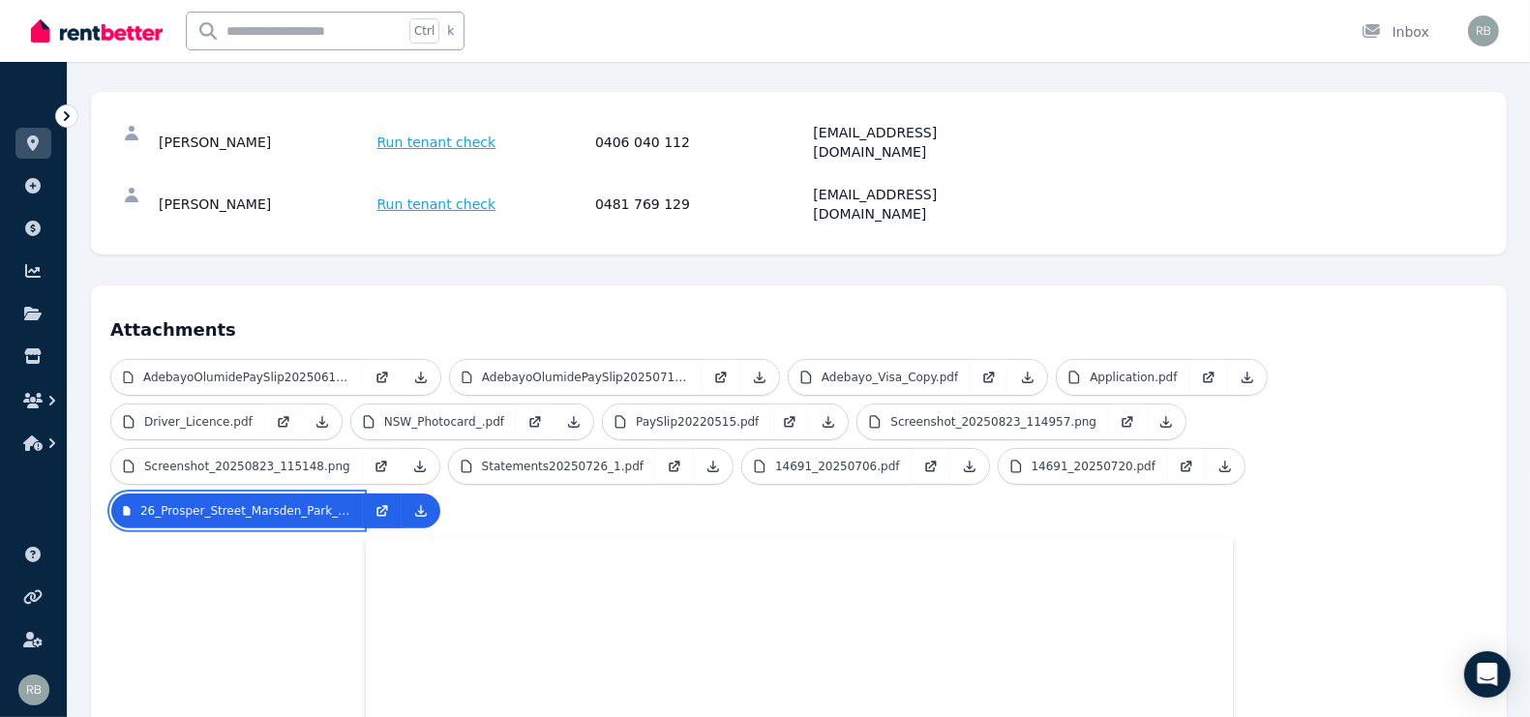
scroll to position [242, 0]
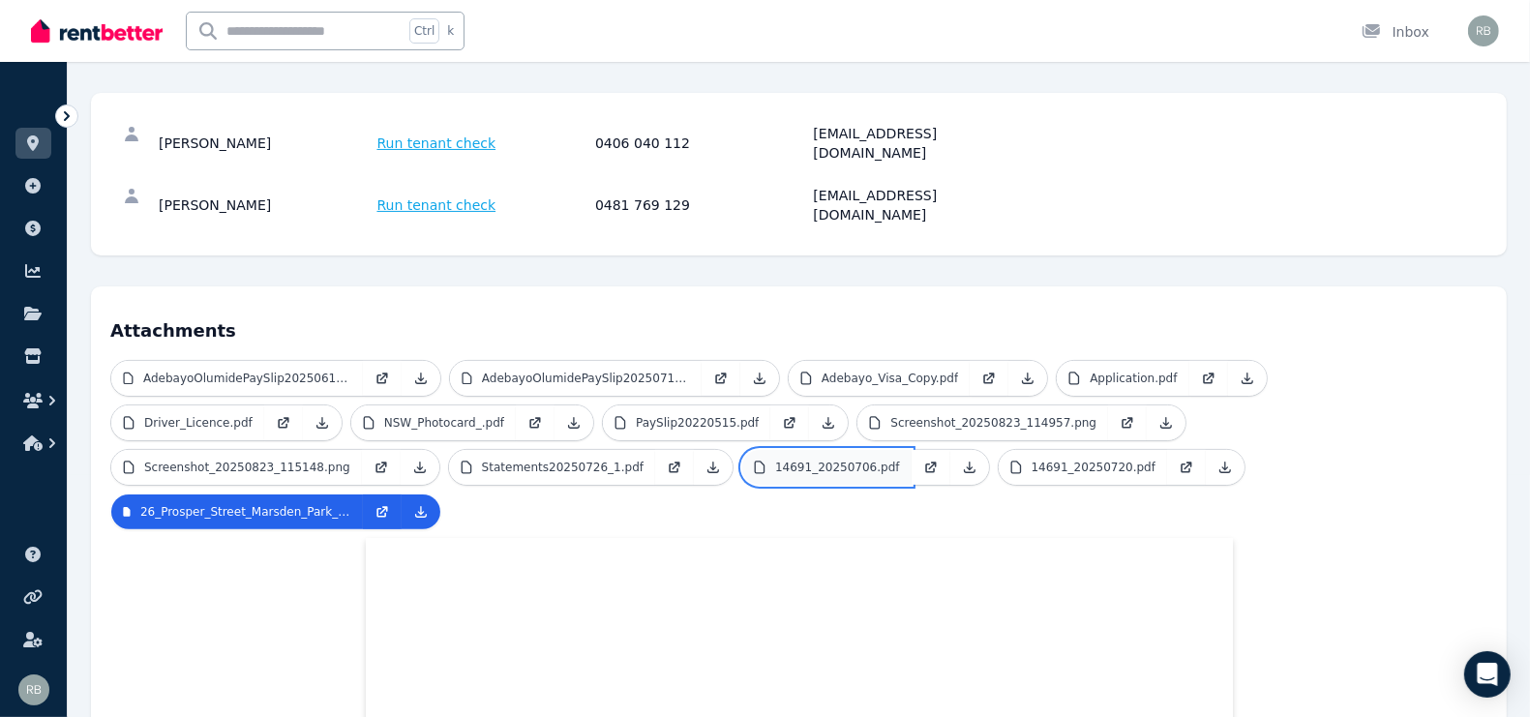
click at [775, 460] on p "14691_20250706.pdf" at bounding box center [837, 467] width 125 height 15
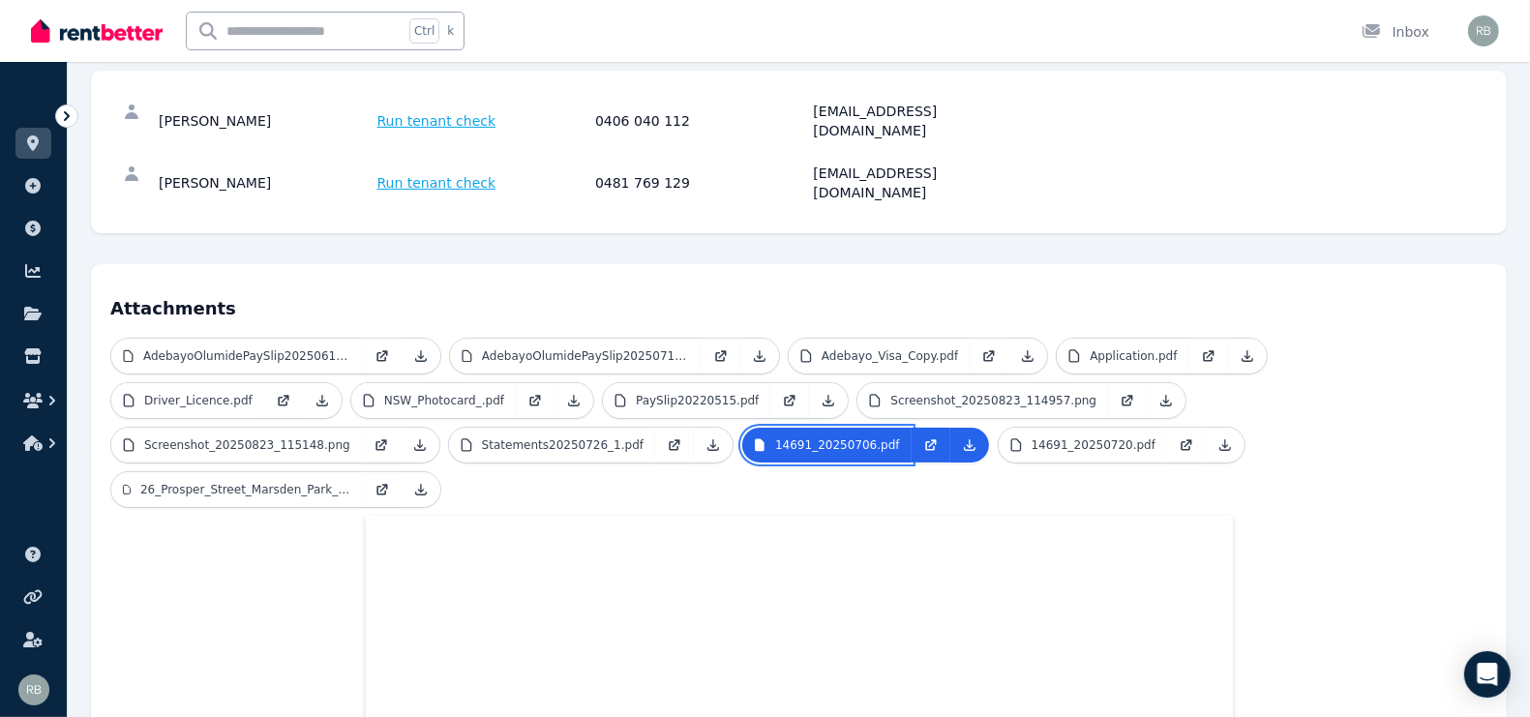
scroll to position [484, 0]
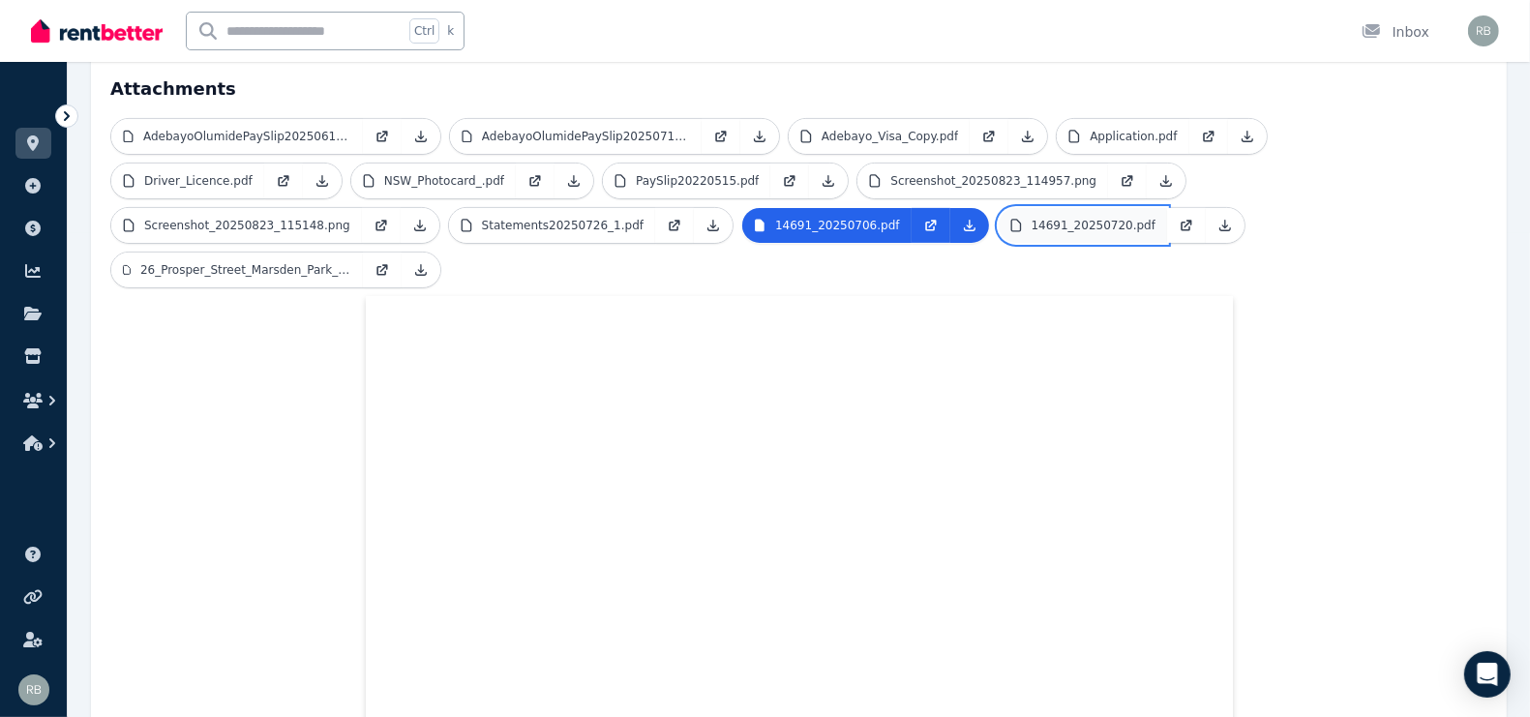
click at [999, 208] on link "14691_20250720.pdf" at bounding box center [1083, 225] width 169 height 35
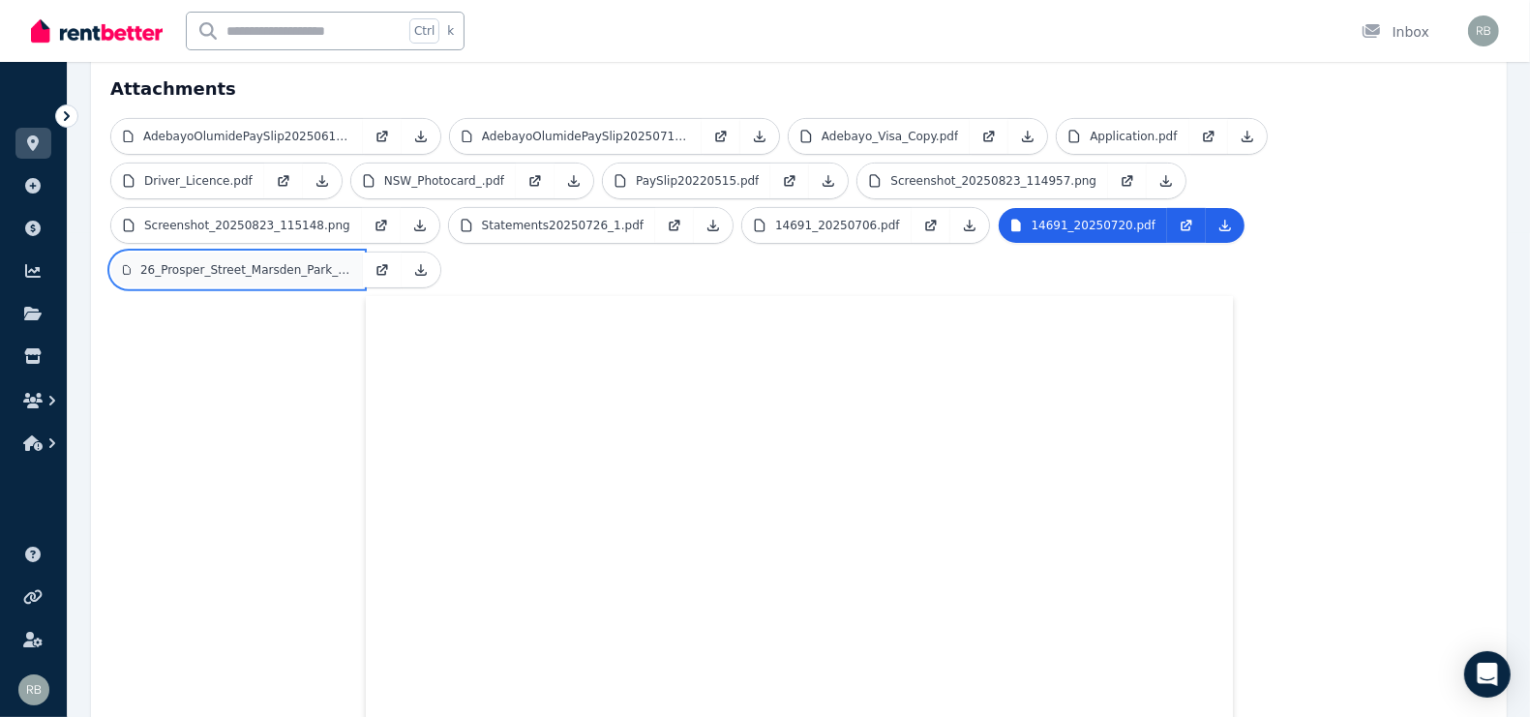
click at [351, 262] on p "26_Prosper_Street_Marsden_Park_NSW_2765.pdf" at bounding box center [245, 269] width 211 height 15
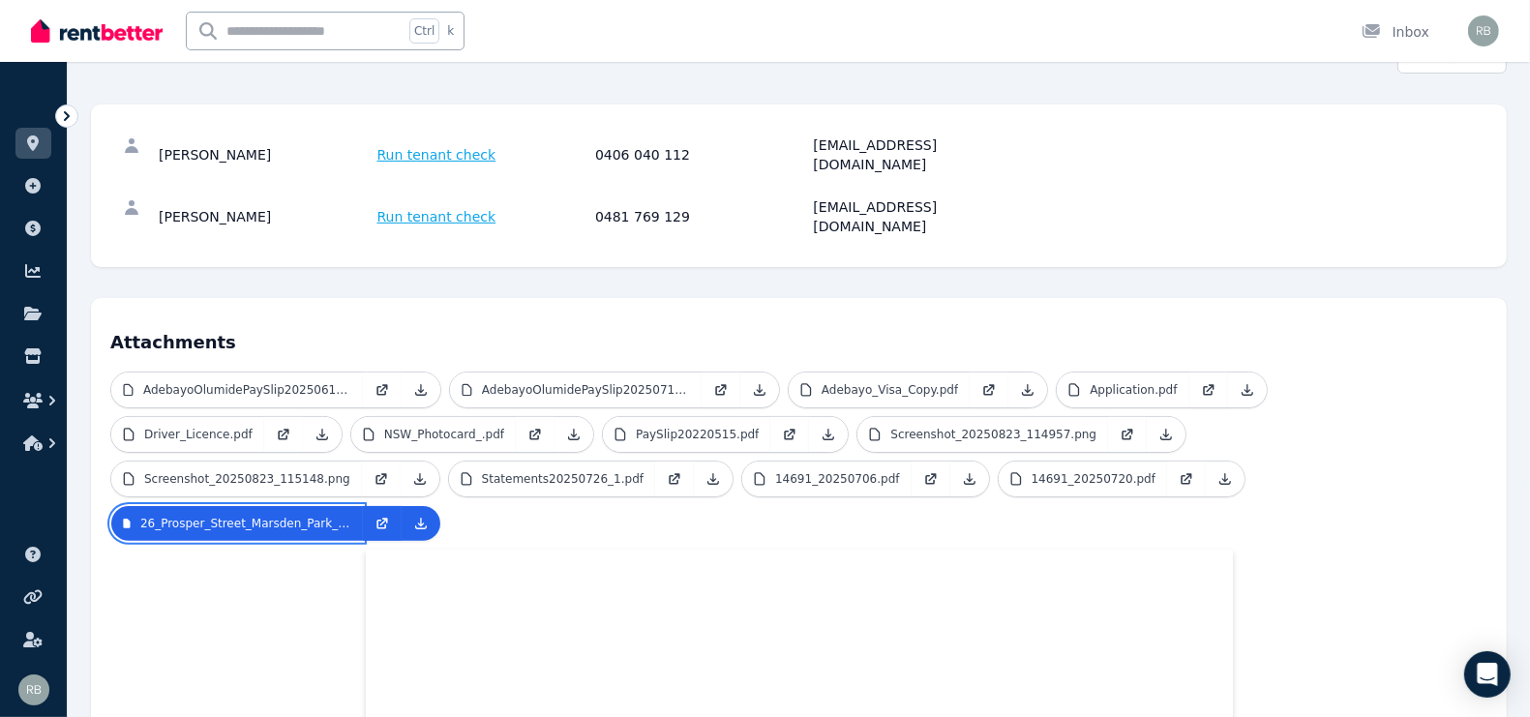
scroll to position [242, 0]
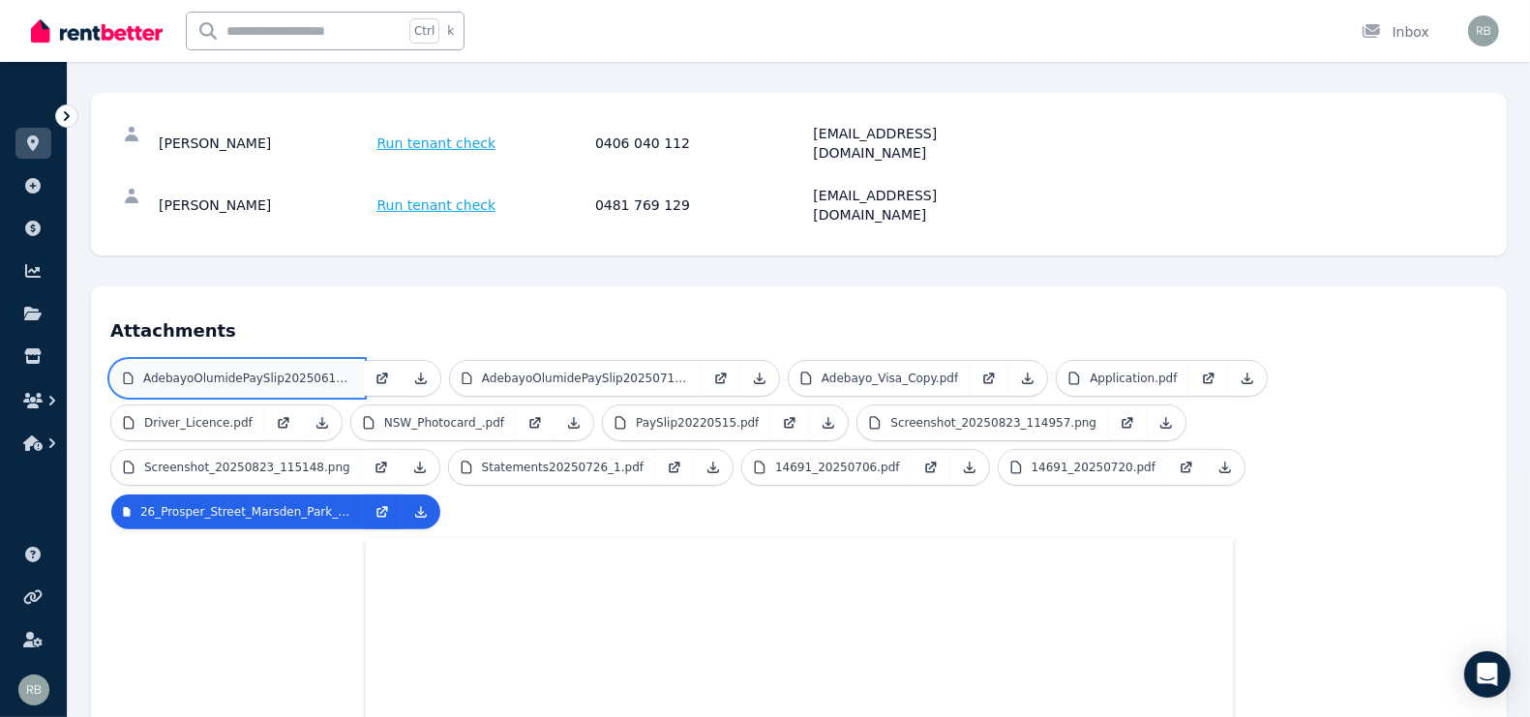
click at [267, 371] on p "AdebayoOlumidePaySlip20250615.pdf" at bounding box center [247, 378] width 208 height 15
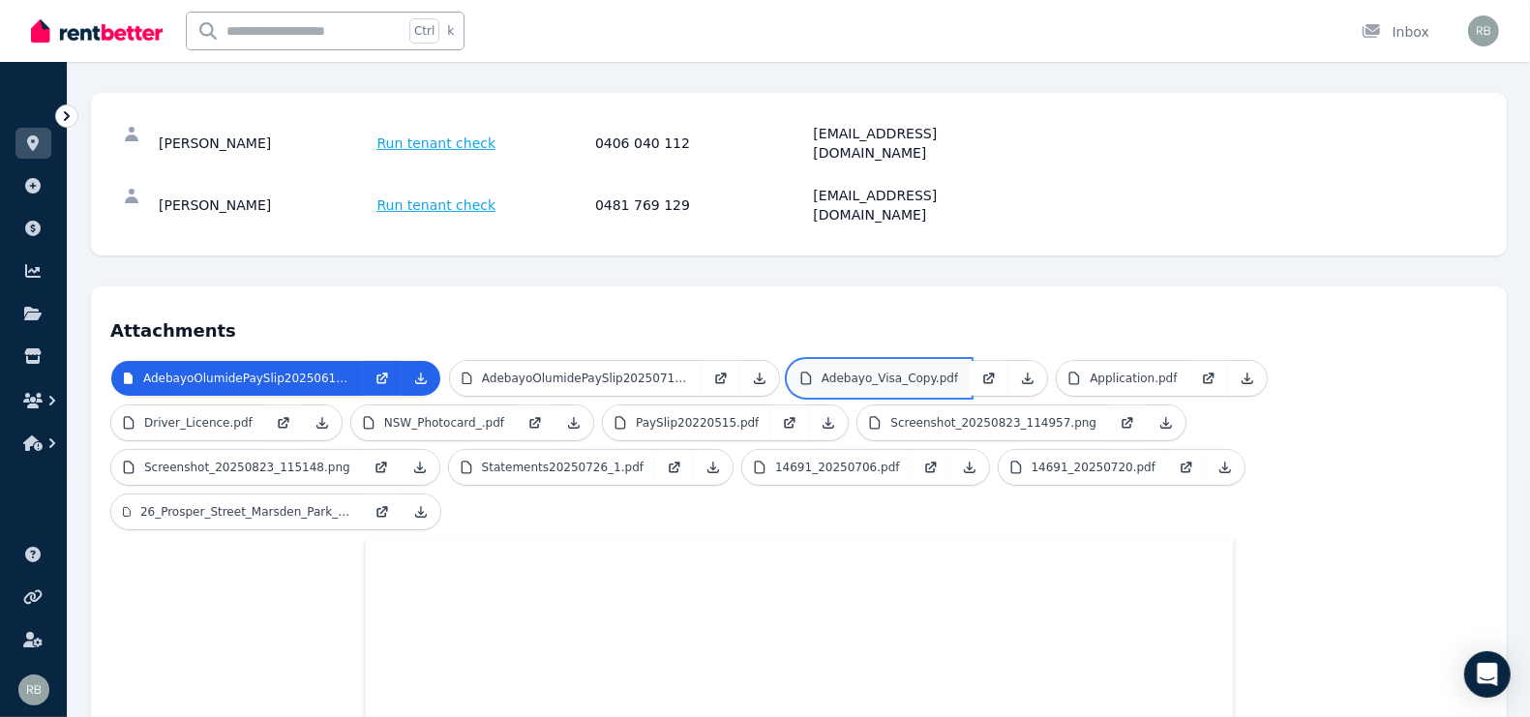
click at [876, 361] on link "Adebayo_Visa_Copy.pdf" at bounding box center [879, 378] width 181 height 35
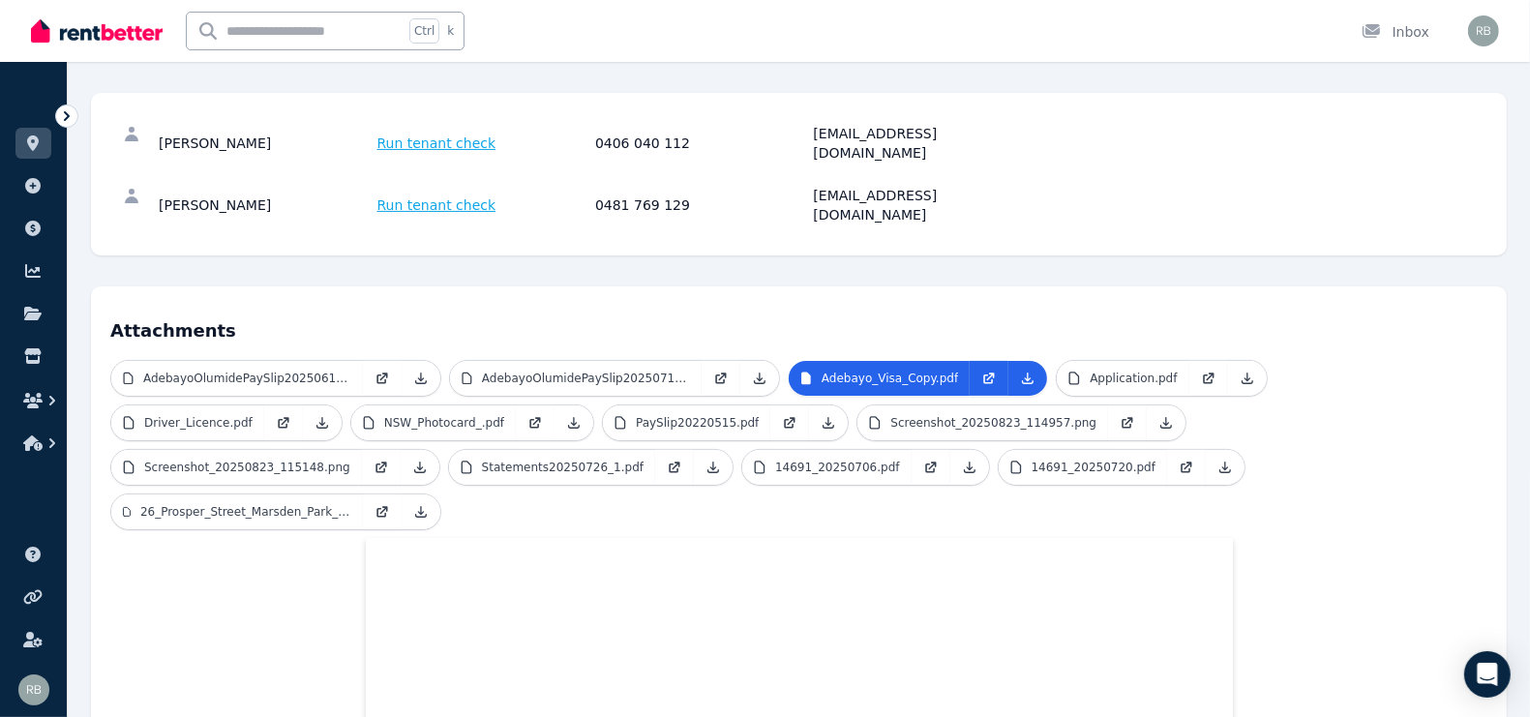
click at [1104, 361] on ul "AdebayoOlumidePaySlip20250615.pdf AdebayoOlumidePaySlip20250713.pdf Adebayo_Vis…" at bounding box center [798, 449] width 1377 height 178
click at [1104, 361] on link "Application.pdf" at bounding box center [1123, 378] width 132 height 35
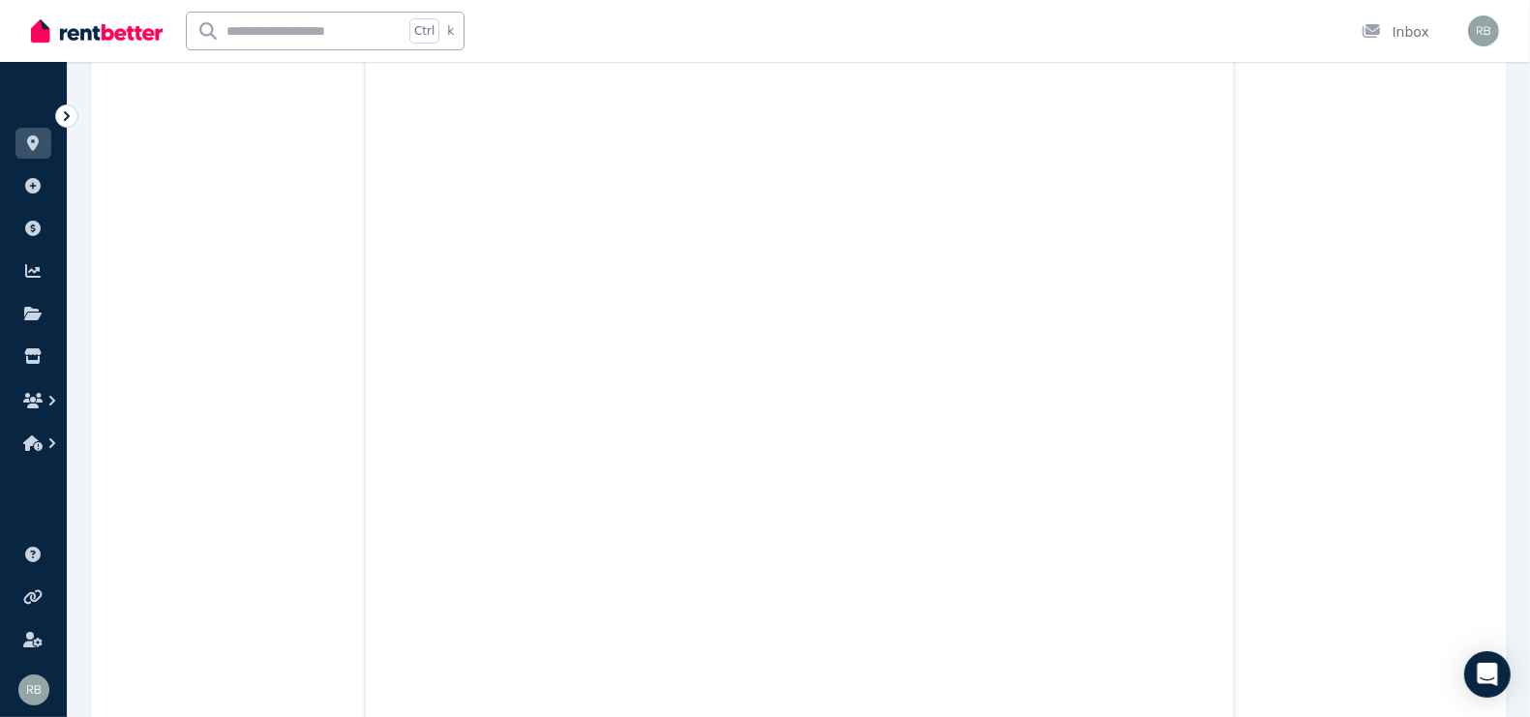
scroll to position [2540, 0]
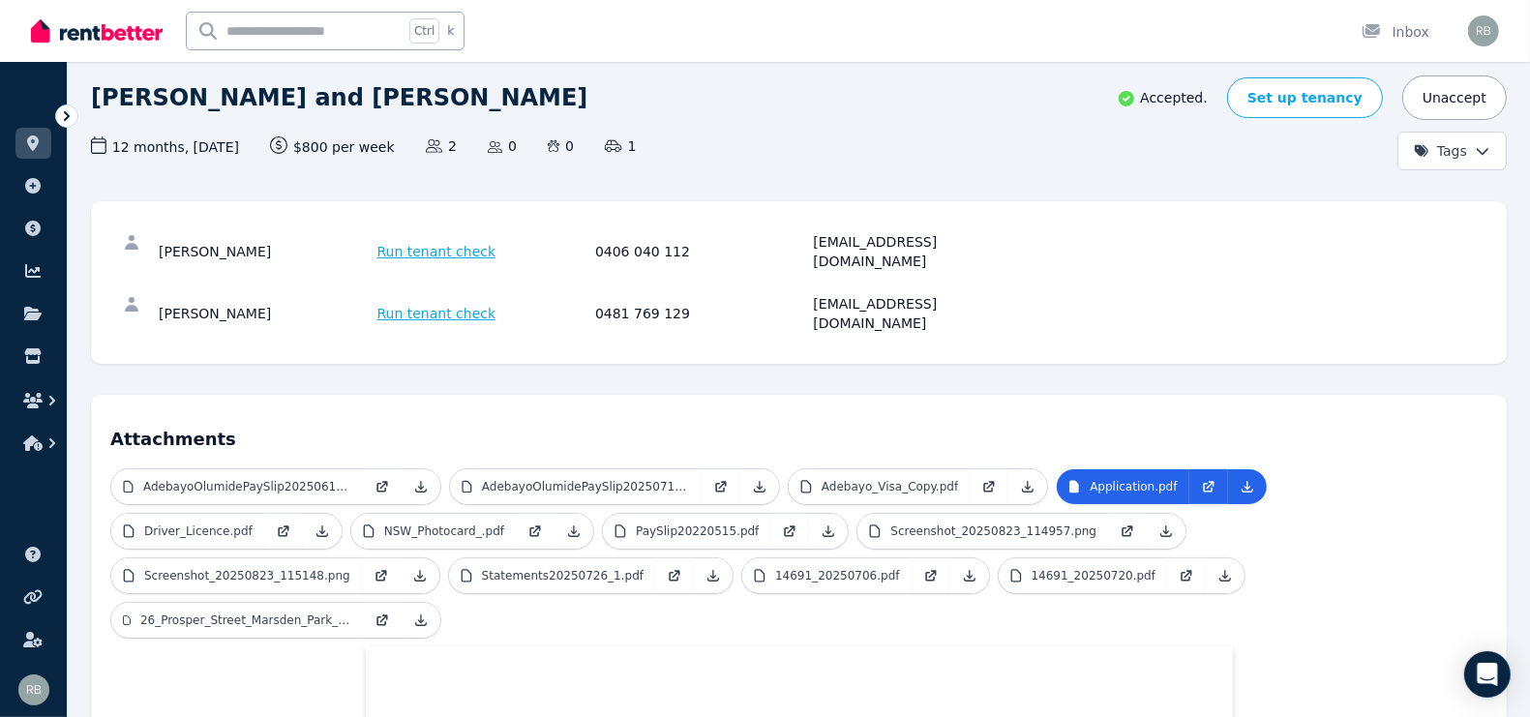
scroll to position [121, 0]
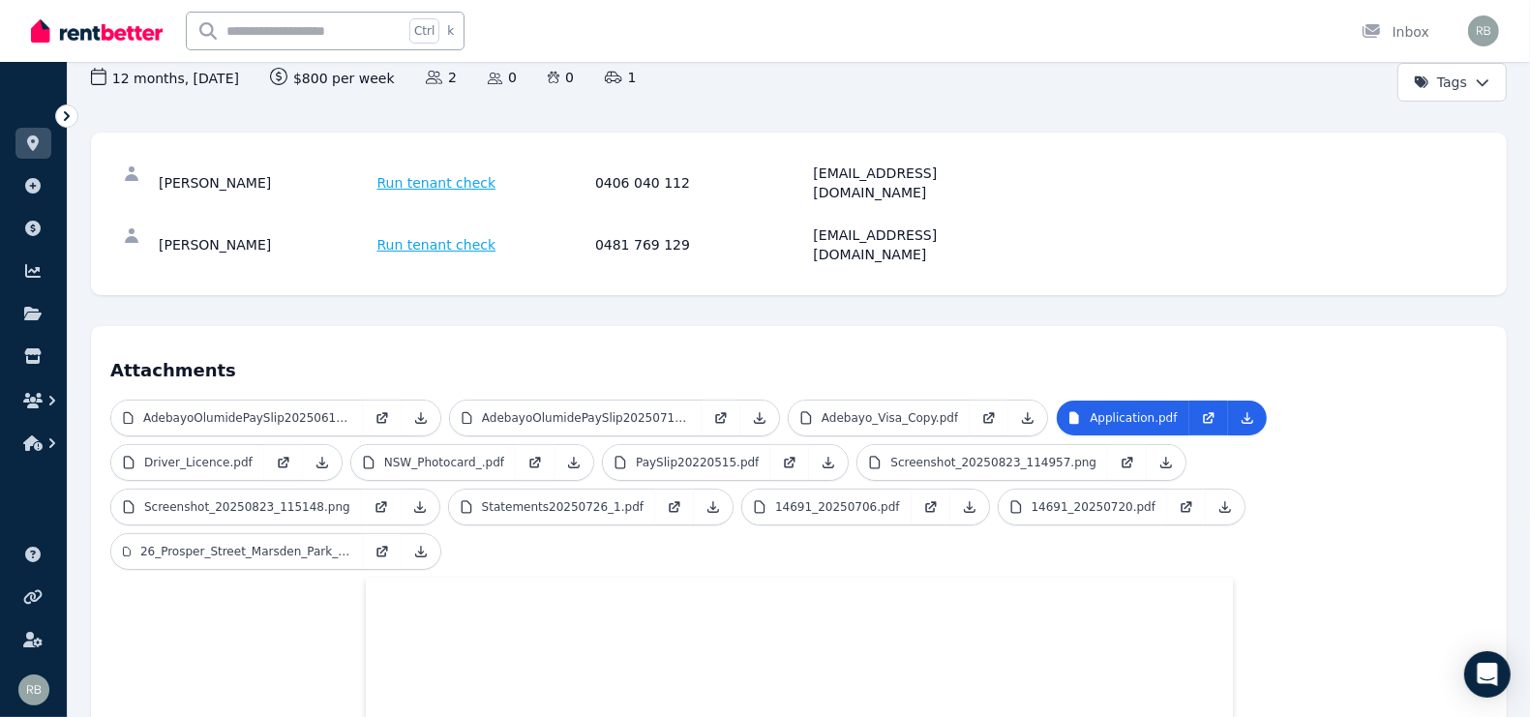
scroll to position [242, 0]
